Goal: Task Accomplishment & Management: Use online tool/utility

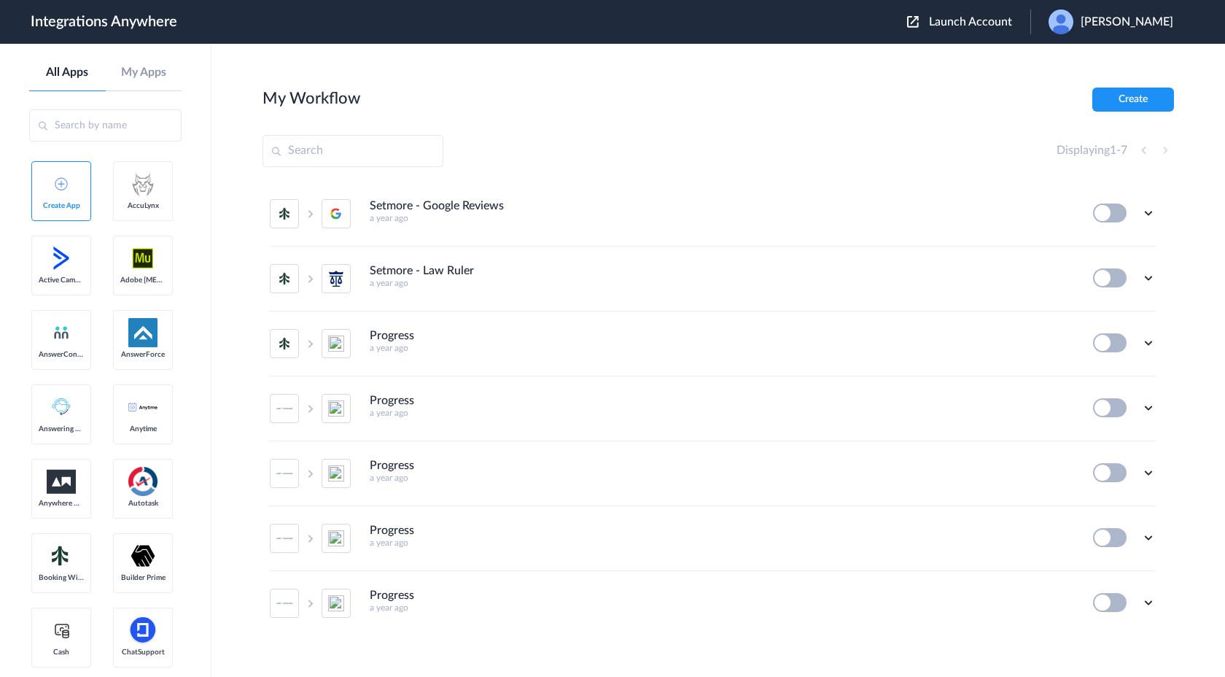
click at [967, 16] on span "Launch Account" at bounding box center [970, 22] width 83 height 12
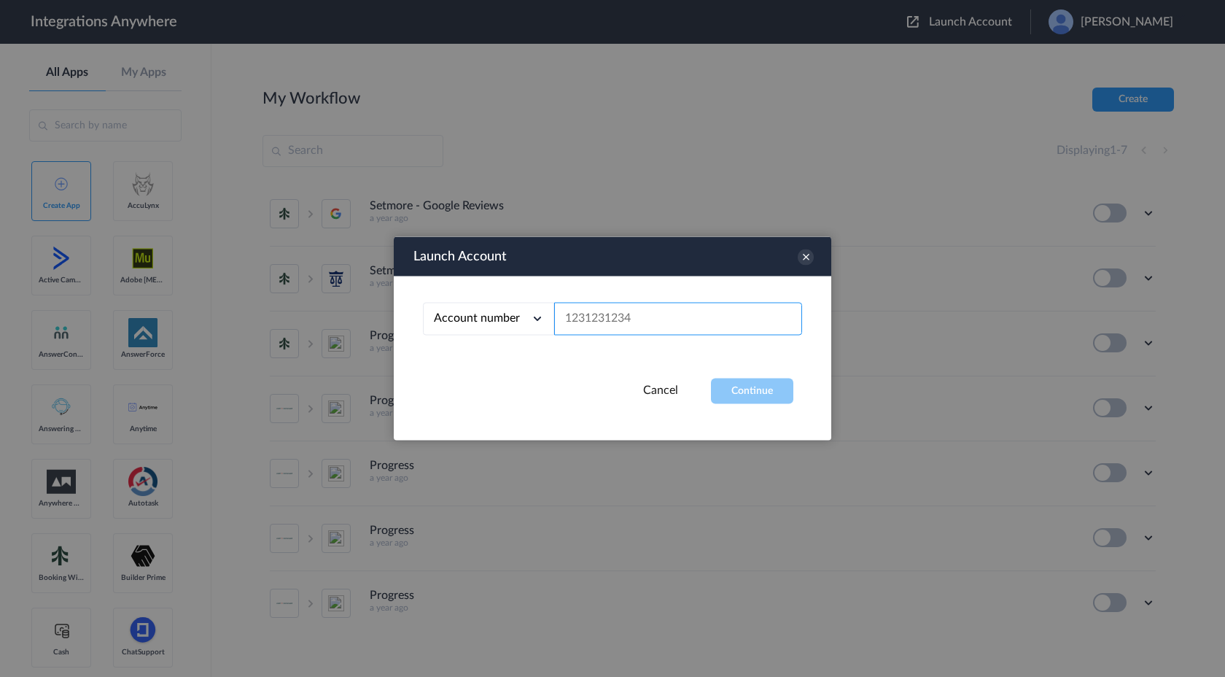
click at [600, 322] on input "text" at bounding box center [678, 319] width 248 height 33
paste input "8000227365"
click at [782, 393] on button "Continue" at bounding box center [752, 392] width 82 height 26
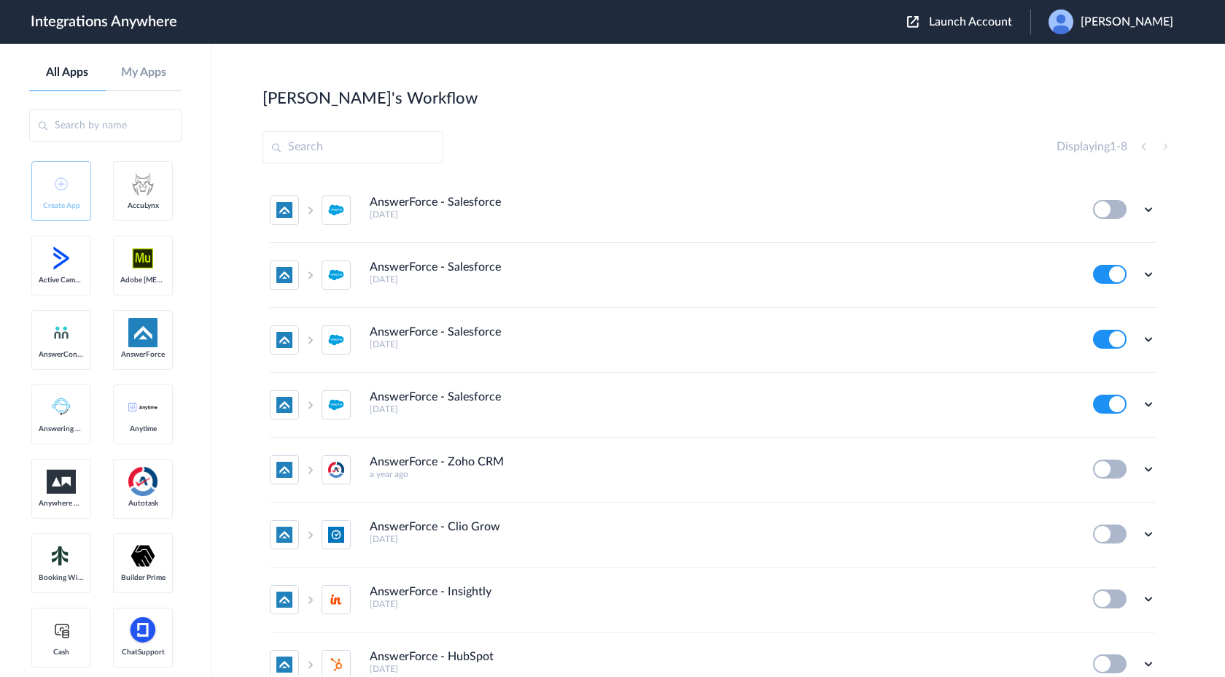
scroll to position [18, 0]
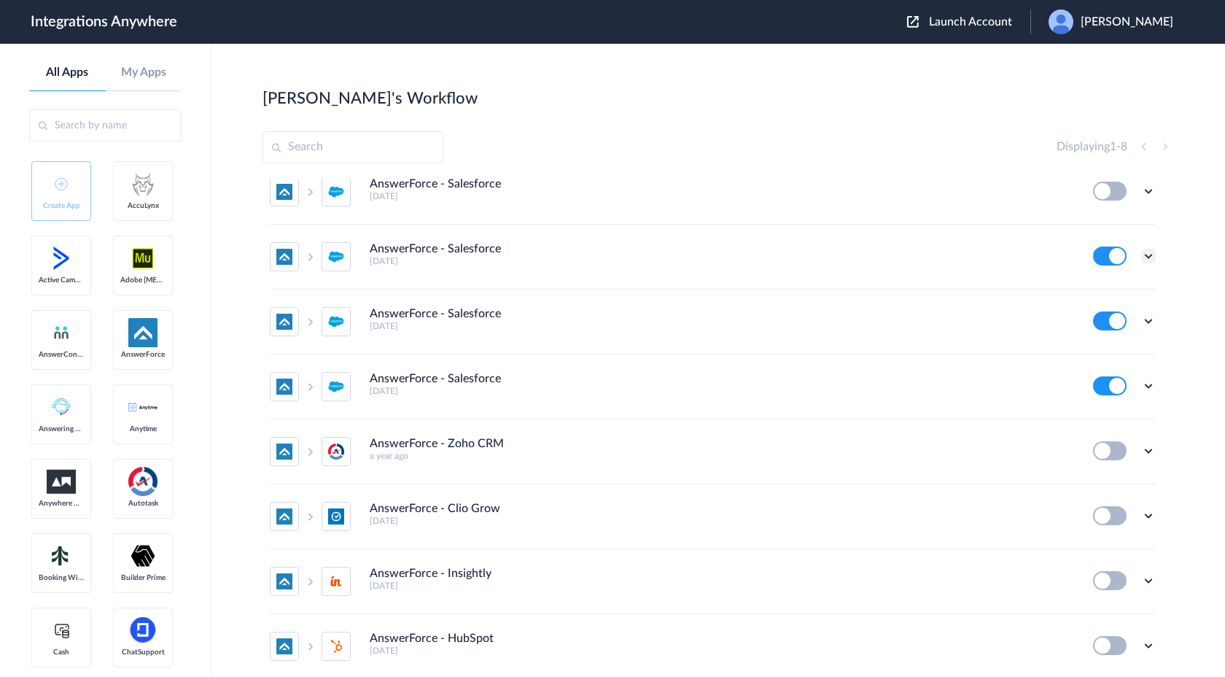
click at [1147, 254] on icon at bounding box center [1149, 256] width 15 height 15
click at [1104, 322] on link "Task history" at bounding box center [1107, 316] width 70 height 10
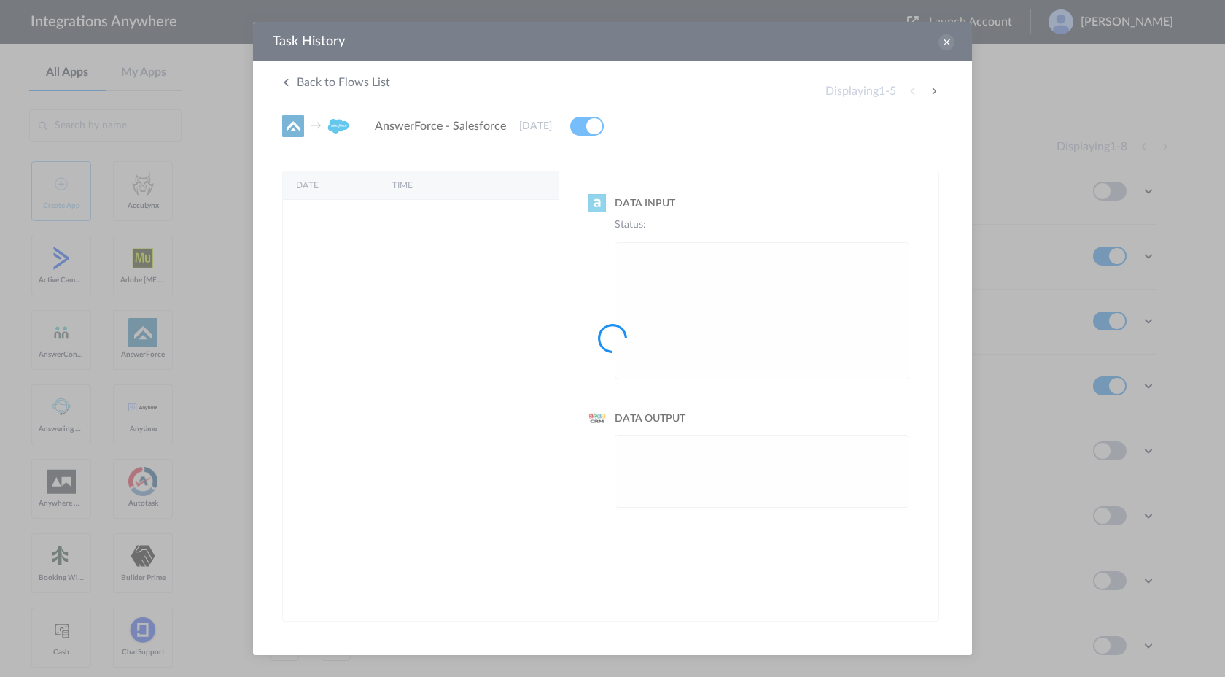
scroll to position [0, 0]
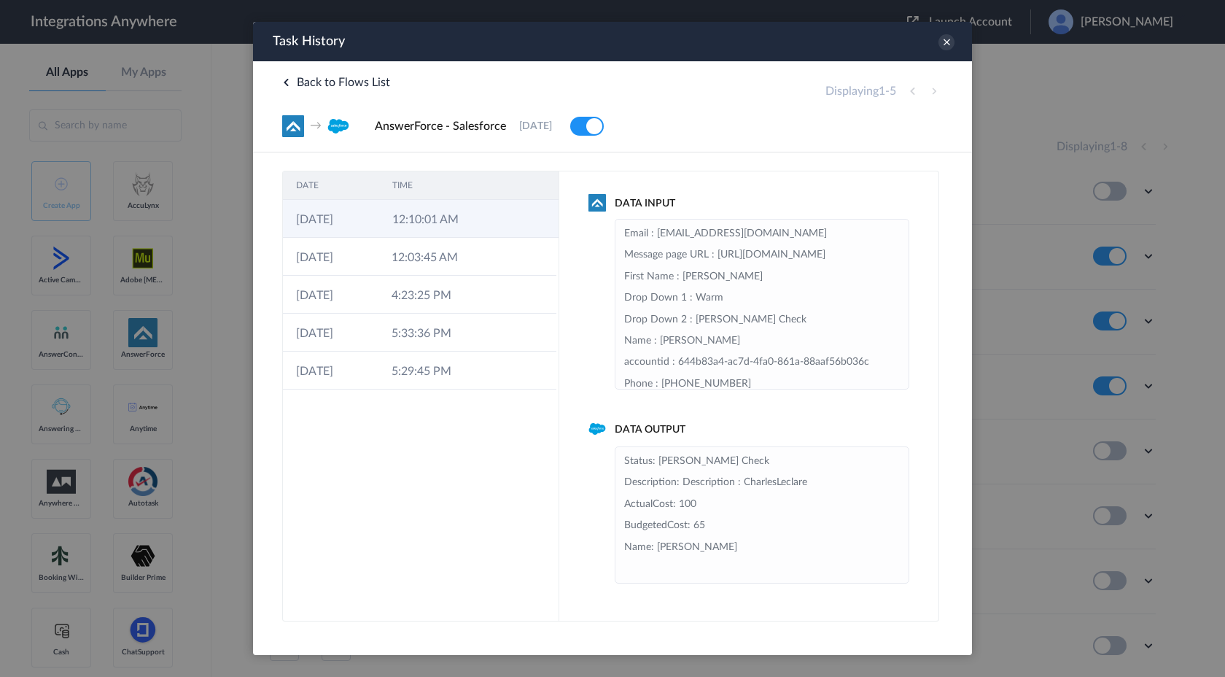
click at [475, 225] on td "12:10:01 AM" at bounding box center [427, 219] width 96 height 38
click at [461, 252] on td "12:03:45 AM" at bounding box center [427, 257] width 96 height 38
click at [462, 222] on td "12:10:01 AM" at bounding box center [427, 219] width 96 height 38
click at [458, 250] on td "12:03:45 AM" at bounding box center [427, 257] width 96 height 38
click at [459, 217] on td "12:10:01 AM" at bounding box center [427, 219] width 96 height 38
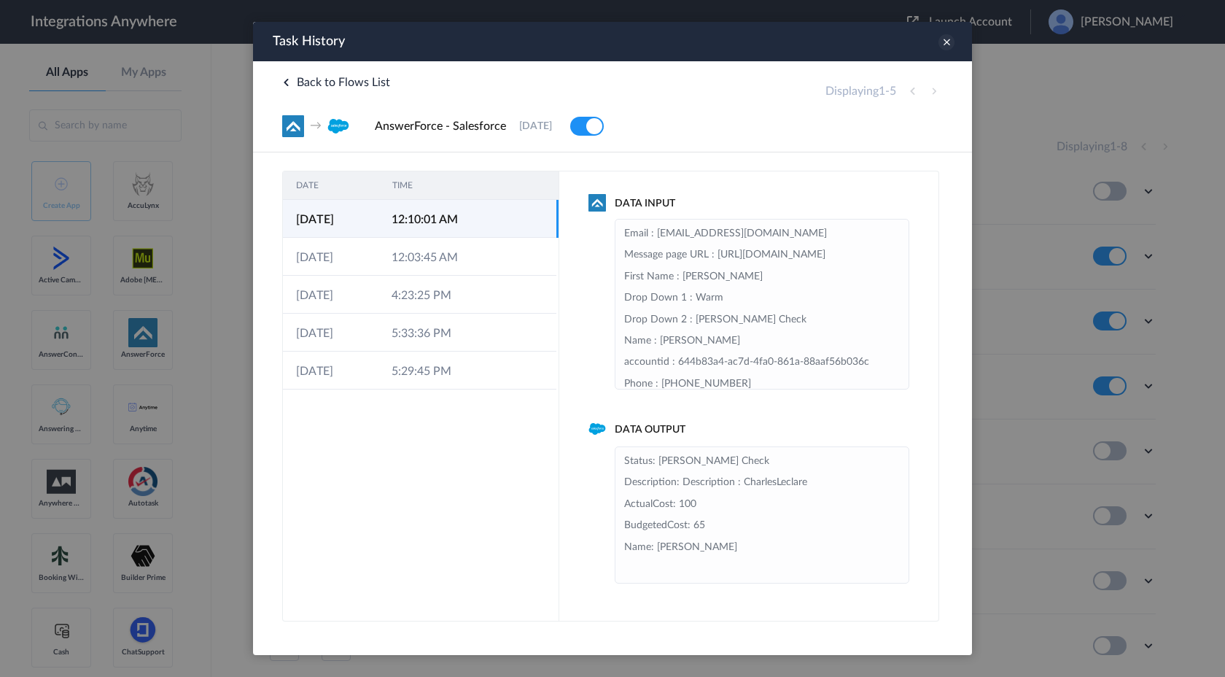
click at [947, 43] on icon at bounding box center [947, 42] width 16 height 16
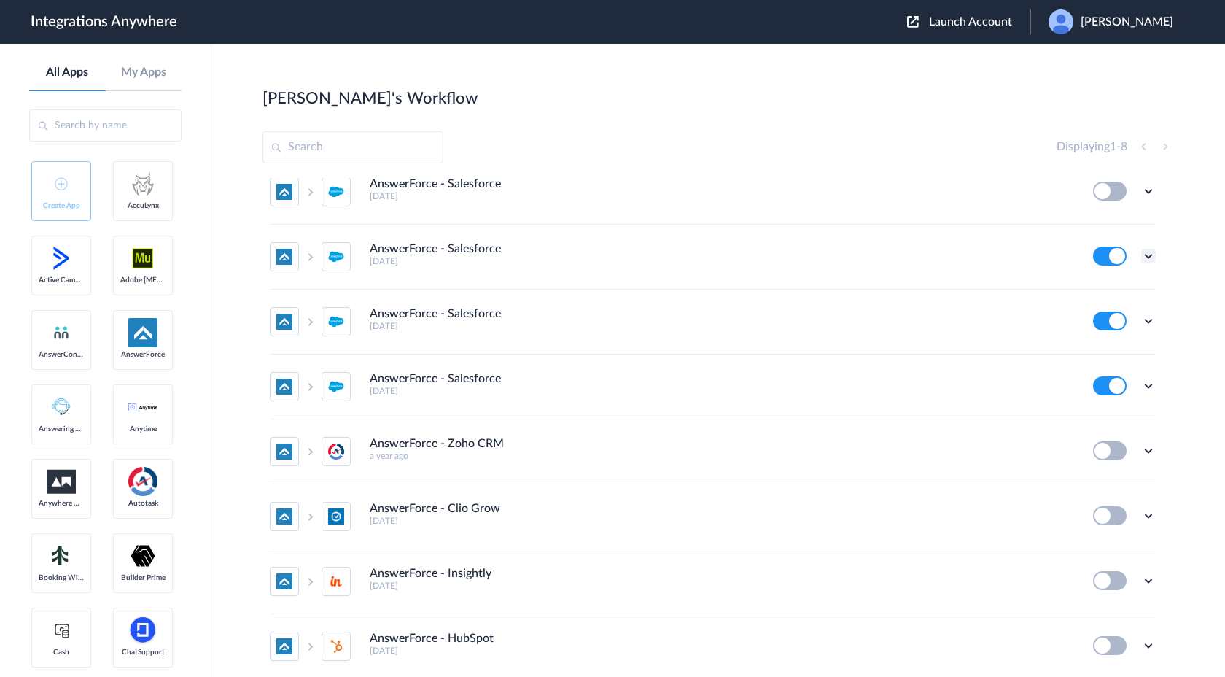
click at [1147, 257] on icon at bounding box center [1149, 256] width 15 height 15
click at [1110, 294] on li "Edit" at bounding box center [1108, 289] width 95 height 27
click at [959, 27] on span "Launch Account" at bounding box center [970, 22] width 83 height 12
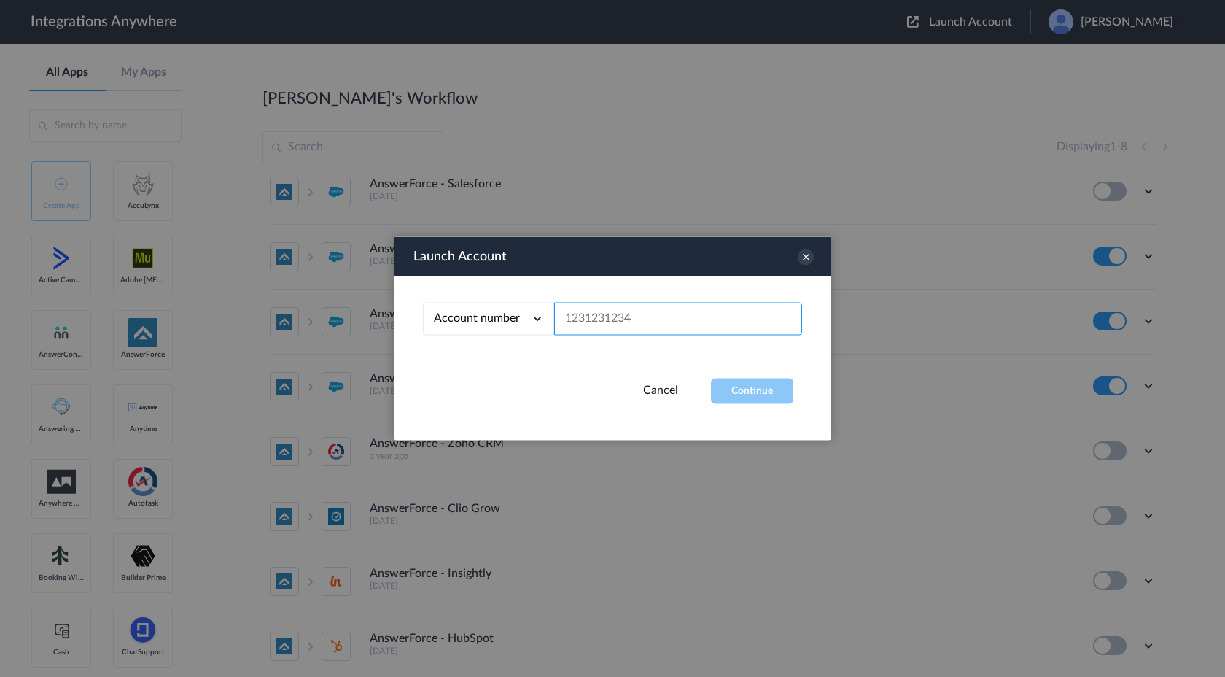
click at [638, 313] on input "text" at bounding box center [678, 319] width 248 height 33
paste input "8001024071"
click at [721, 390] on button "Continue" at bounding box center [752, 392] width 82 height 26
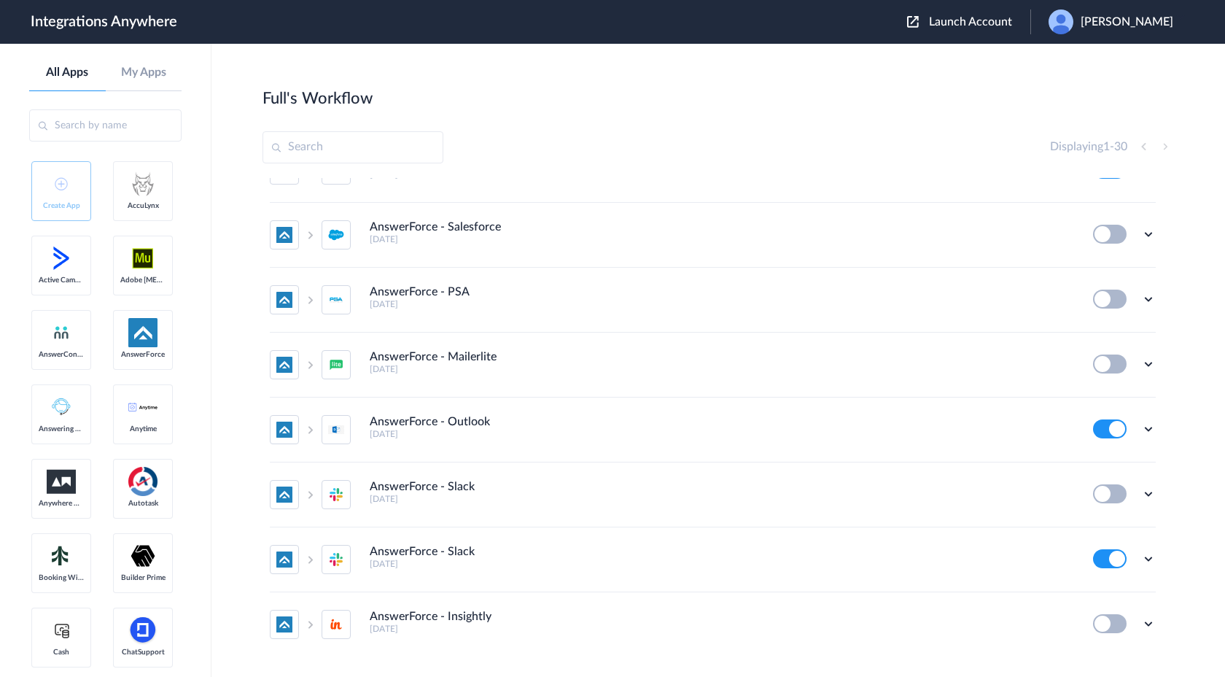
scroll to position [1460, 0]
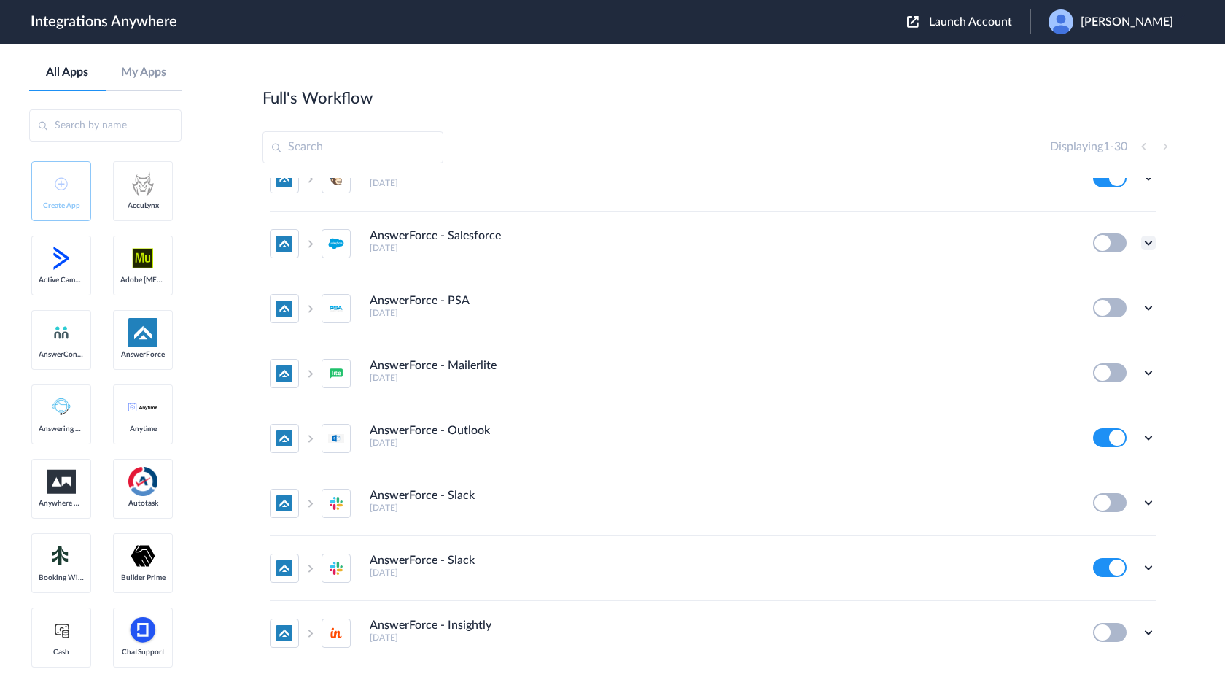
click at [1146, 247] on icon at bounding box center [1149, 243] width 15 height 15
click at [1101, 300] on link "Task history" at bounding box center [1107, 303] width 70 height 10
click at [1145, 250] on div "Edit Task history Delete" at bounding box center [1124, 242] width 63 height 19
click at [1146, 244] on icon at bounding box center [1149, 243] width 15 height 15
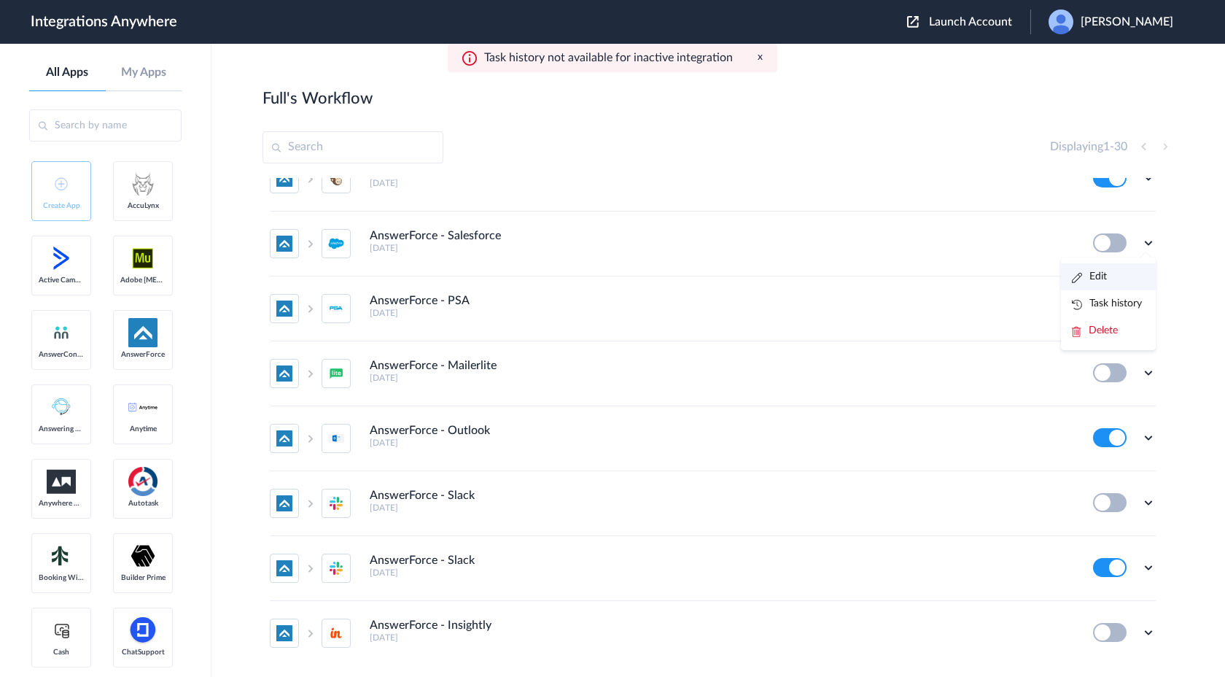
click at [1116, 264] on li "Edit" at bounding box center [1108, 276] width 95 height 27
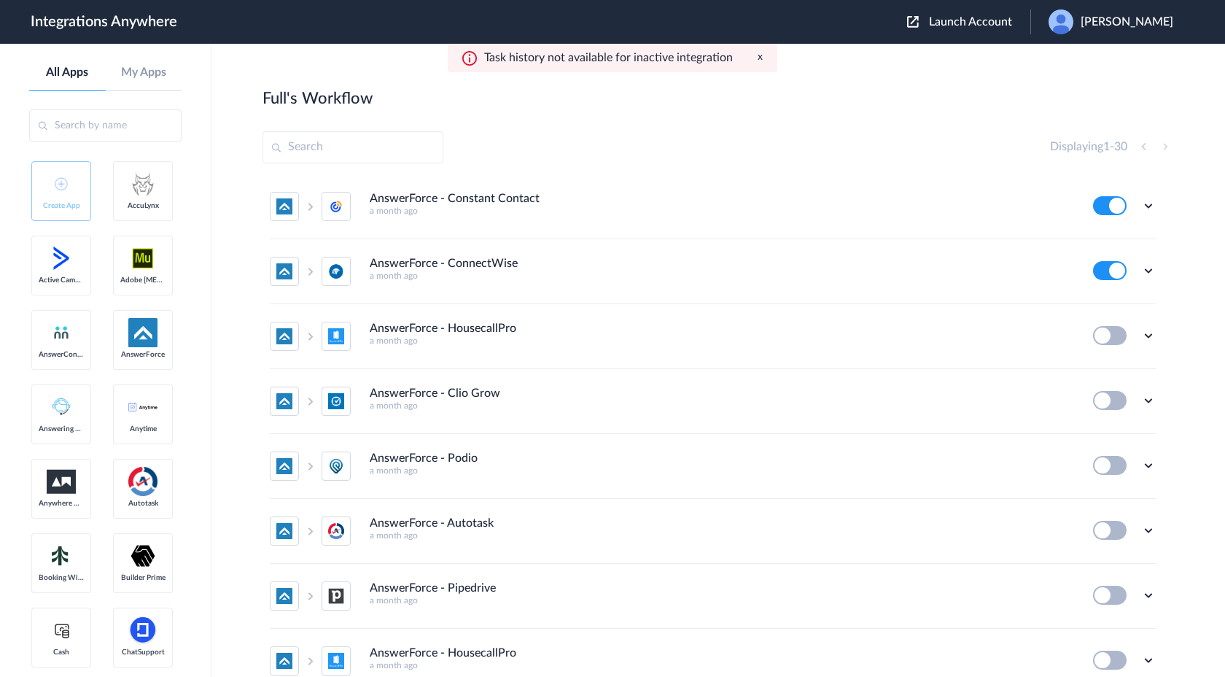
scroll to position [0, 0]
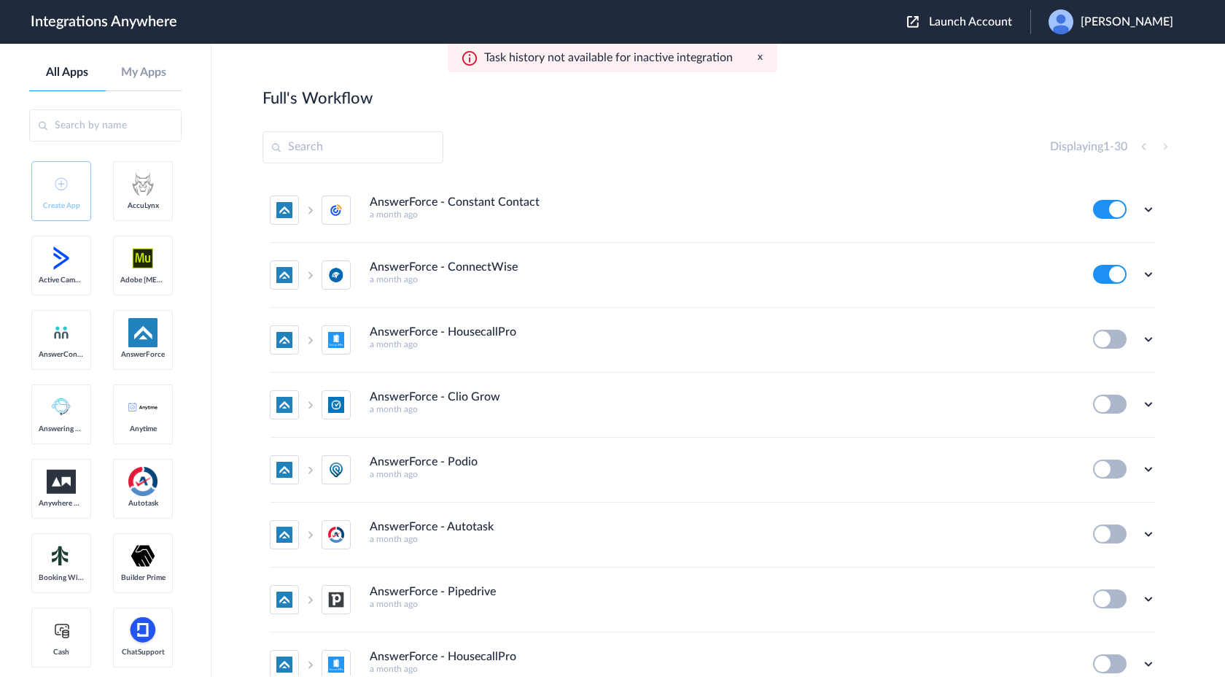
click at [972, 23] on span "Launch Account" at bounding box center [970, 22] width 83 height 12
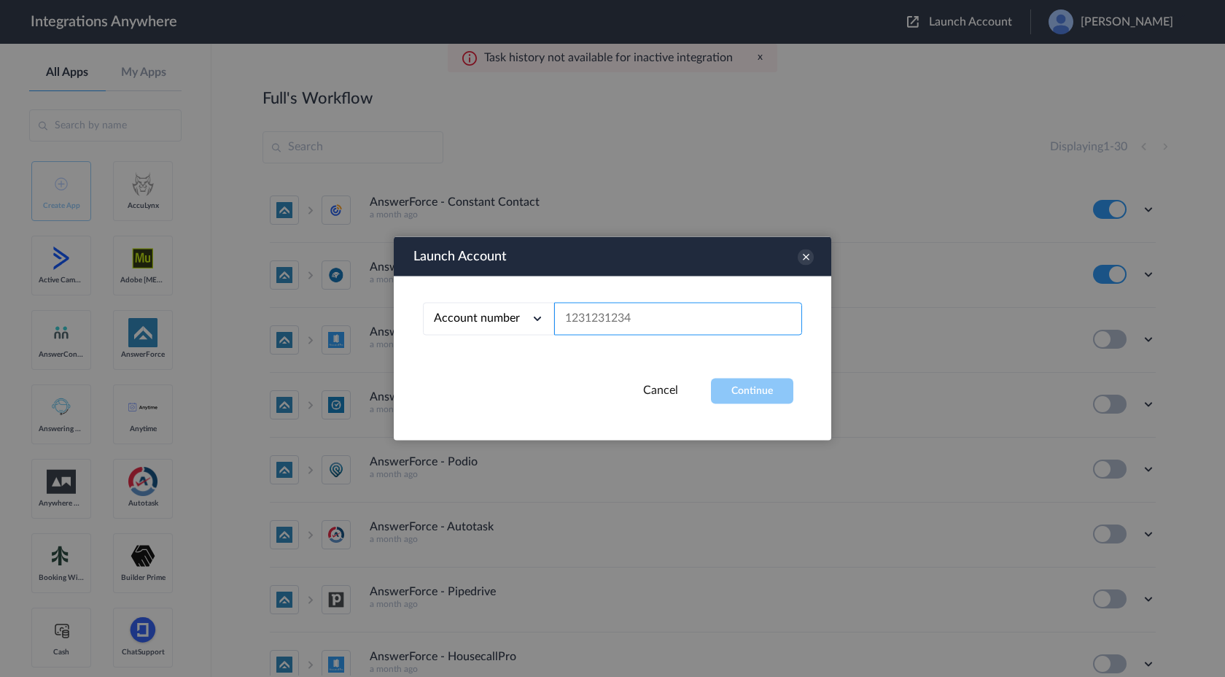
click at [576, 323] on input "text" at bounding box center [678, 319] width 248 height 33
paste input "8000227365"
type input "8000227365"
click at [743, 389] on button "Continue" at bounding box center [752, 392] width 82 height 26
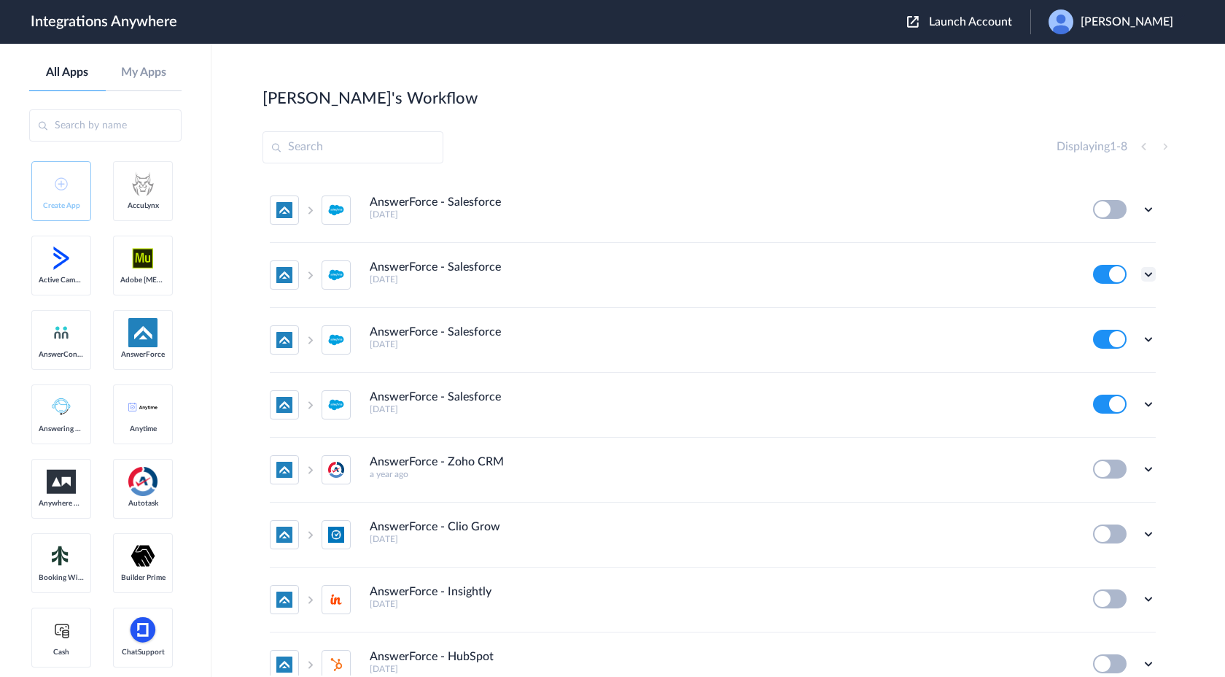
click at [1151, 279] on icon at bounding box center [1149, 274] width 15 height 15
click at [1120, 311] on li "Edit" at bounding box center [1108, 308] width 95 height 27
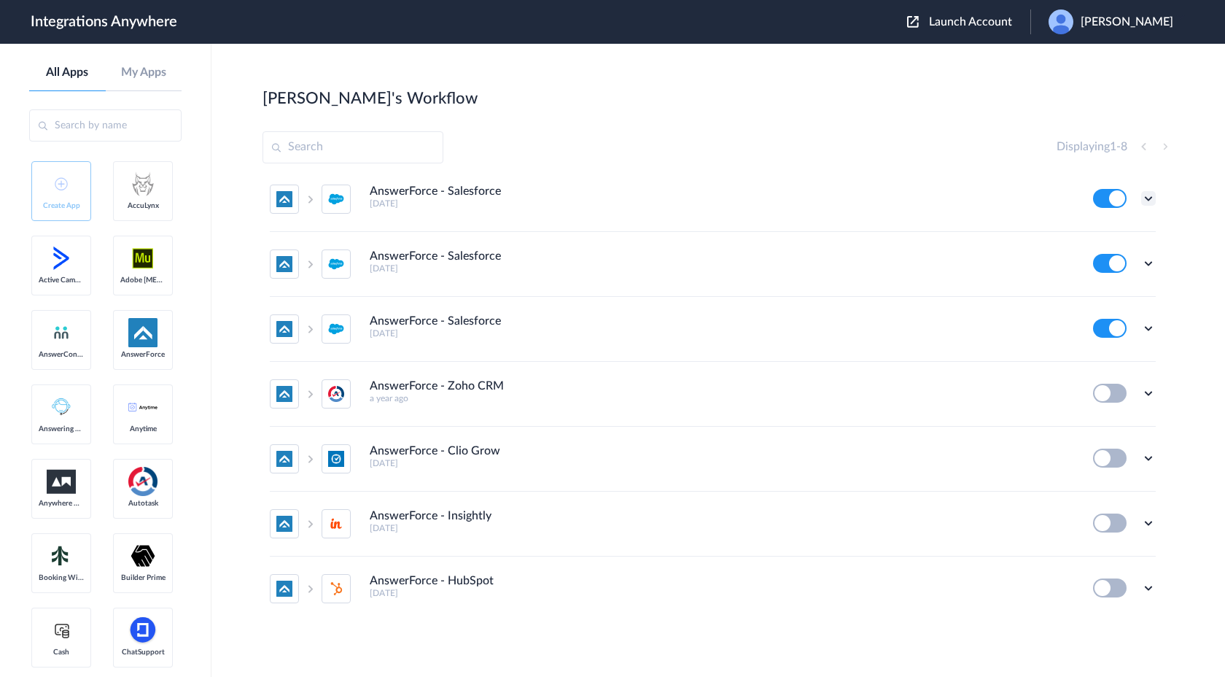
click at [1150, 199] on icon at bounding box center [1149, 198] width 15 height 15
click at [1118, 228] on li "Edit" at bounding box center [1108, 232] width 95 height 27
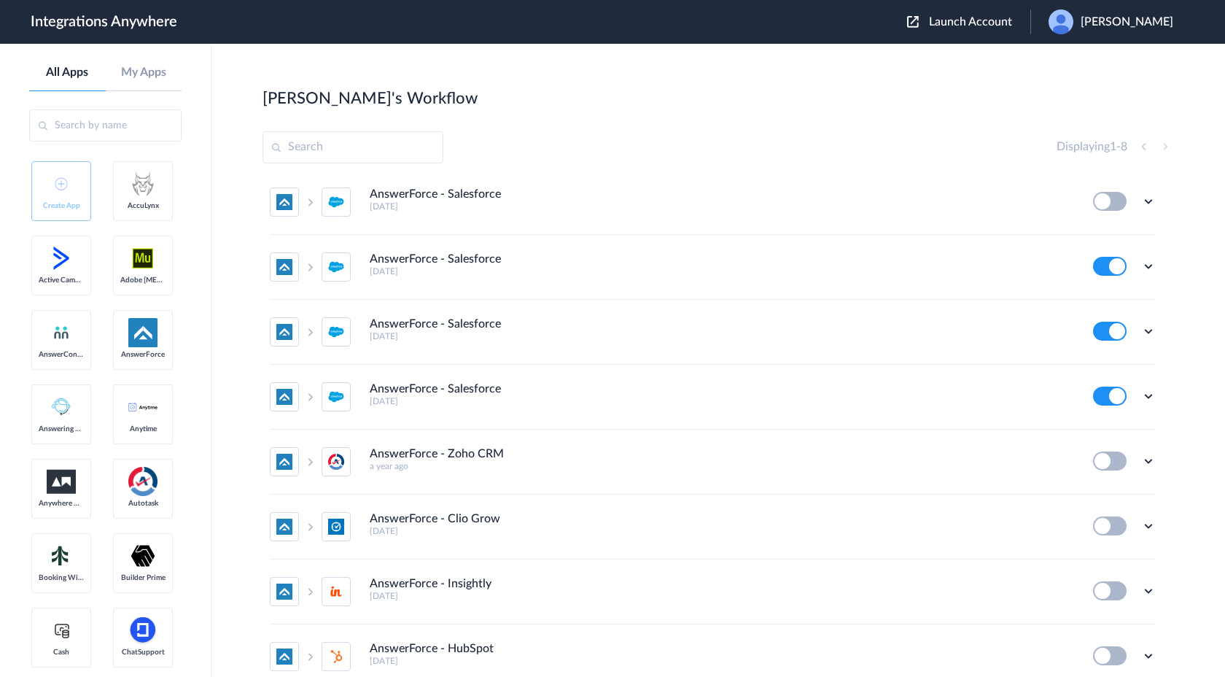
scroll to position [0, 0]
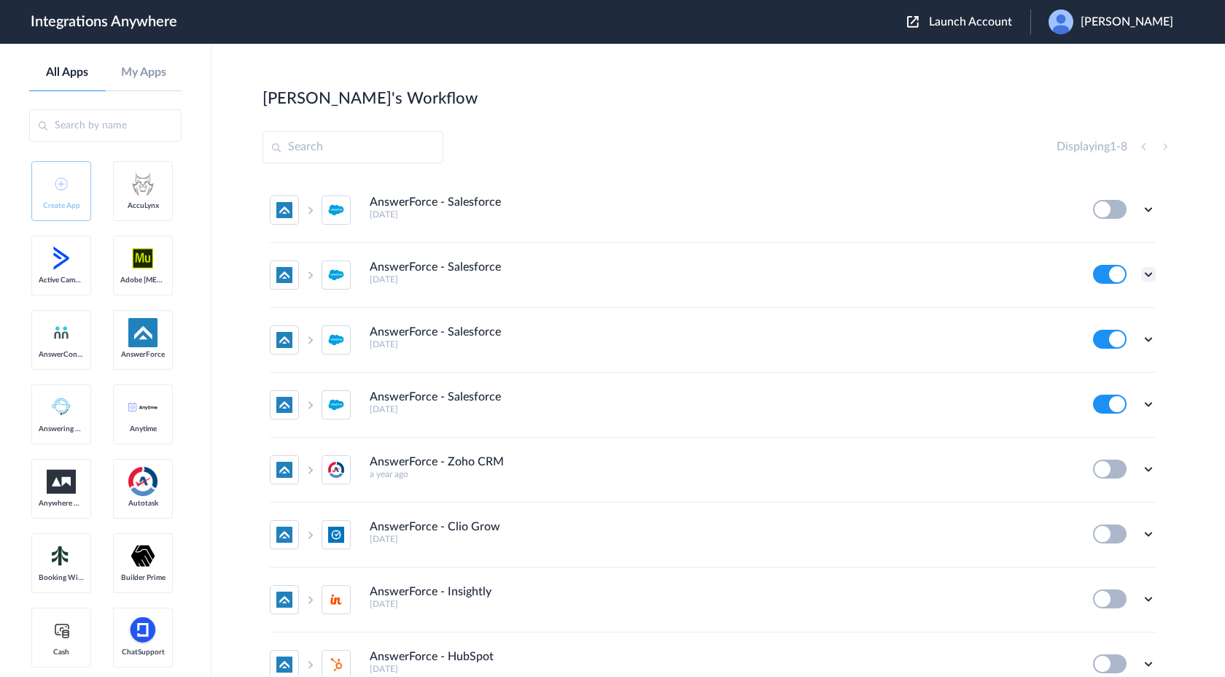
click at [1155, 276] on icon at bounding box center [1149, 274] width 15 height 15
click at [1120, 315] on li "Edit" at bounding box center [1108, 308] width 95 height 27
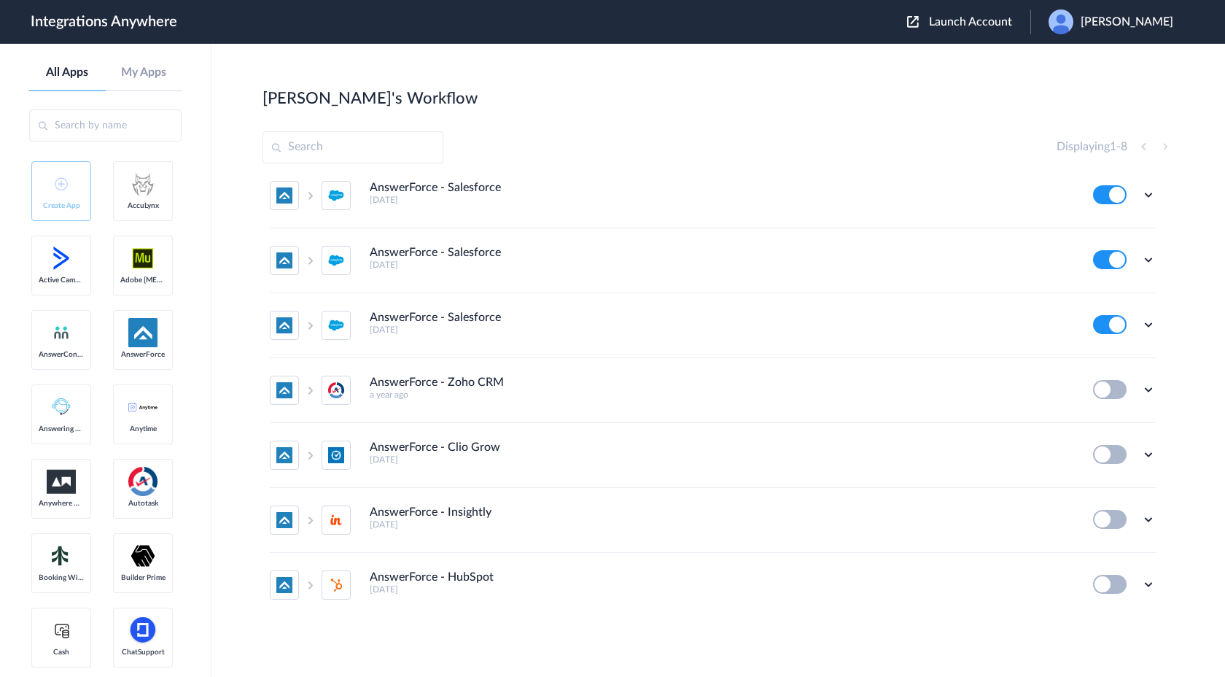
scroll to position [80, 0]
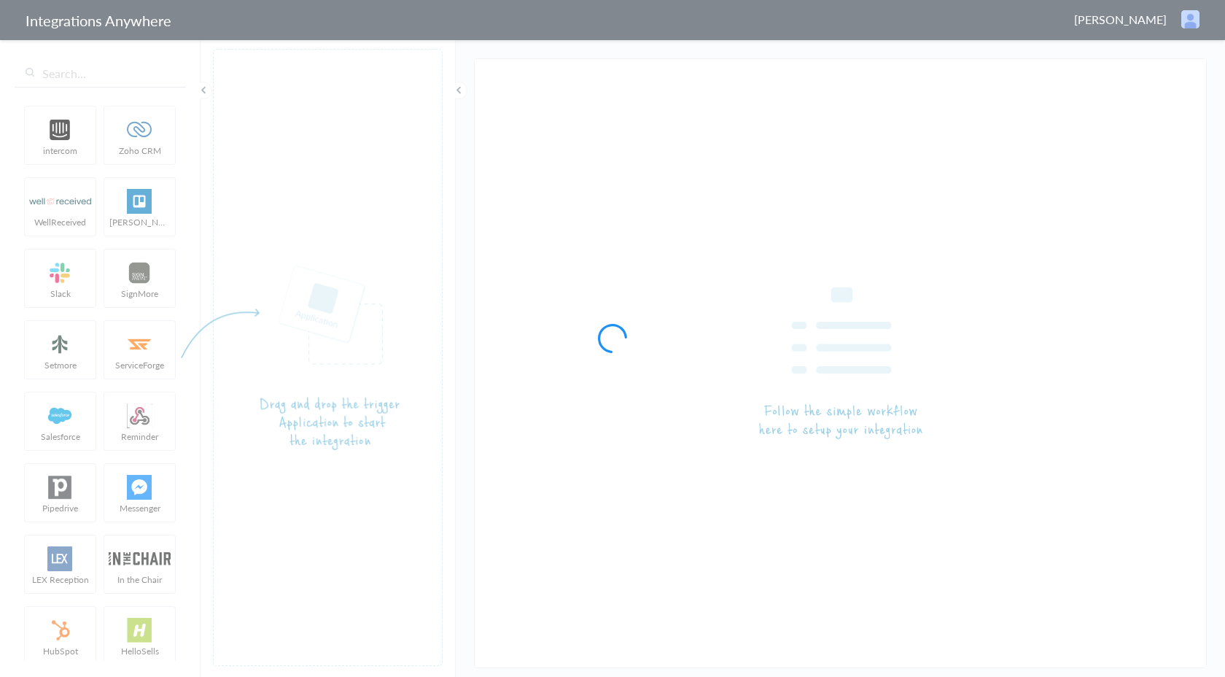
type input "AnswerForce - Salesforce"
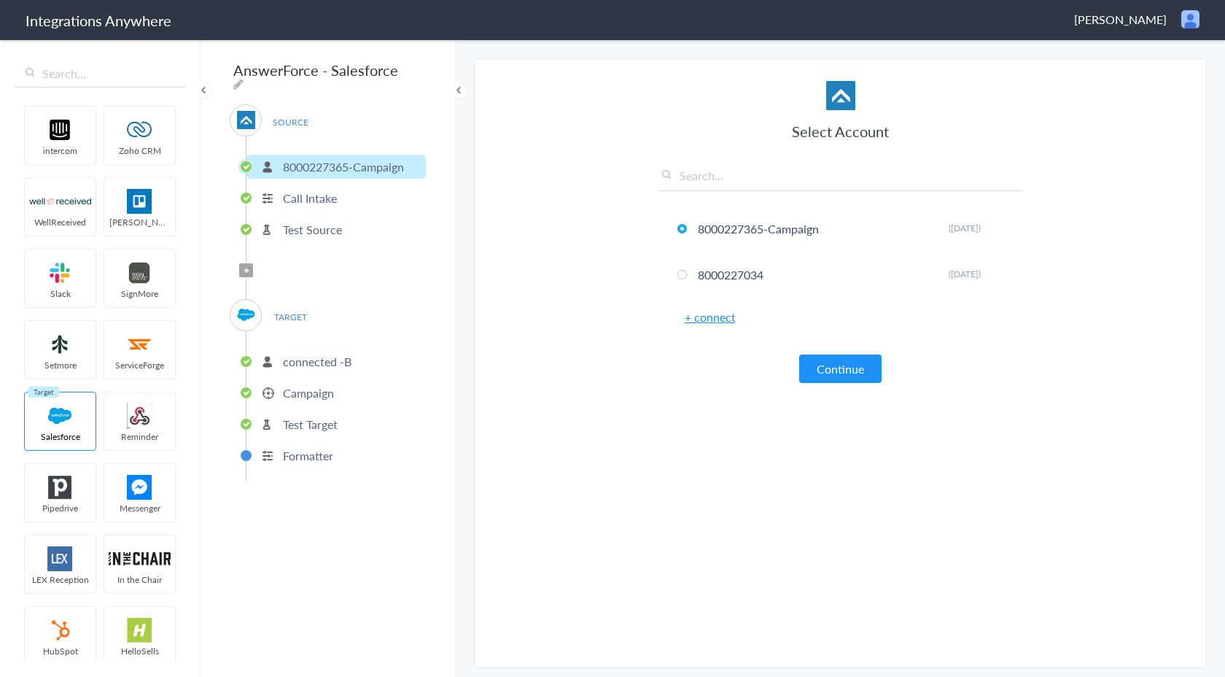
click at [290, 387] on p "Campaign" at bounding box center [308, 392] width 51 height 17
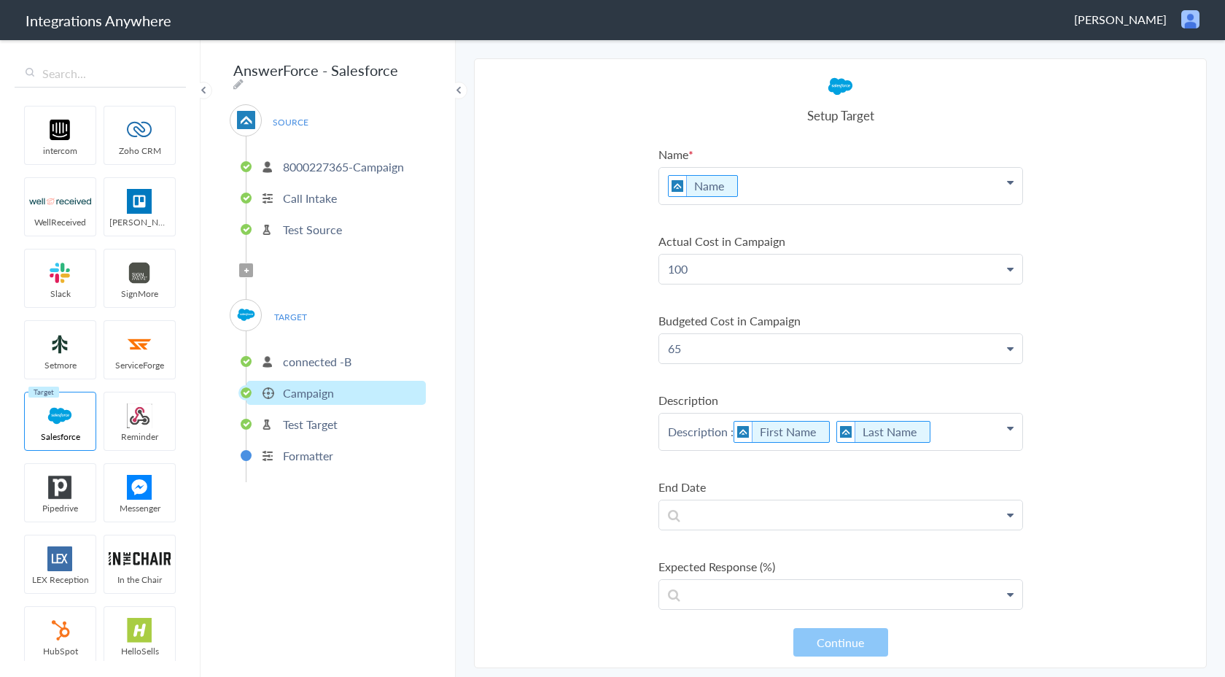
click at [309, 356] on p "connected -B" at bounding box center [317, 361] width 69 height 17
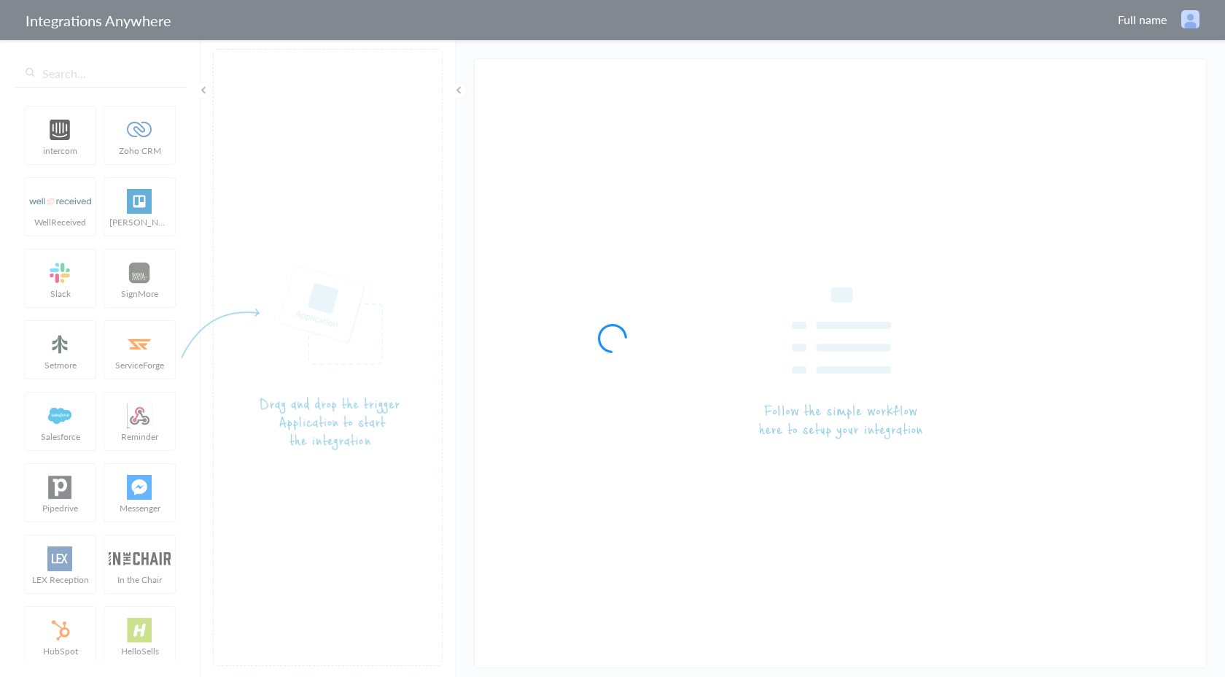
type input "AnswerForce - Salesforce"
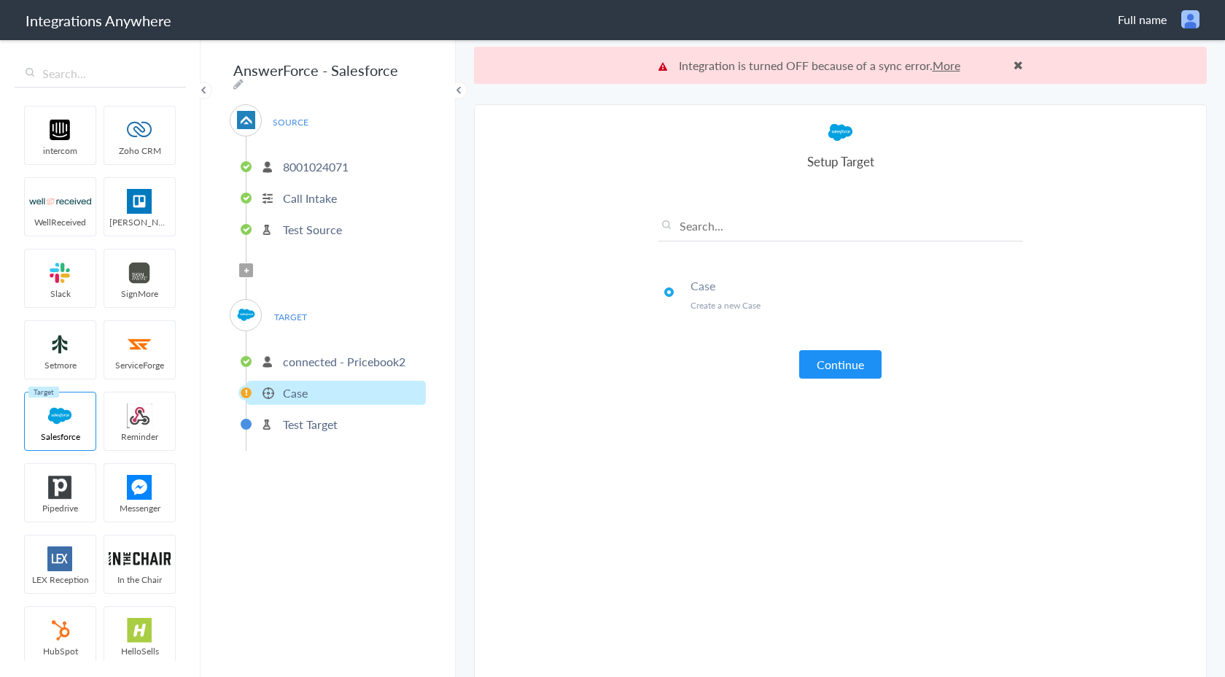
click at [298, 388] on p "Case" at bounding box center [295, 392] width 25 height 17
click at [309, 361] on p "connected - Pricebook2" at bounding box center [344, 361] width 123 height 17
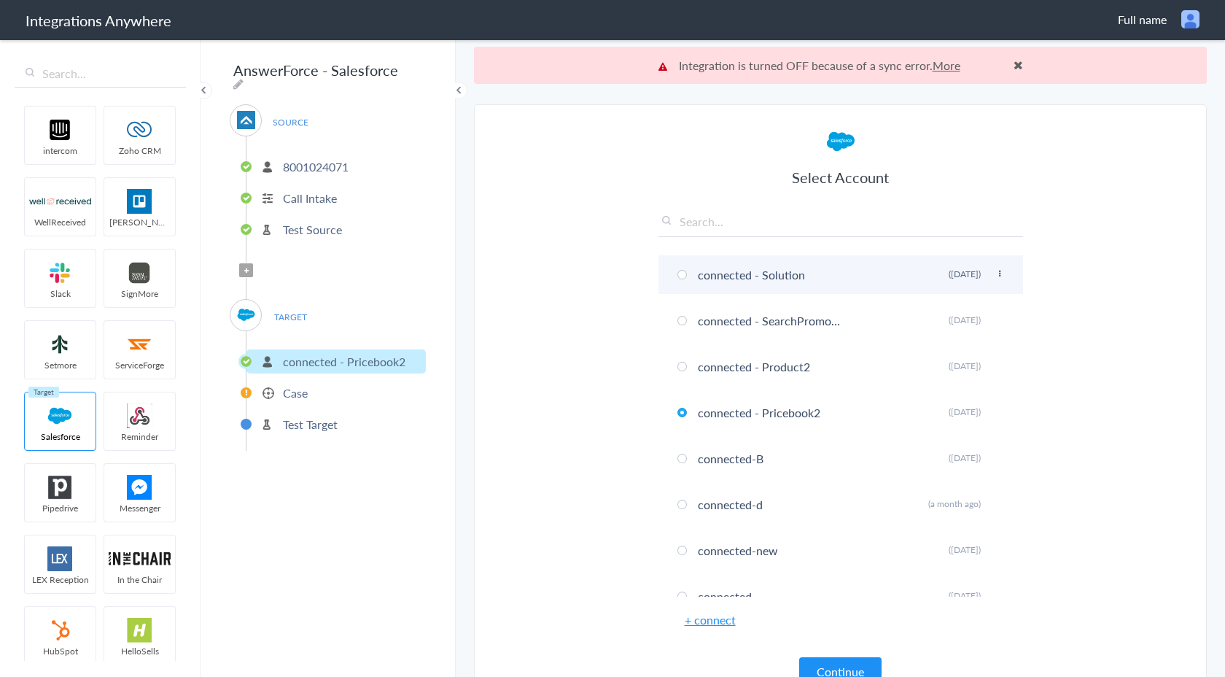
click at [727, 277] on li "connected - Solution Rename Delete (3 days ago)" at bounding box center [841, 274] width 365 height 39
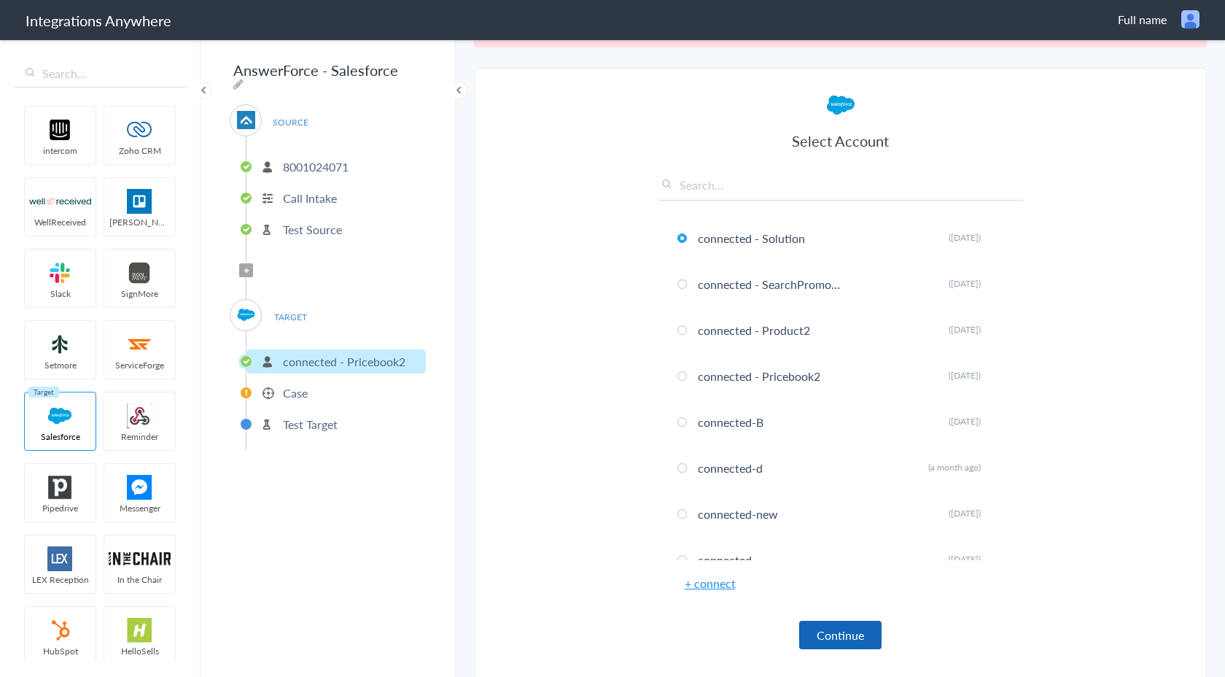
click at [844, 638] on button "Continue" at bounding box center [840, 635] width 82 height 28
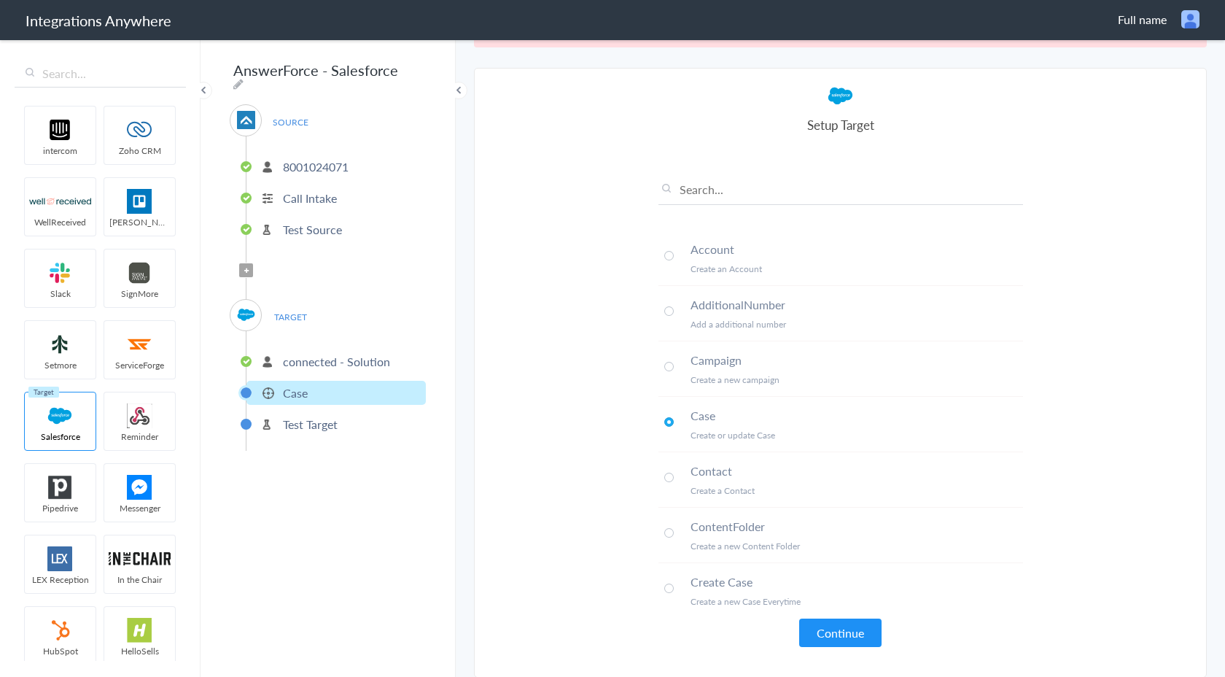
click at [347, 357] on p "connected - Solution" at bounding box center [336, 361] width 107 height 17
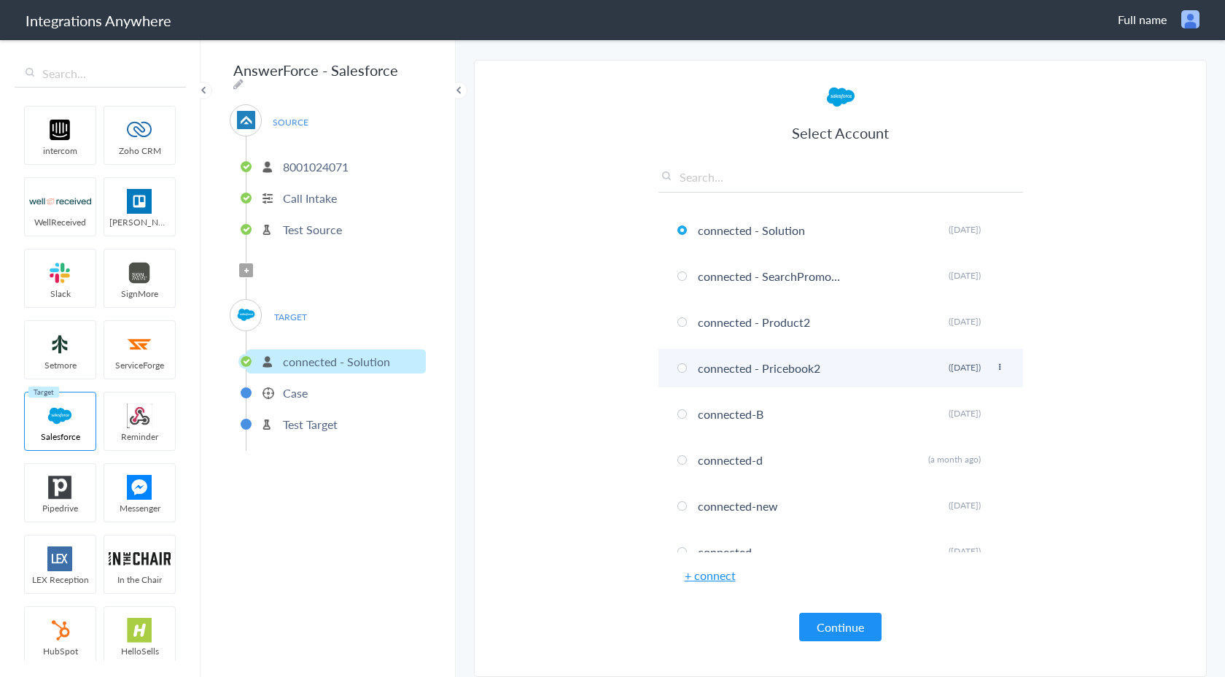
click at [700, 374] on li "connected - Pricebook2 Rename Delete (4 days ago)" at bounding box center [841, 368] width 365 height 39
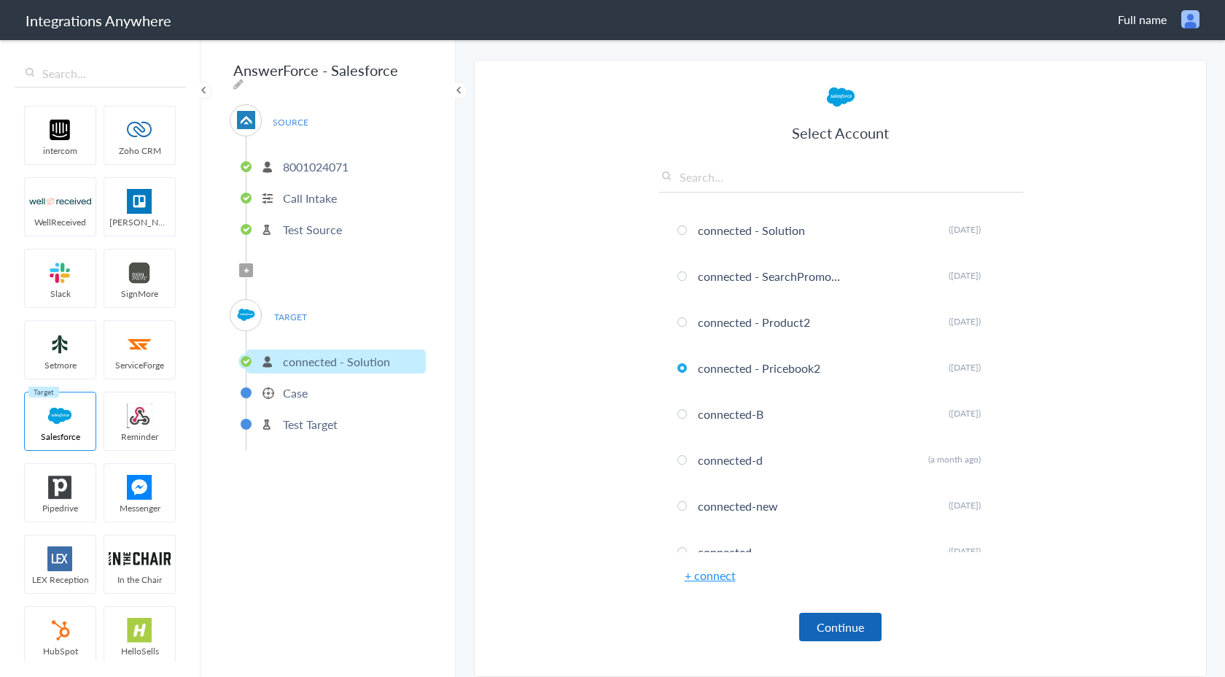
click at [840, 626] on button "Continue" at bounding box center [840, 627] width 82 height 28
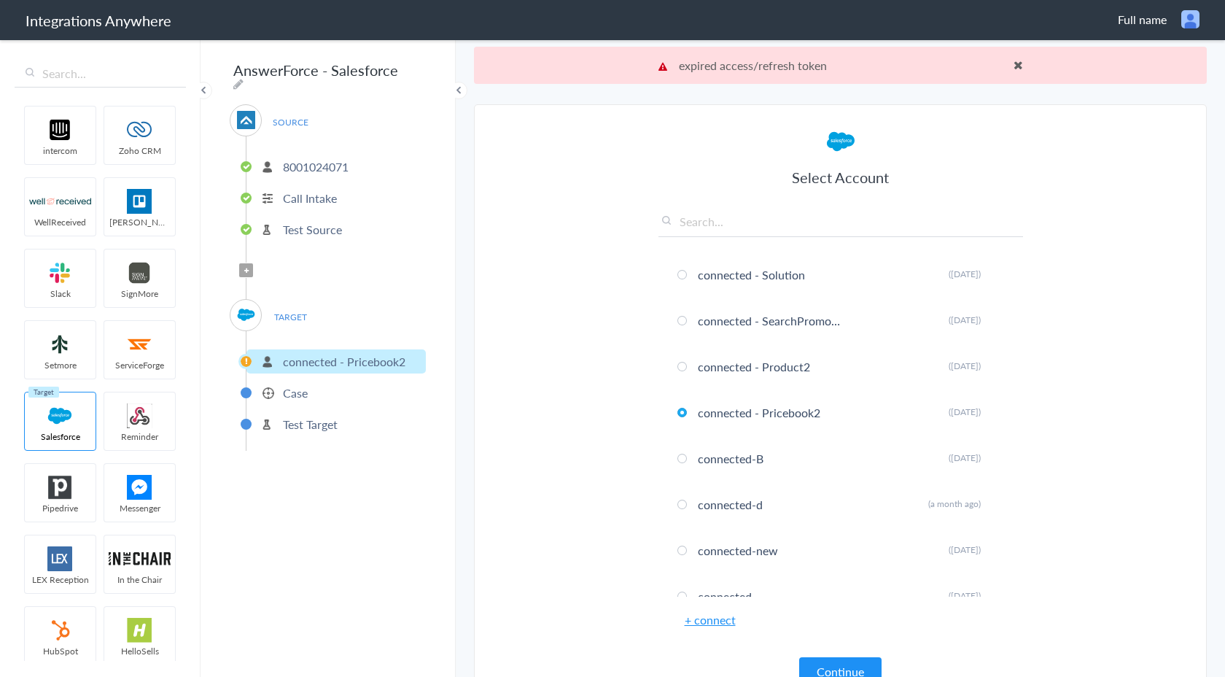
click at [287, 388] on p "Case" at bounding box center [295, 392] width 25 height 17
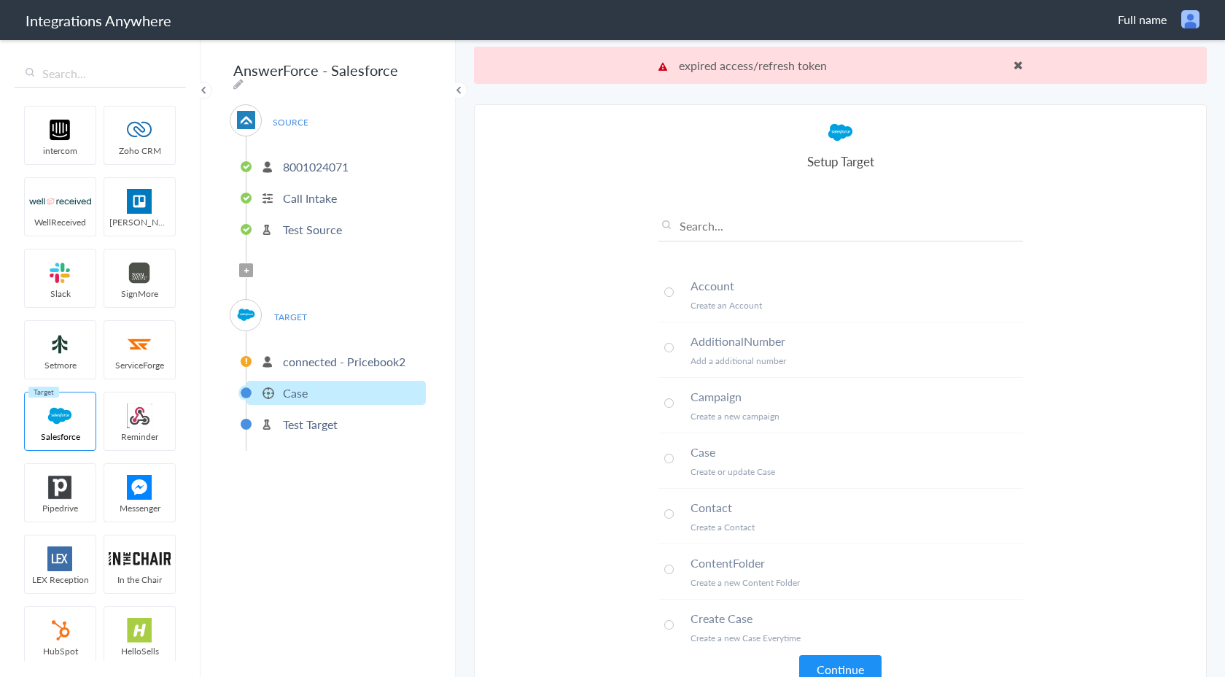
click at [297, 355] on p "connected - Pricebook2" at bounding box center [344, 361] width 123 height 17
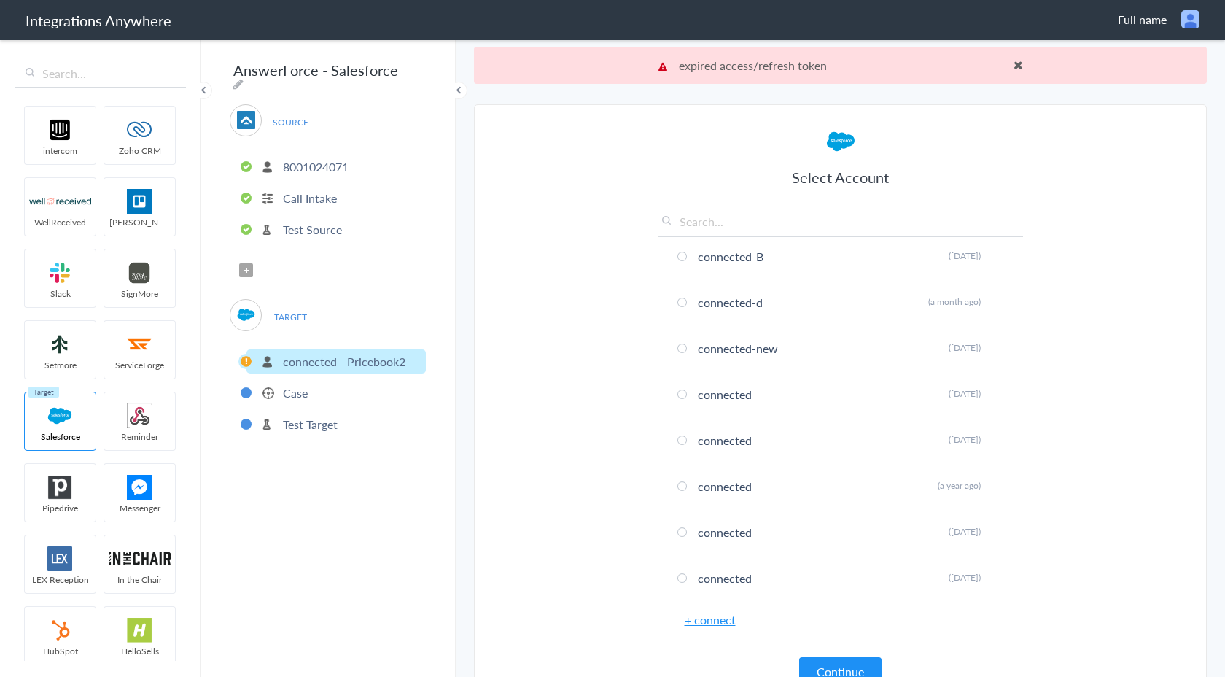
scroll to position [185, 0]
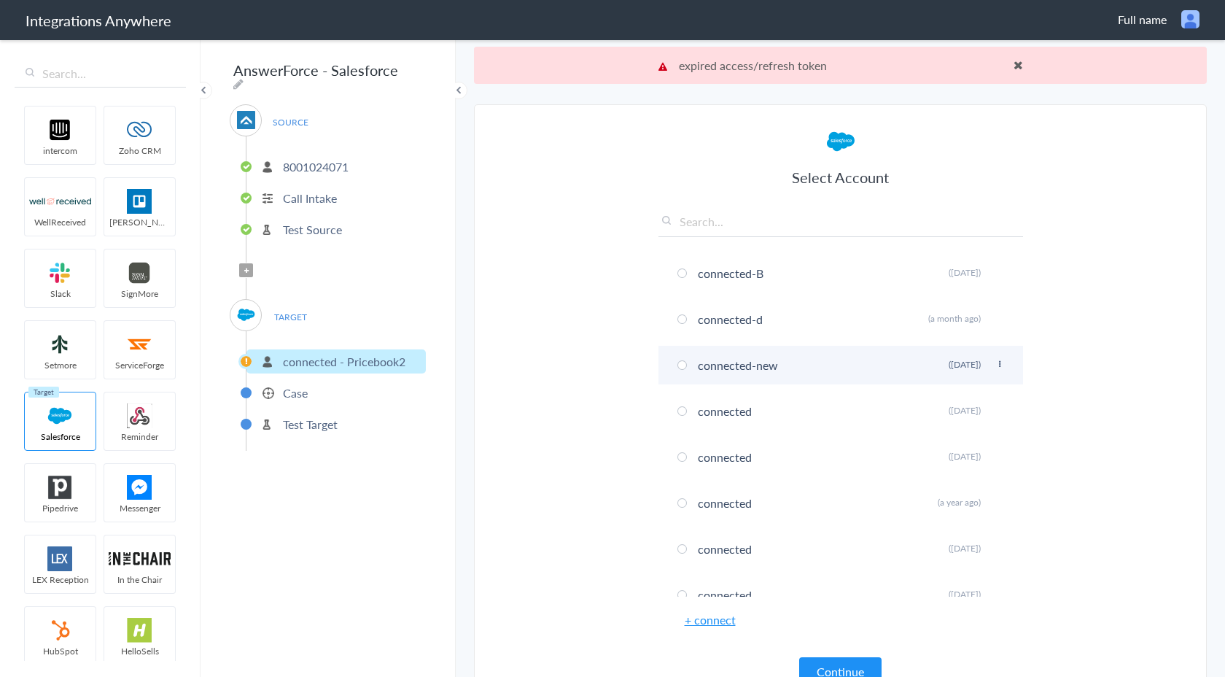
click at [733, 360] on li "connected-new Rename Delete (3 months ago)" at bounding box center [841, 365] width 365 height 39
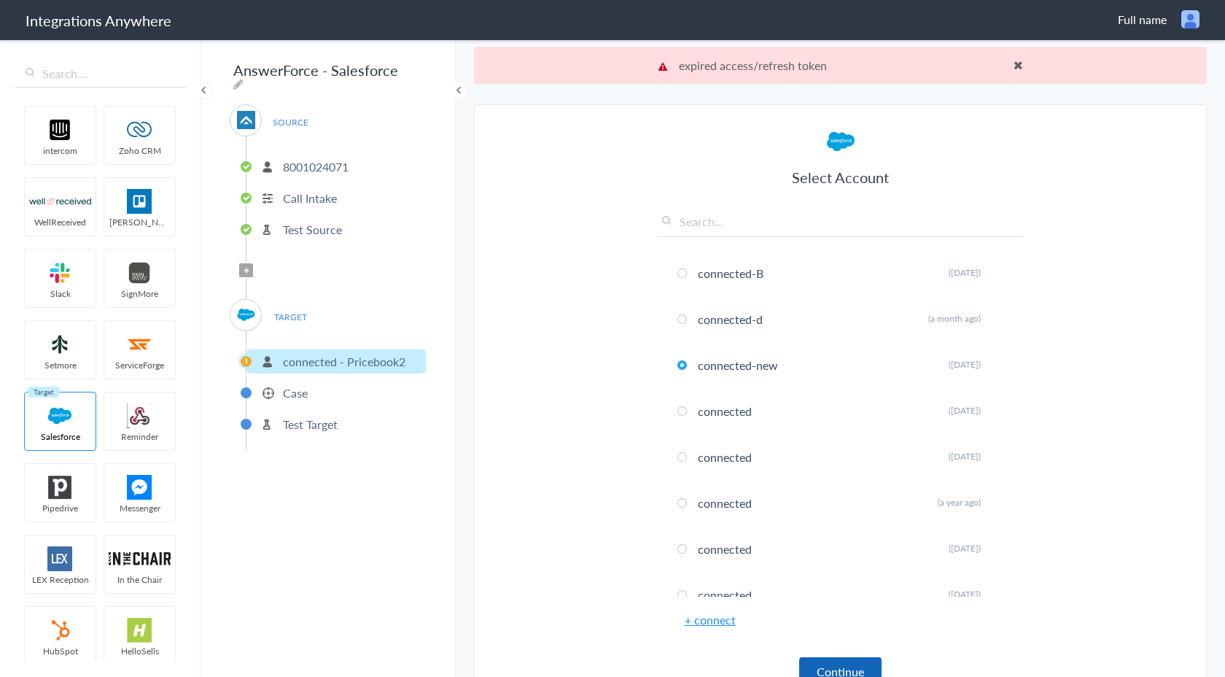
click at [839, 671] on button "Continue" at bounding box center [840, 671] width 82 height 28
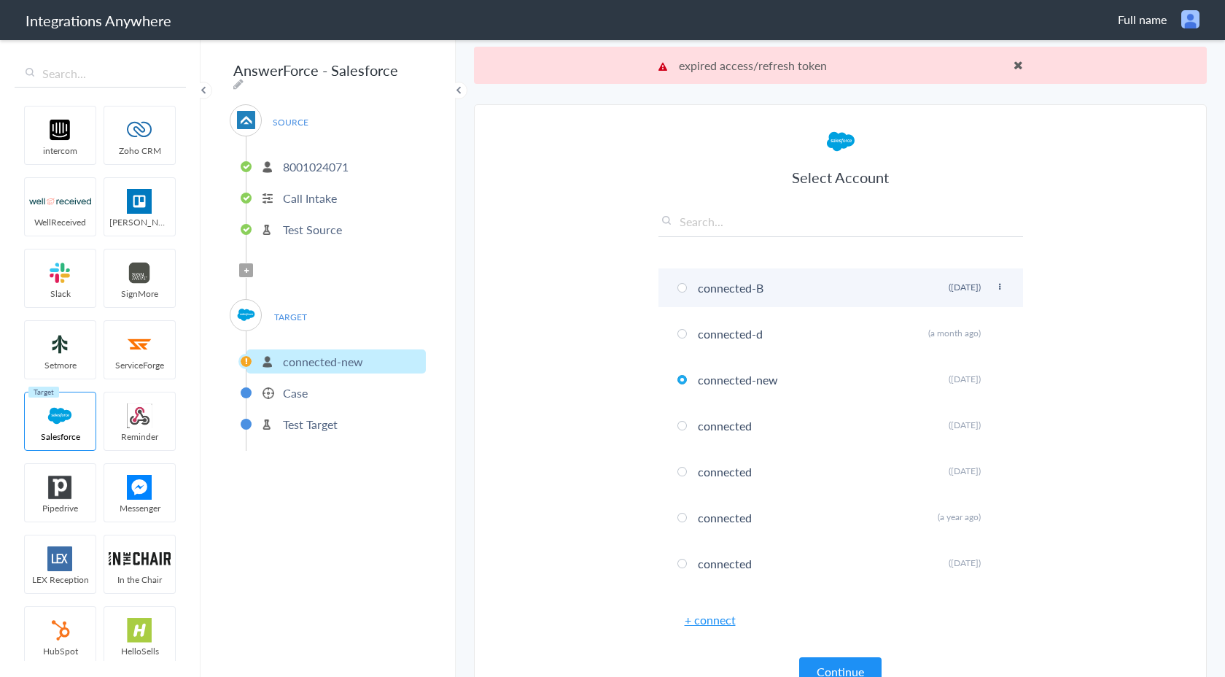
scroll to position [0, 0]
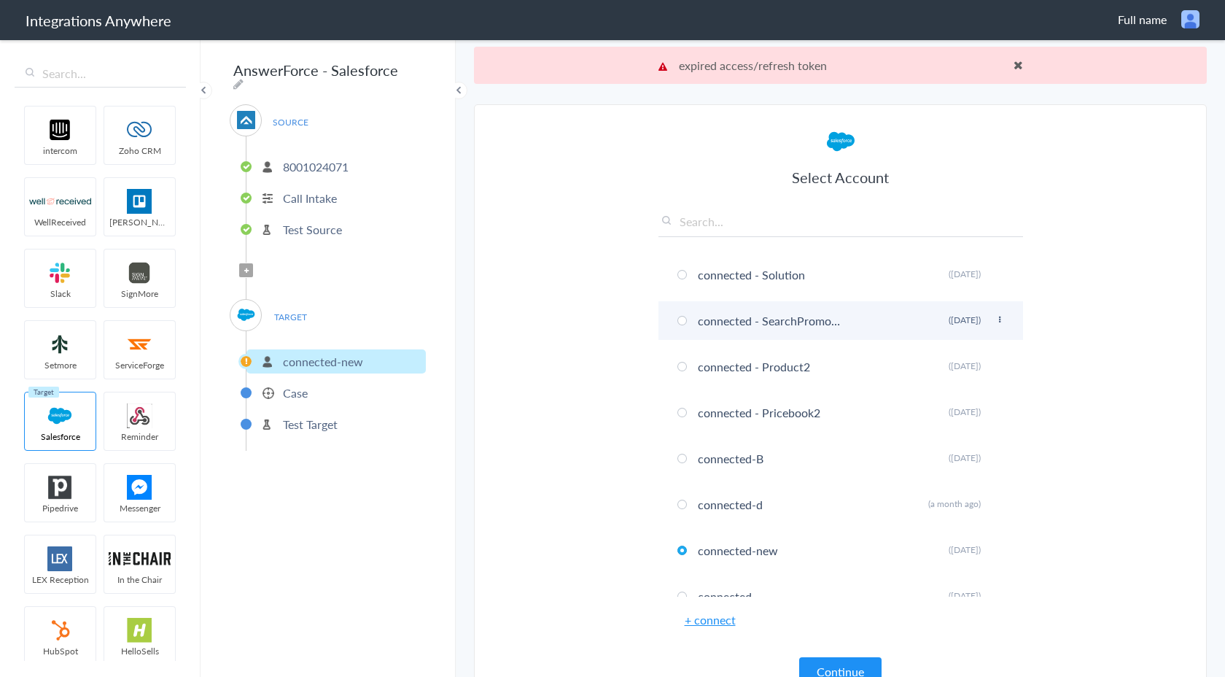
click at [702, 328] on li "connected - SearchPromotionRule Rename Delete (3 days ago)" at bounding box center [841, 320] width 365 height 39
click at [829, 669] on button "Continue" at bounding box center [840, 671] width 82 height 28
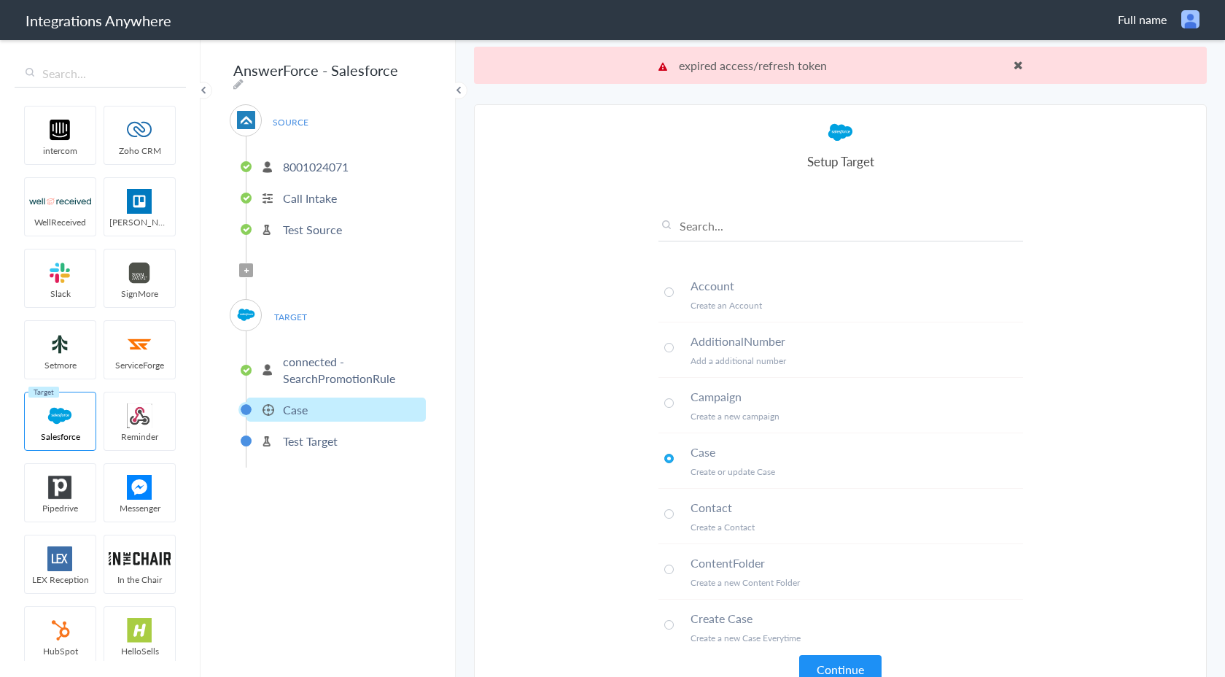
click at [301, 367] on p "connected - SearchPromotionRule" at bounding box center [352, 370] width 139 height 34
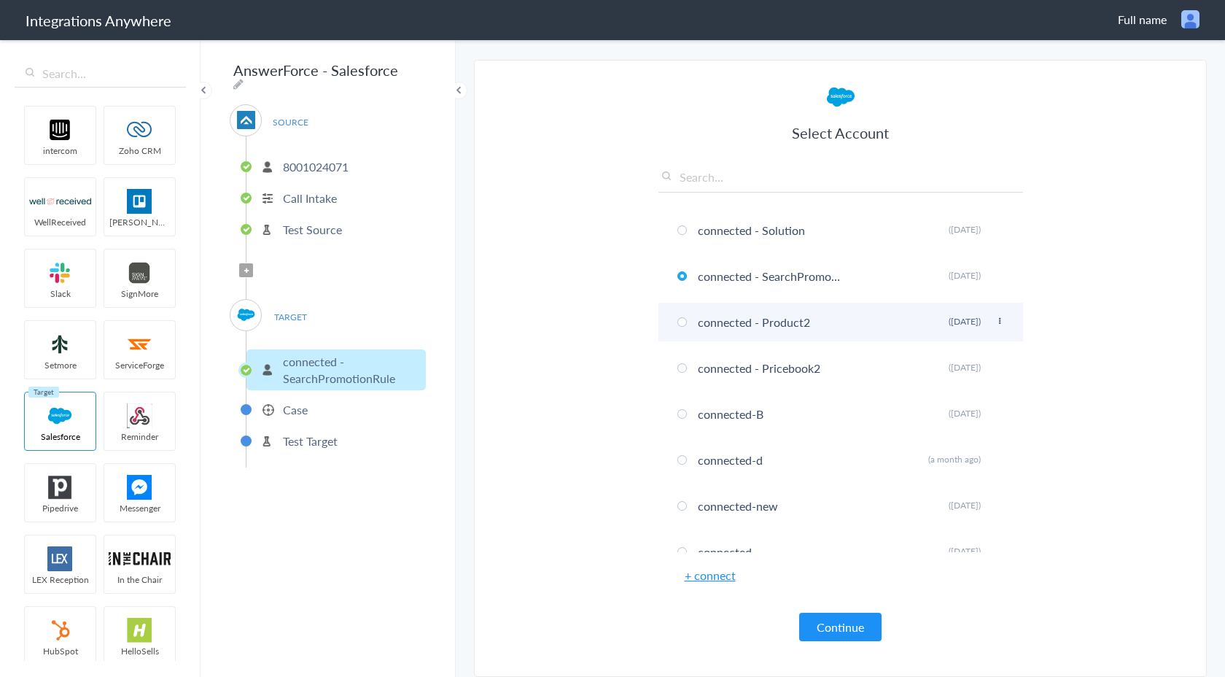
click at [753, 330] on li "connected - Product2 Rename Delete (3 days ago)" at bounding box center [841, 322] width 365 height 39
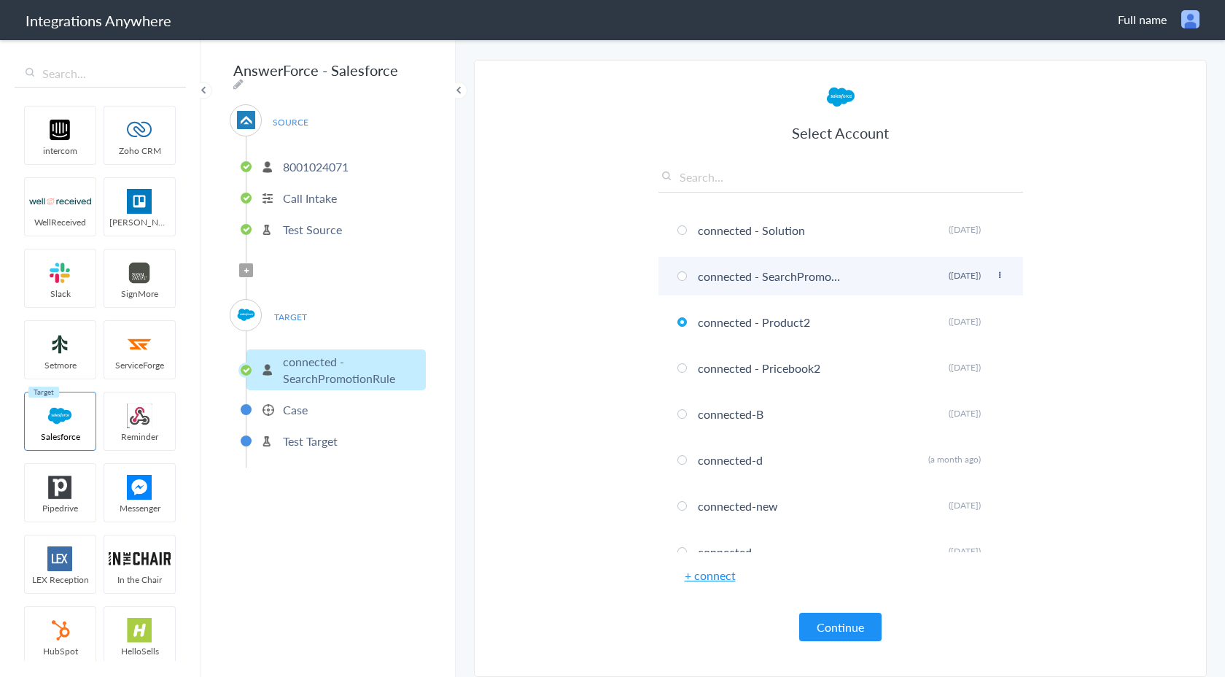
click at [765, 280] on li "connected - SearchPromotionRule Rename Delete (3 days ago)" at bounding box center [841, 276] width 365 height 39
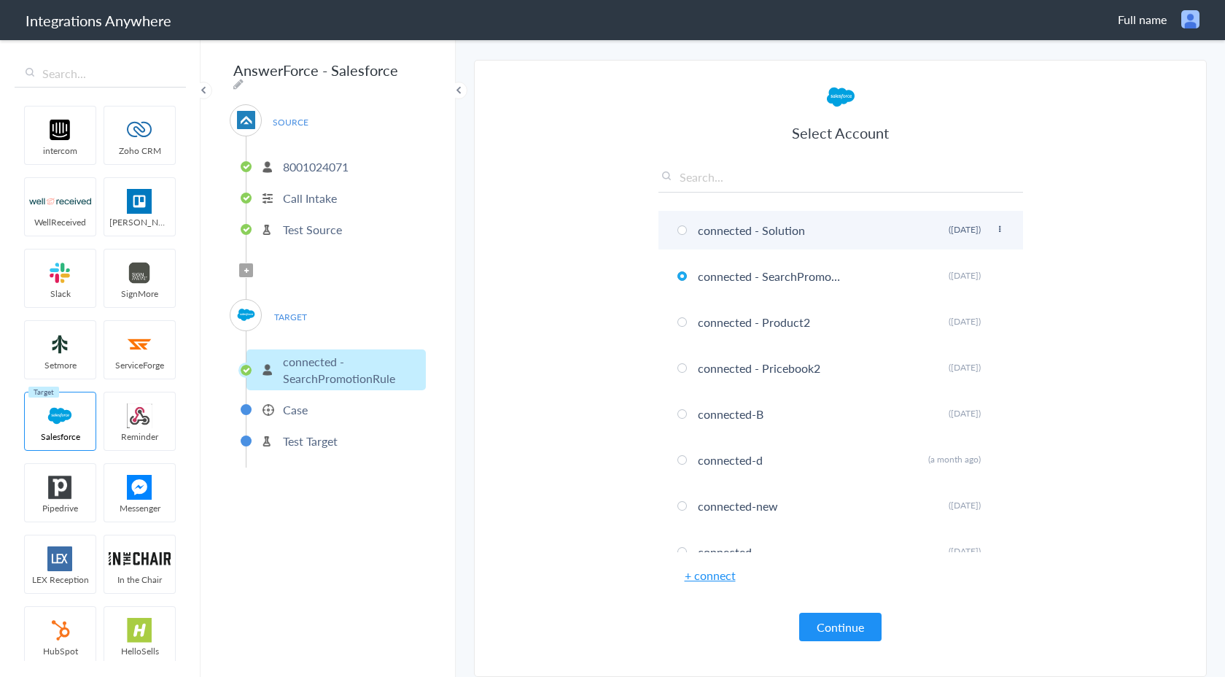
click at [762, 239] on li "connected - Solution Rename Delete (3 days ago)" at bounding box center [841, 230] width 365 height 39
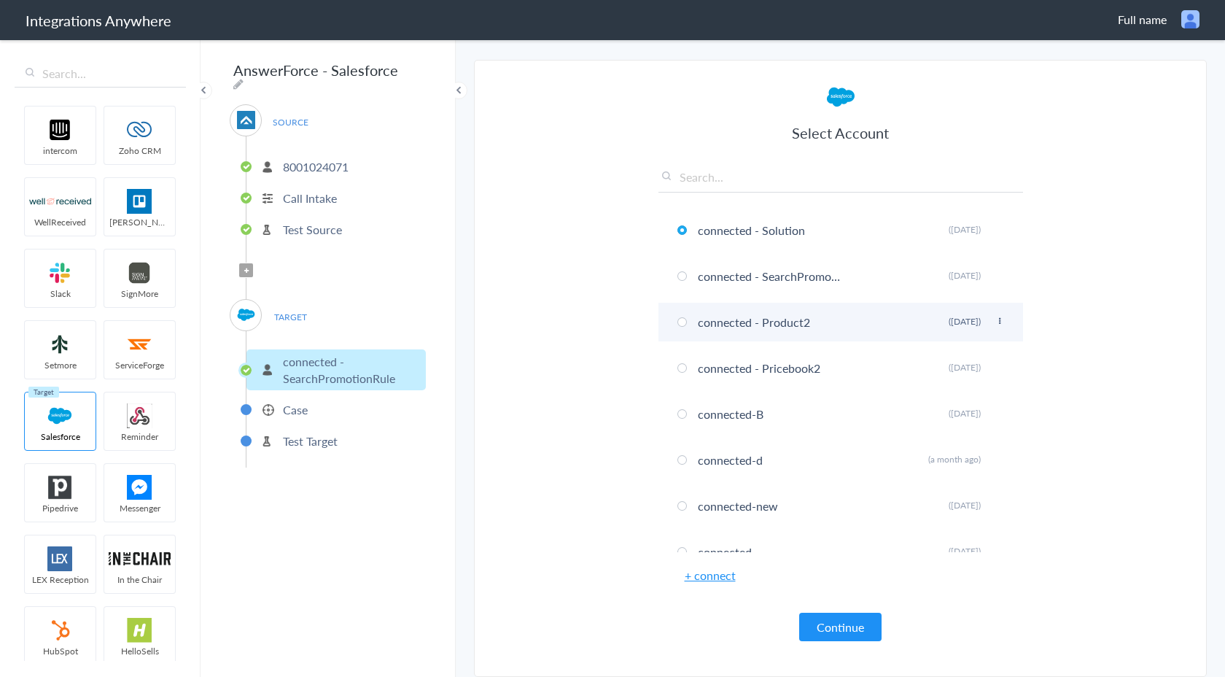
click at [785, 325] on li "connected - Product2 Rename Delete (3 days ago)" at bounding box center [841, 322] width 365 height 39
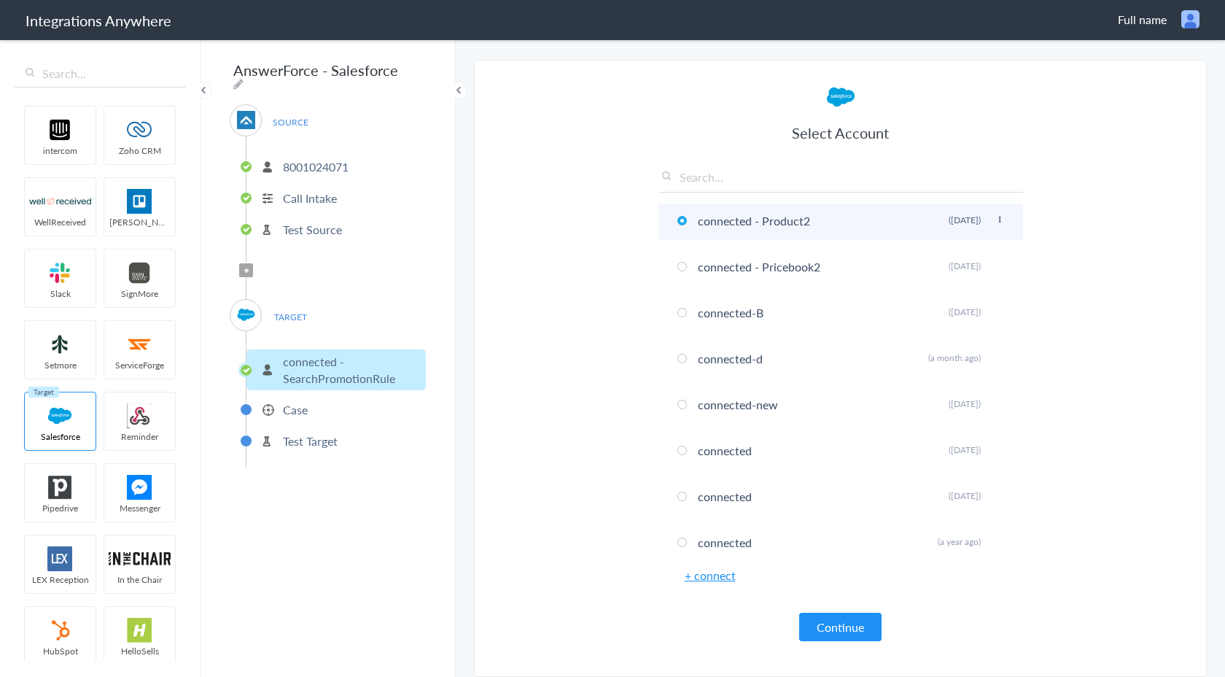
scroll to position [100, 0]
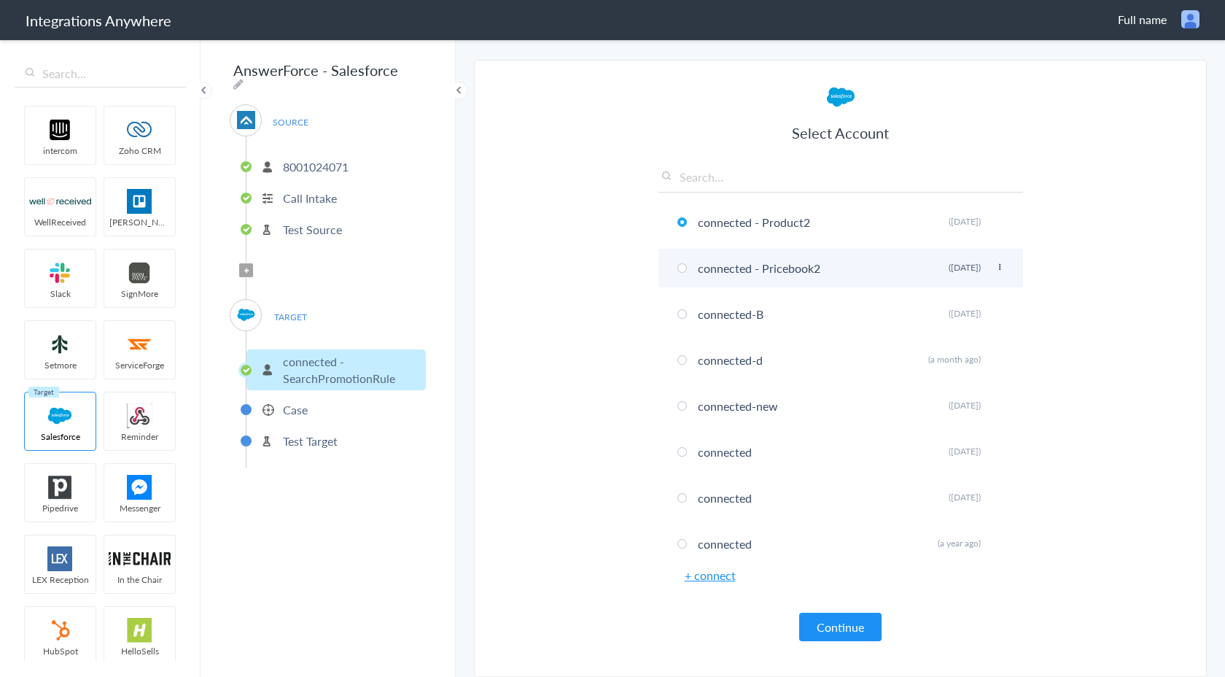
click at [791, 276] on li "connected - Pricebook2 Rename Delete (4 days ago)" at bounding box center [841, 268] width 365 height 39
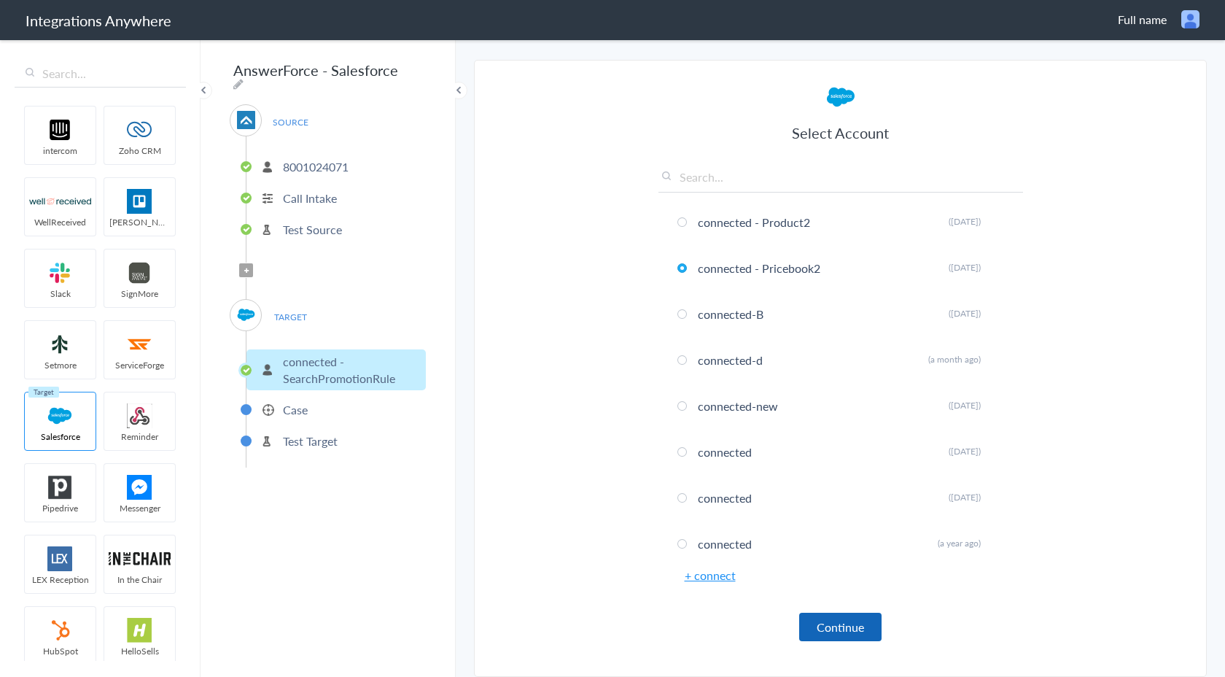
click at [853, 625] on button "Continue" at bounding box center [840, 627] width 82 height 28
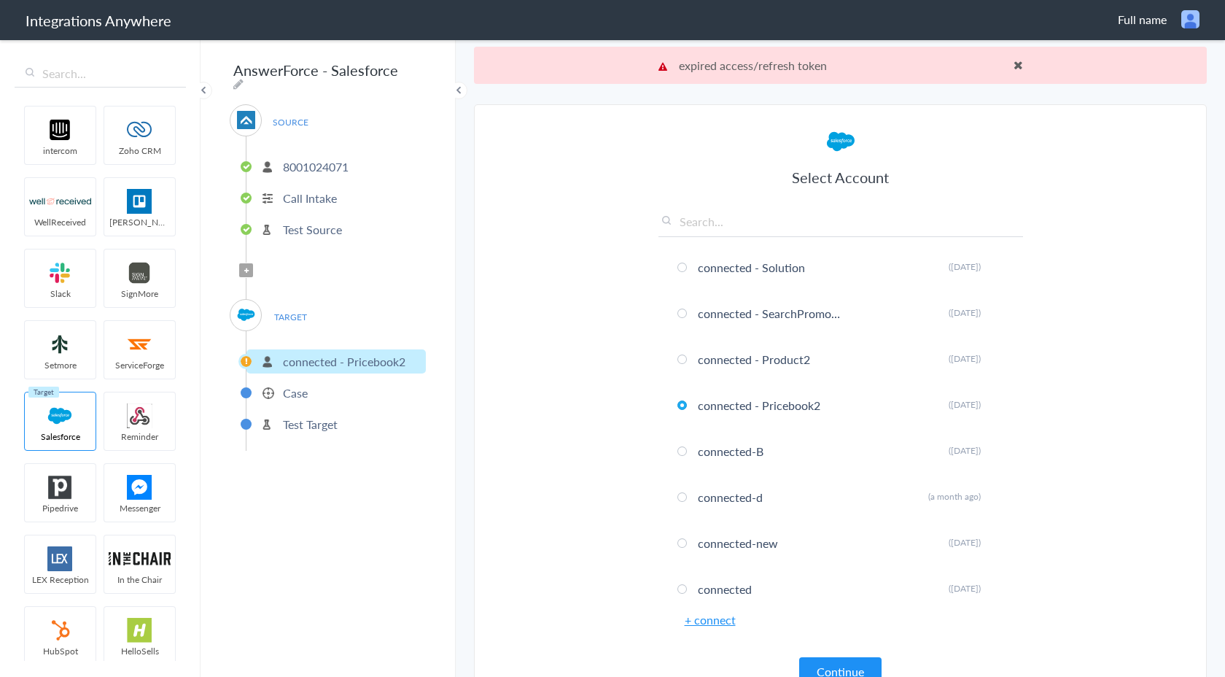
scroll to position [0, 0]
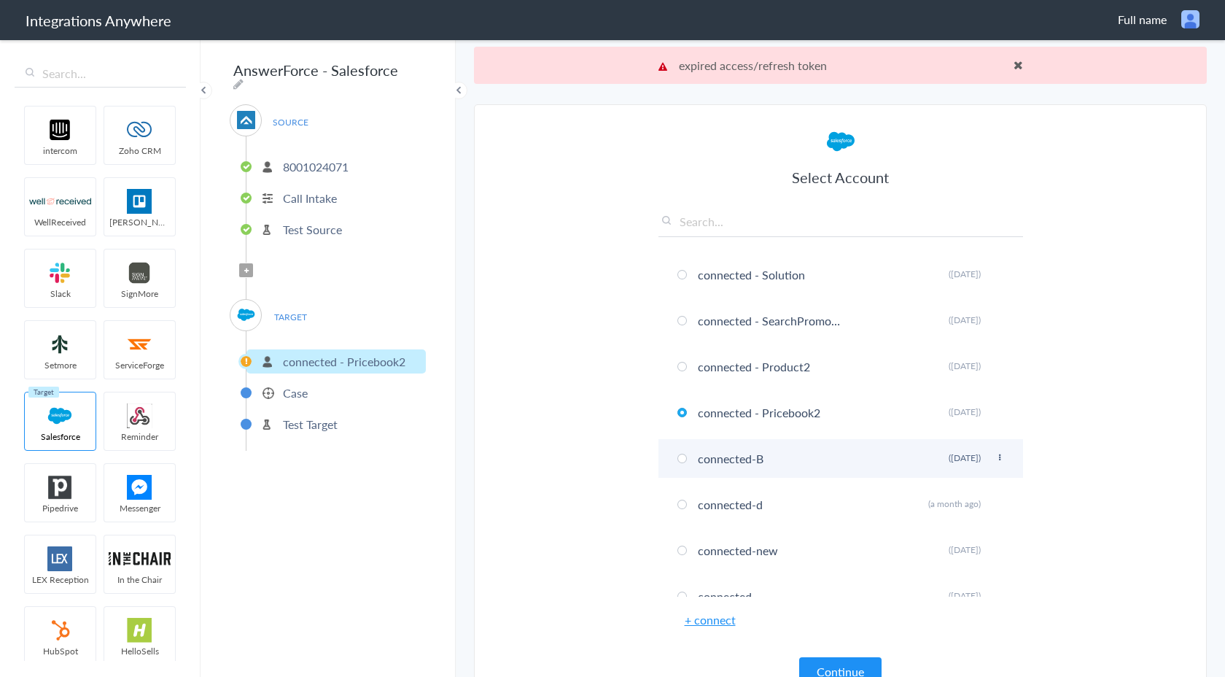
click at [821, 471] on li "connected-B Rename Delete (7 days ago)" at bounding box center [841, 458] width 365 height 39
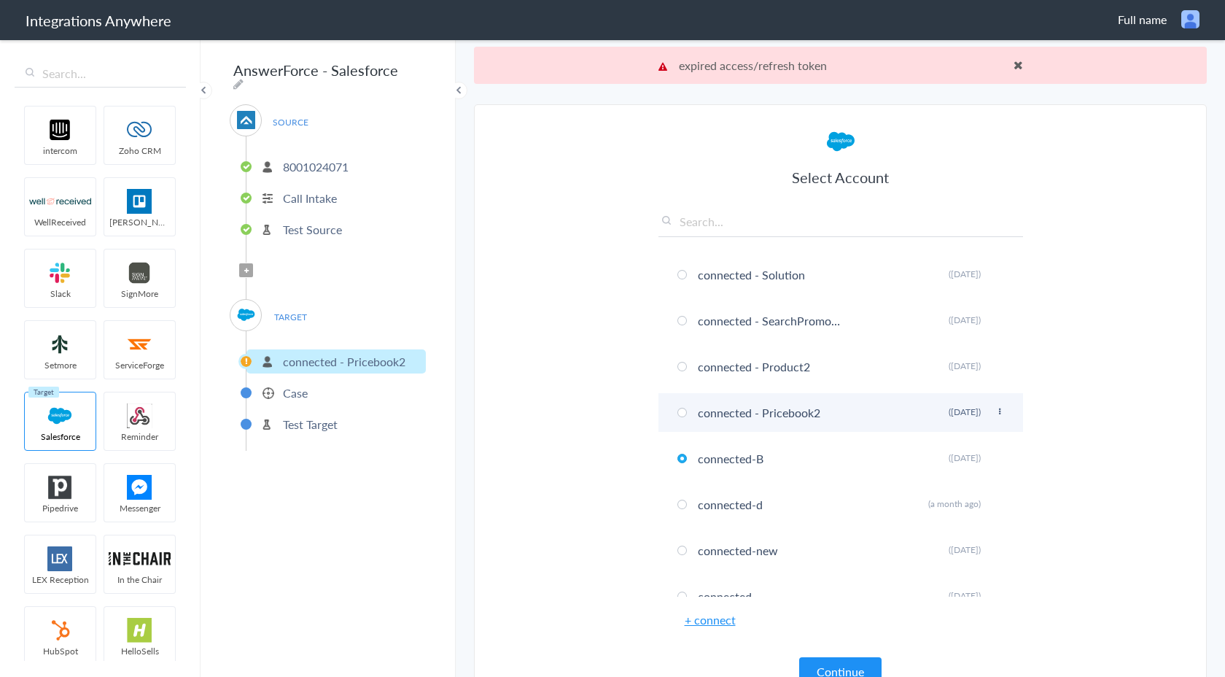
click at [880, 418] on li "connected - Pricebook2 Rename Delete (4 days ago)" at bounding box center [841, 412] width 365 height 39
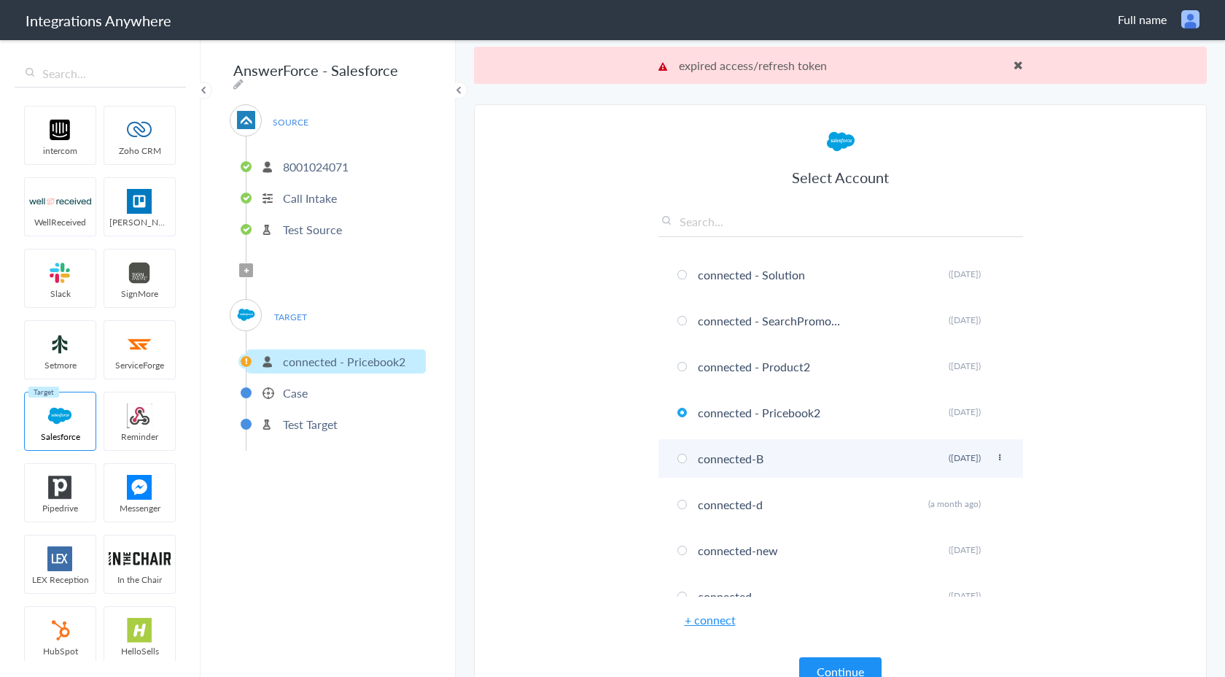
click at [858, 464] on li "connected-B Rename Delete (7 days ago)" at bounding box center [841, 458] width 365 height 39
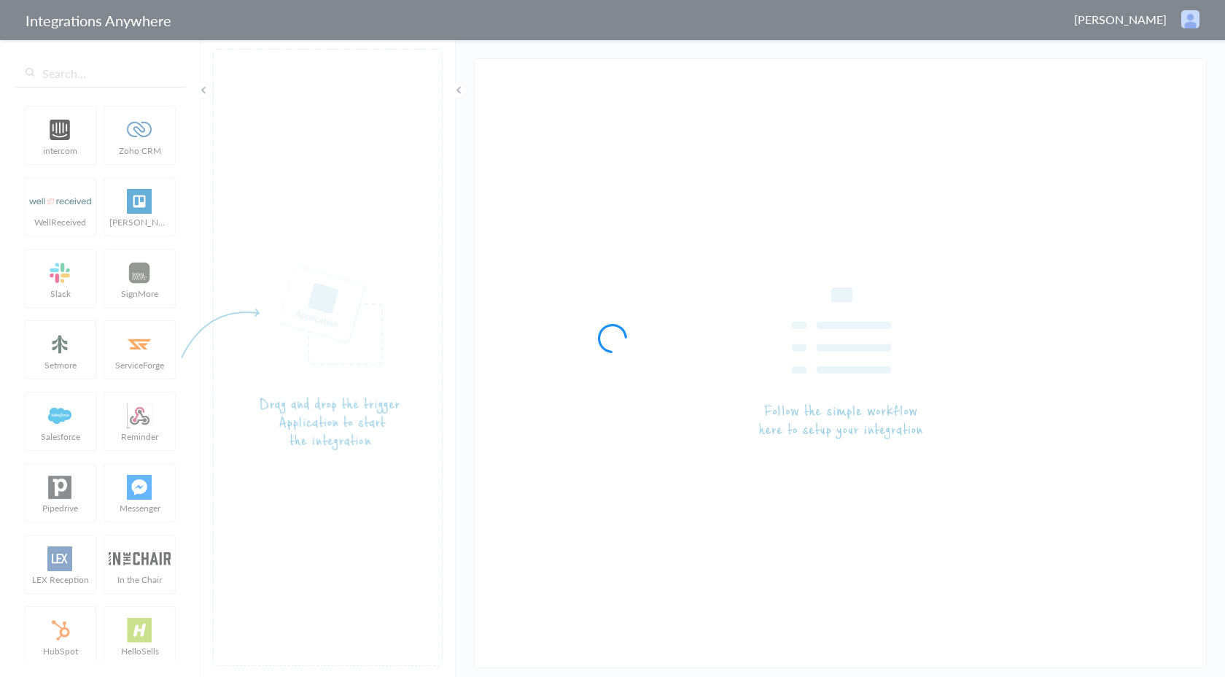
type input "AnswerForce - Salesforce"
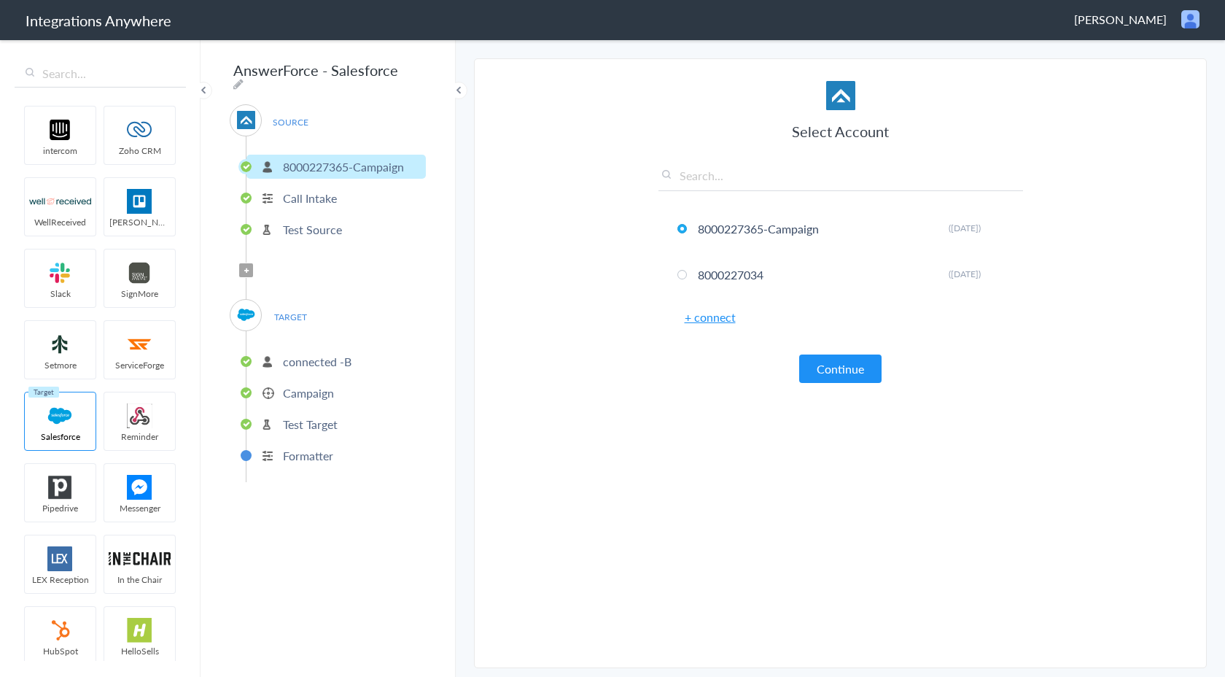
click at [328, 355] on p "connected -B" at bounding box center [317, 361] width 69 height 17
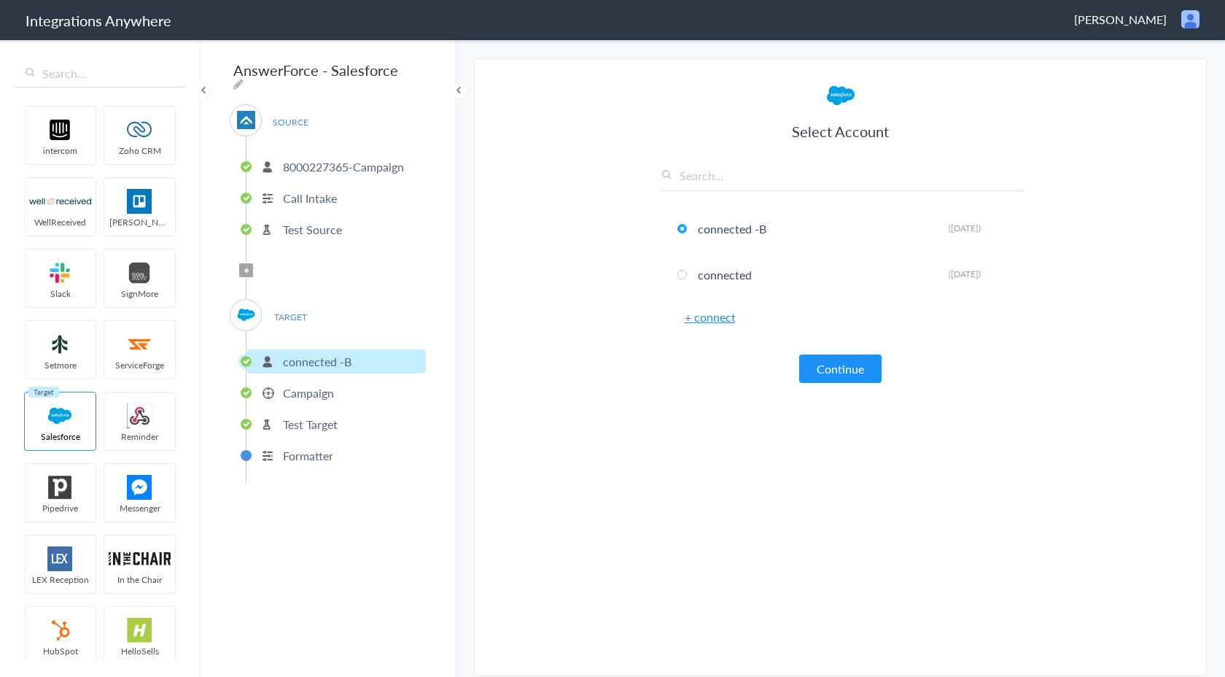
click at [368, 160] on p "8000227365-Campaign" at bounding box center [343, 166] width 121 height 17
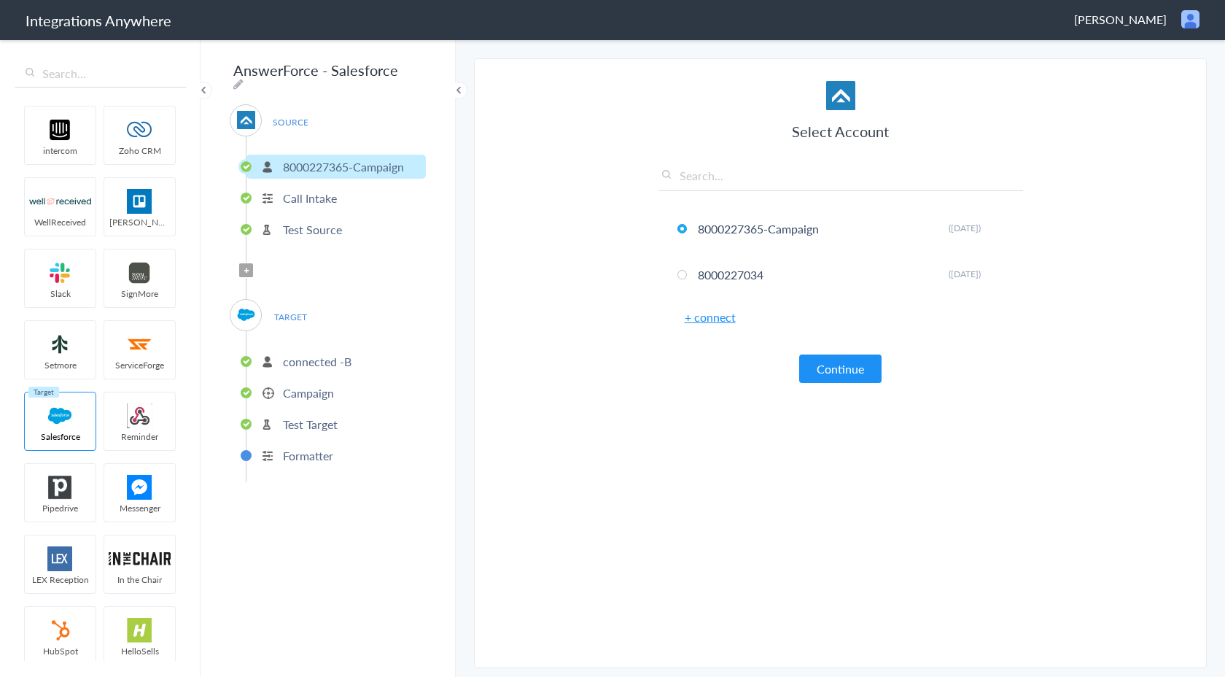
click at [317, 359] on p "connected -B" at bounding box center [317, 361] width 69 height 17
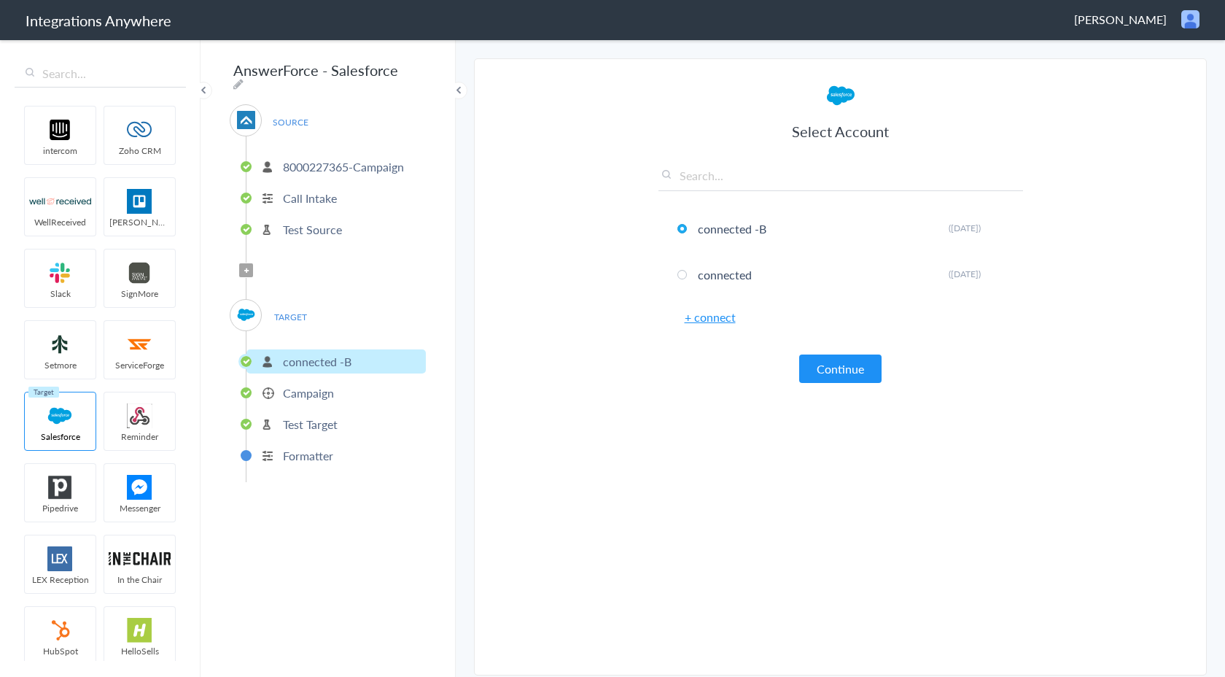
click at [360, 164] on p "8000227365-Campaign" at bounding box center [343, 166] width 121 height 17
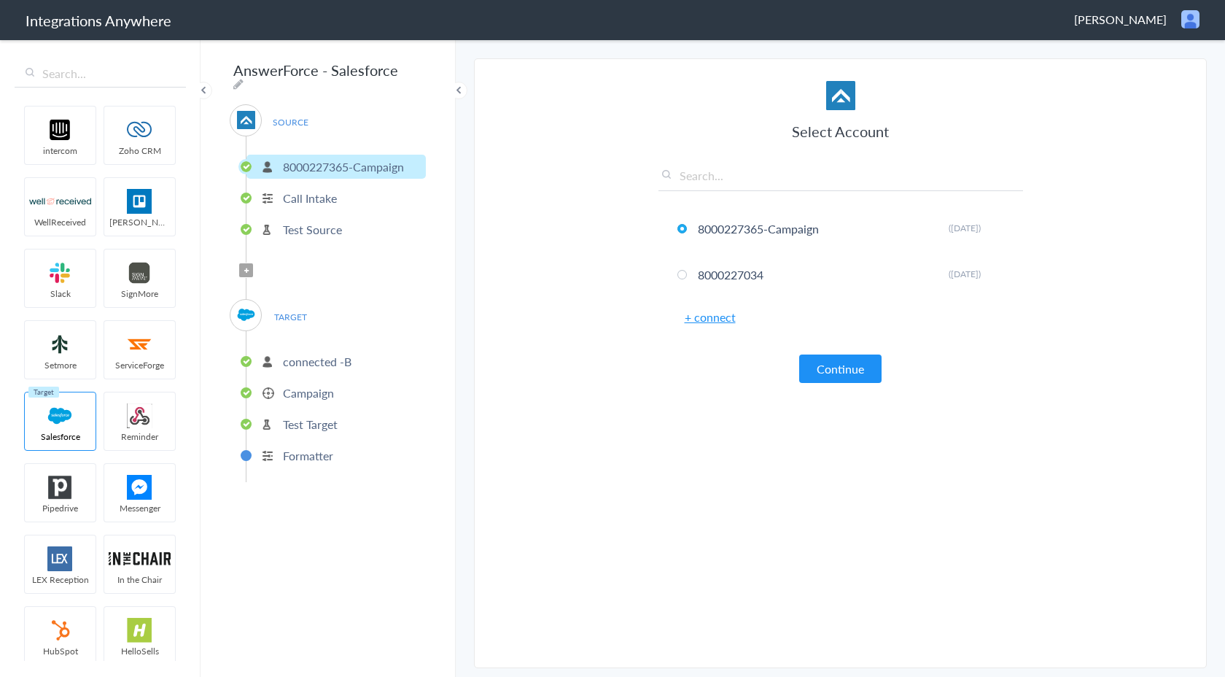
click at [317, 193] on p "Call Intake" at bounding box center [310, 198] width 54 height 17
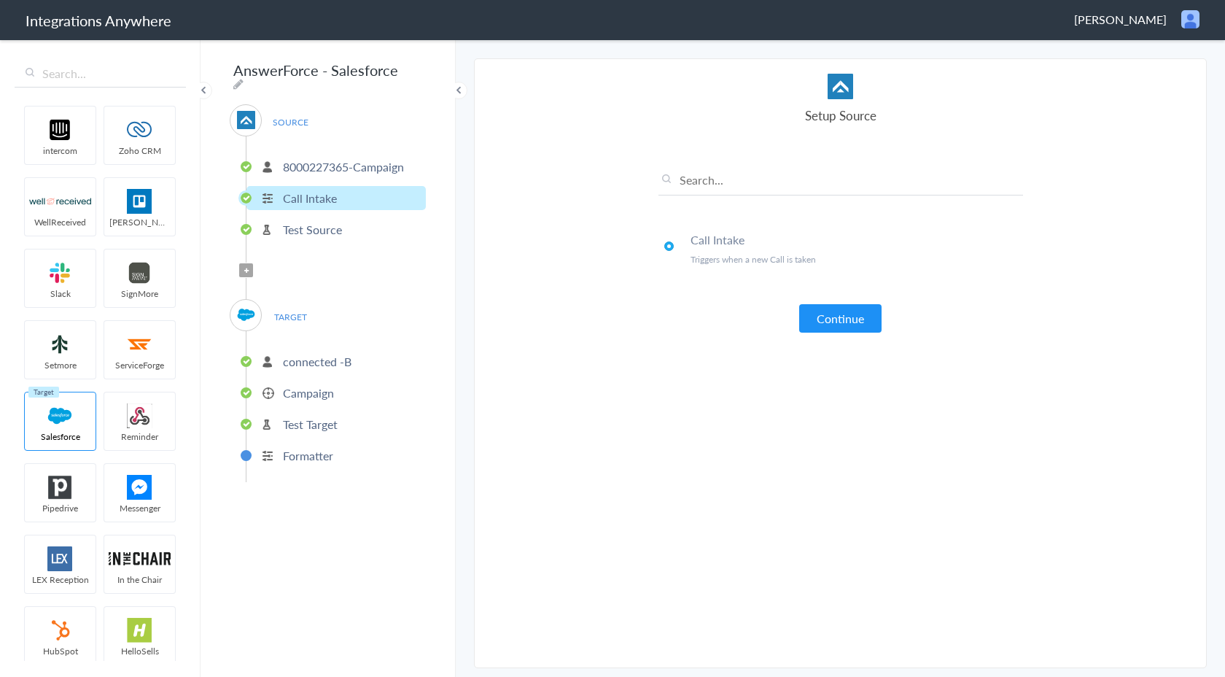
click at [317, 217] on li "Test Source" at bounding box center [336, 229] width 179 height 24
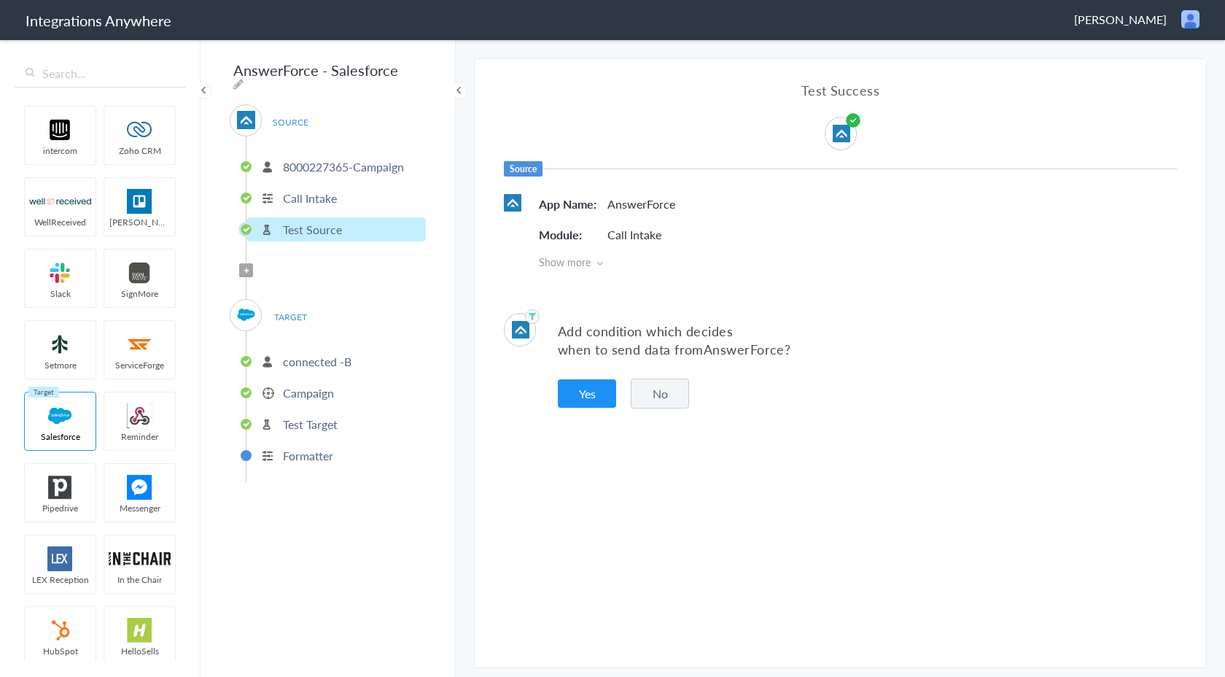
click at [345, 166] on p "8000227365-Campaign" at bounding box center [343, 166] width 121 height 17
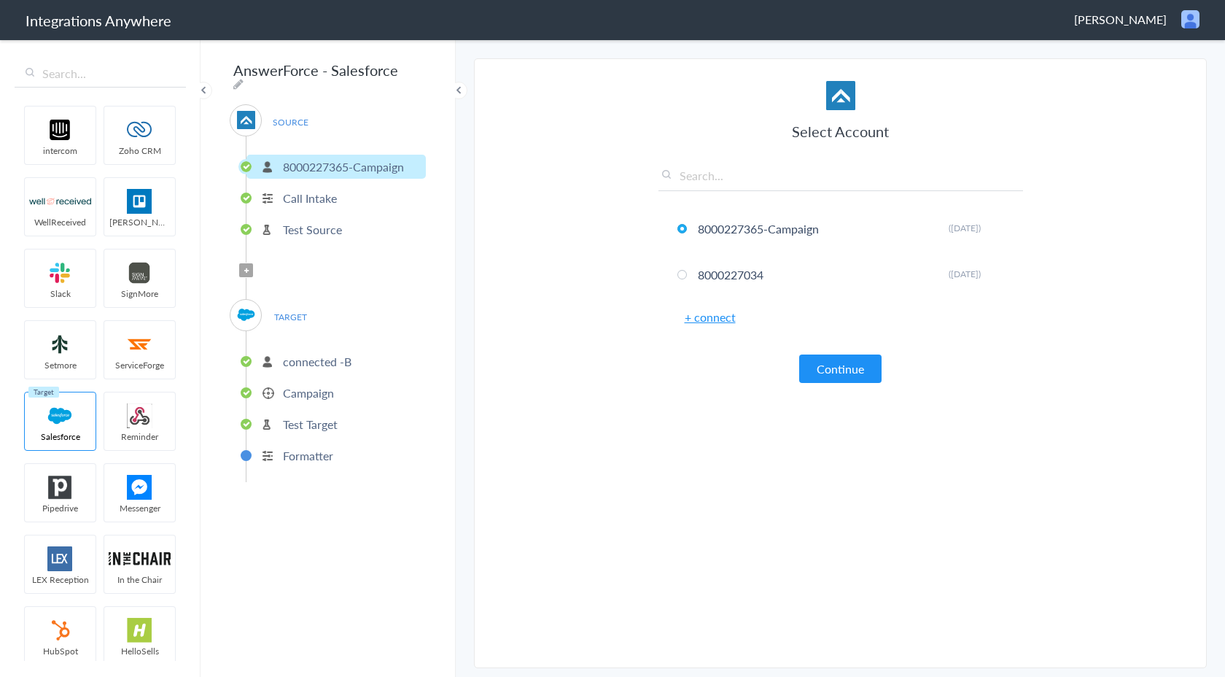
click at [303, 353] on p "connected -B" at bounding box center [317, 361] width 69 height 17
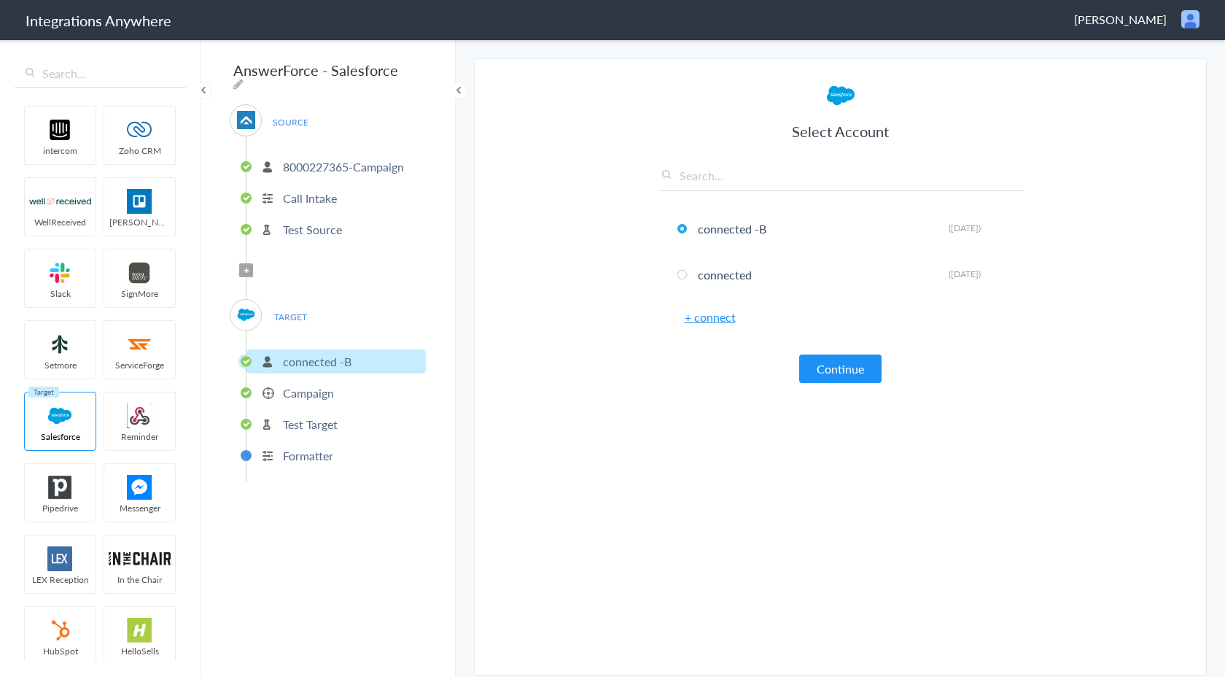
click at [719, 318] on link "+ connect" at bounding box center [710, 317] width 51 height 17
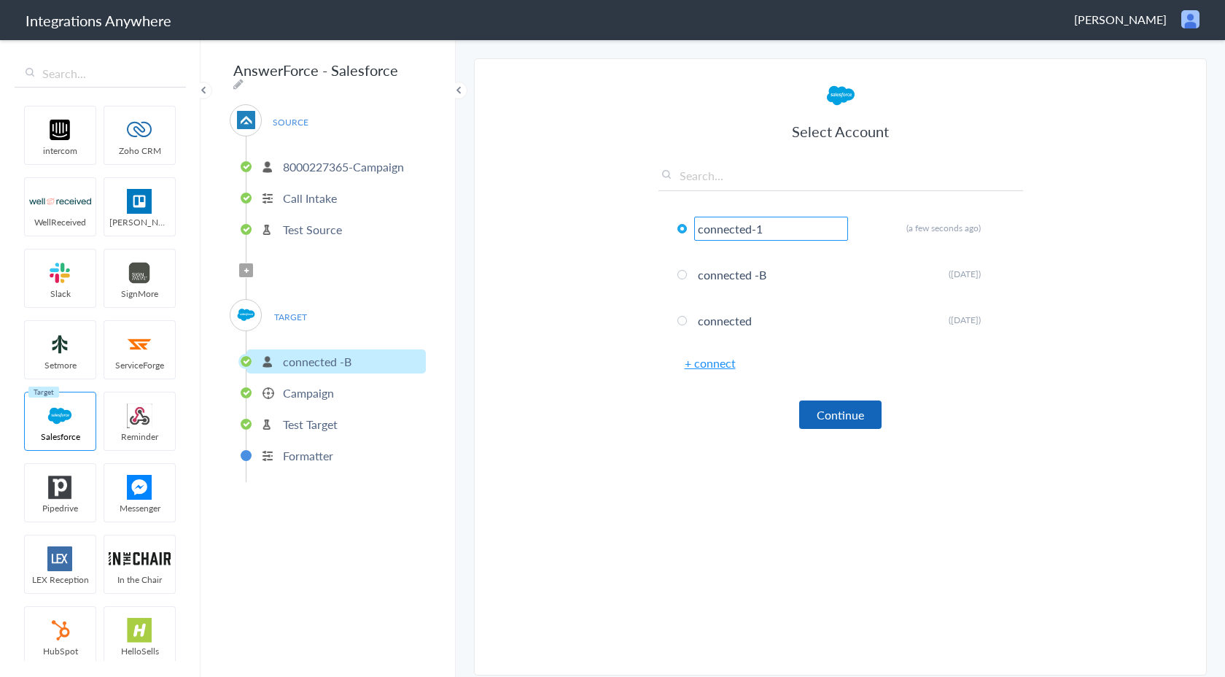
type input "connected-1"
click at [861, 420] on button "Continue" at bounding box center [840, 414] width 82 height 28
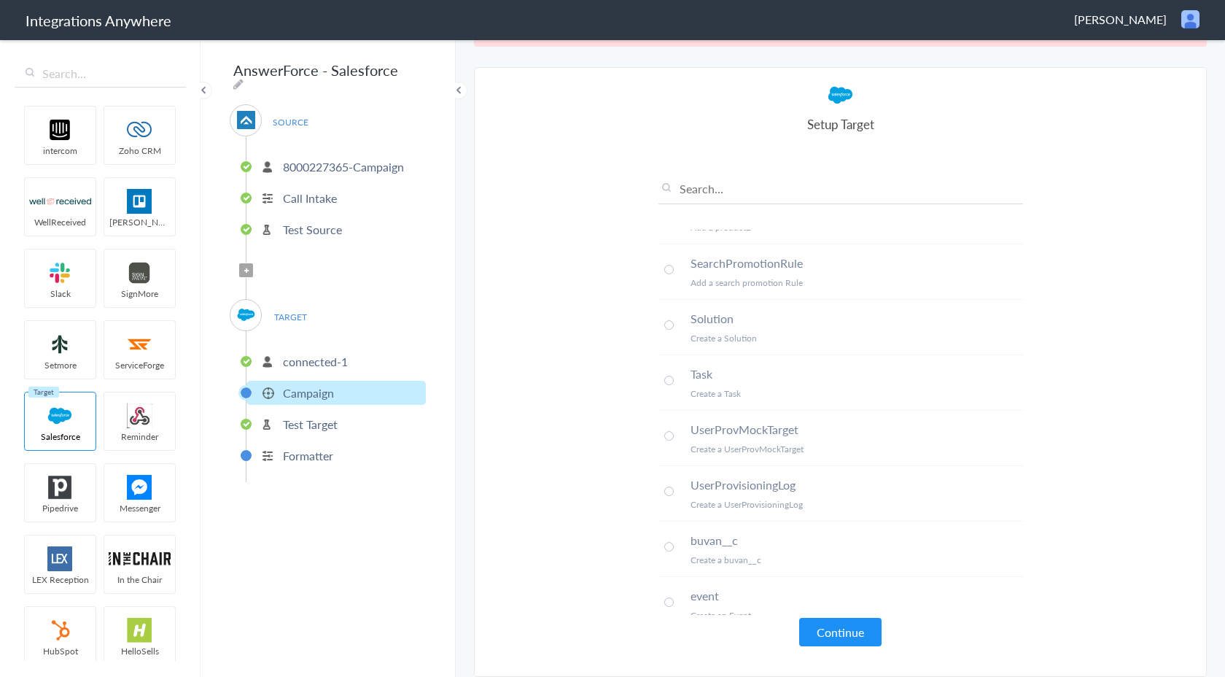
scroll to position [778, 0]
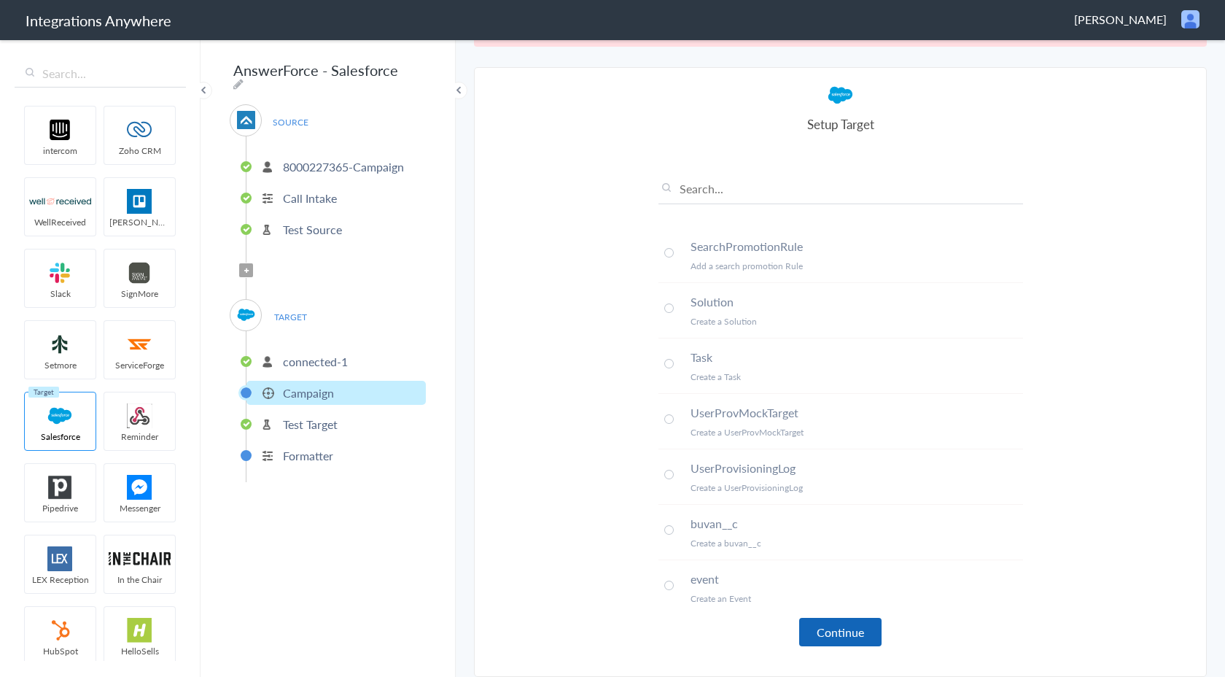
click at [827, 632] on button "Continue" at bounding box center [840, 632] width 82 height 28
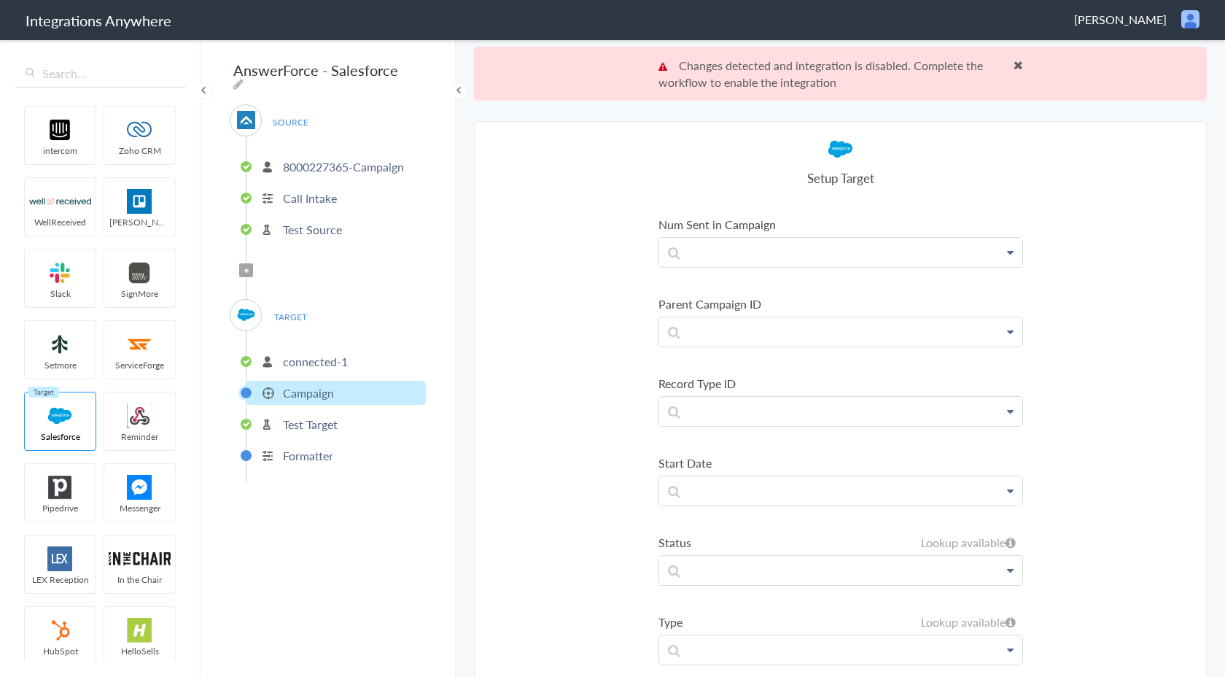
scroll to position [54, 0]
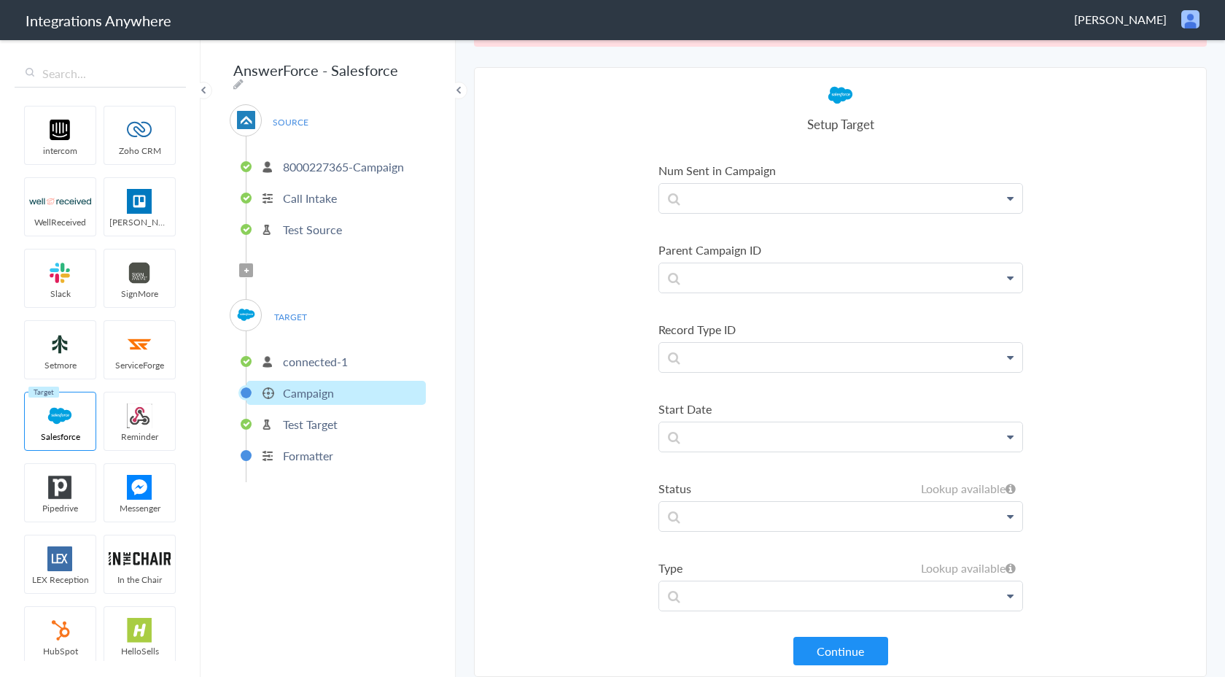
click at [346, 358] on p "connected-1" at bounding box center [315, 361] width 65 height 17
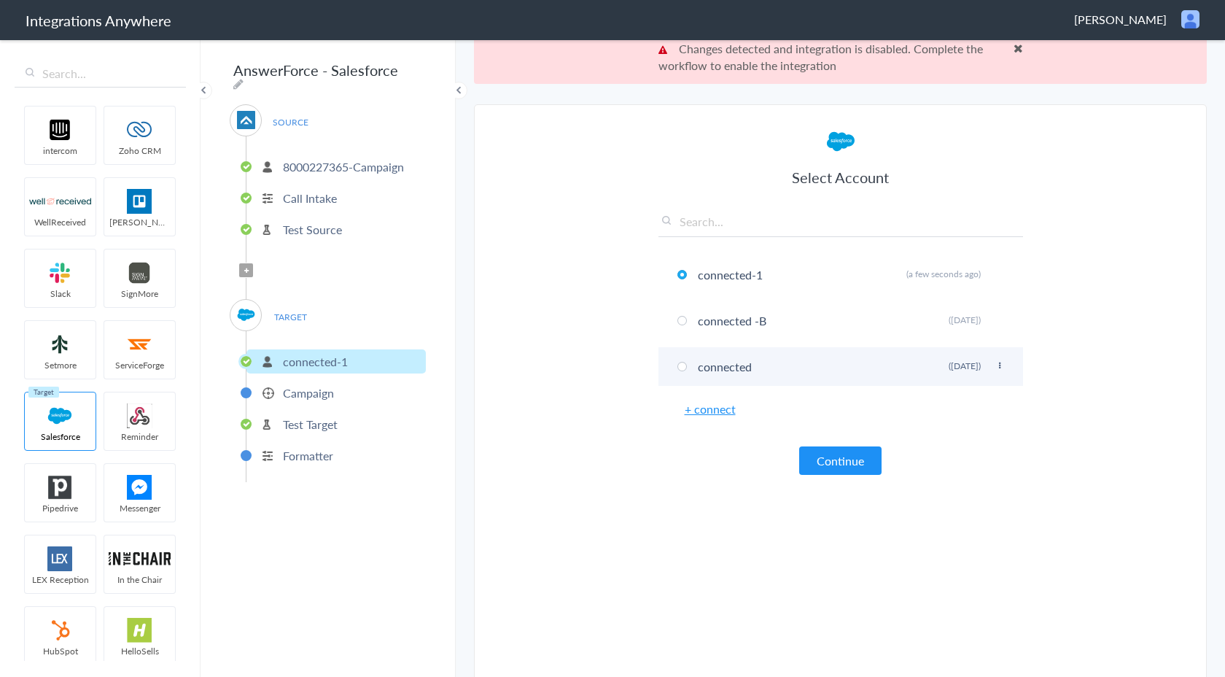
scroll to position [18, 0]
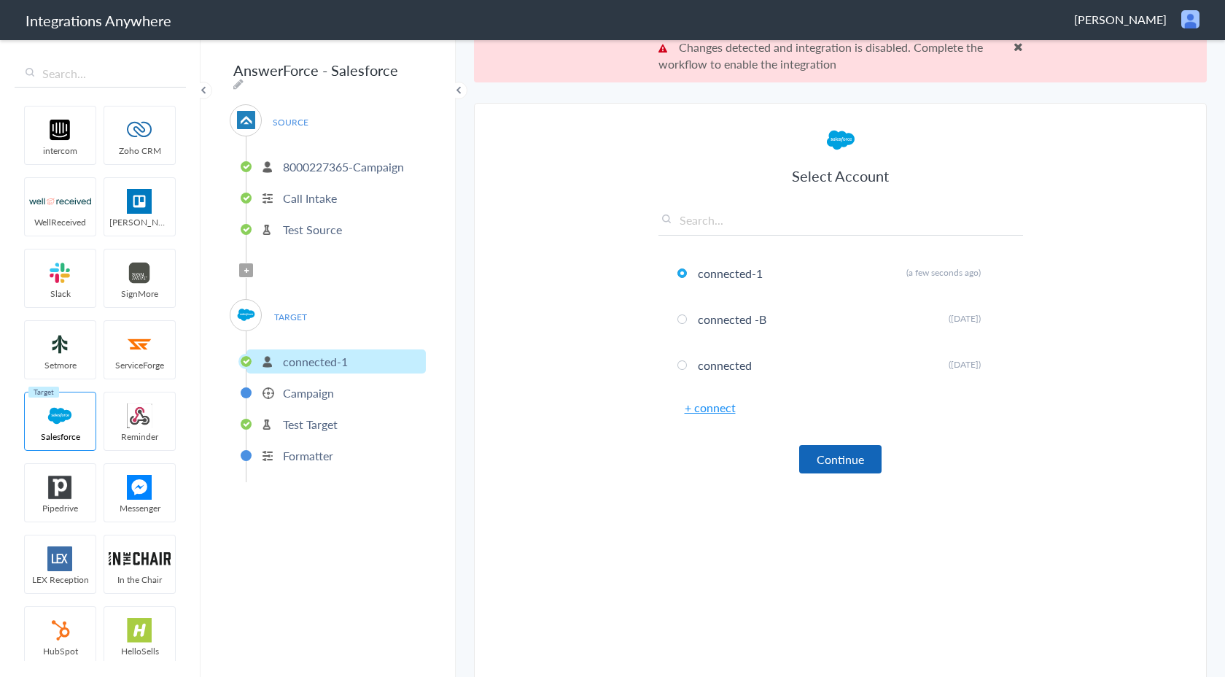
click at [832, 460] on button "Continue" at bounding box center [840, 459] width 82 height 28
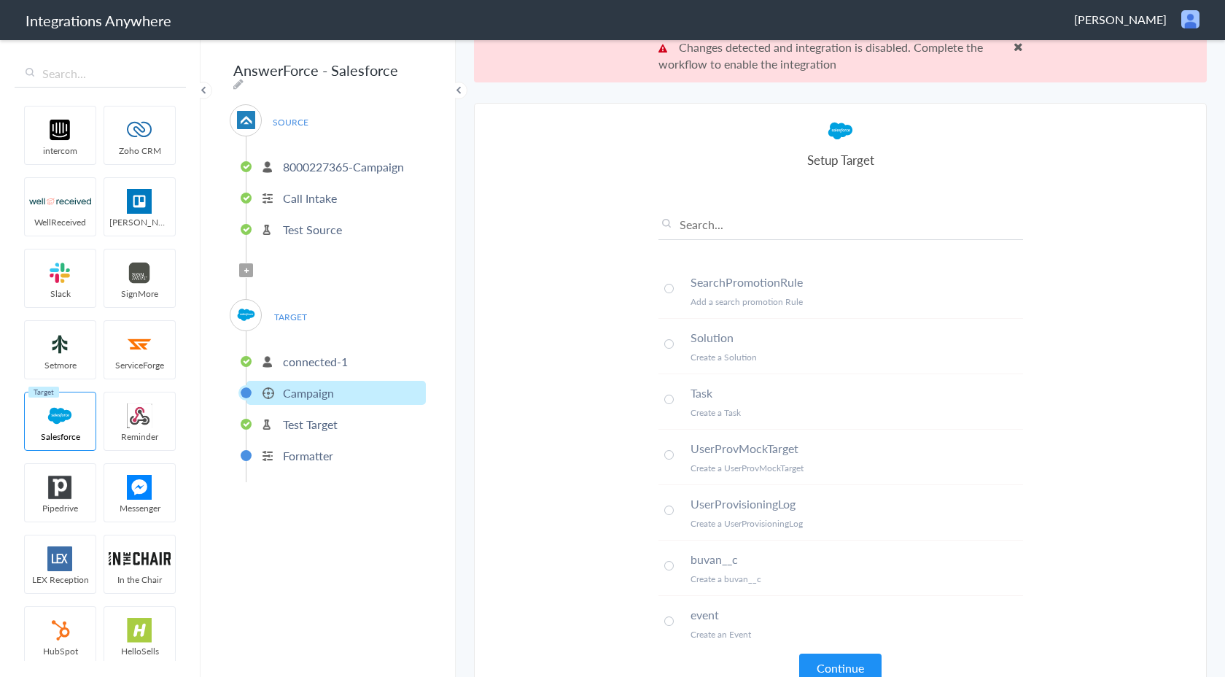
click at [309, 353] on p "connected-1" at bounding box center [315, 361] width 65 height 17
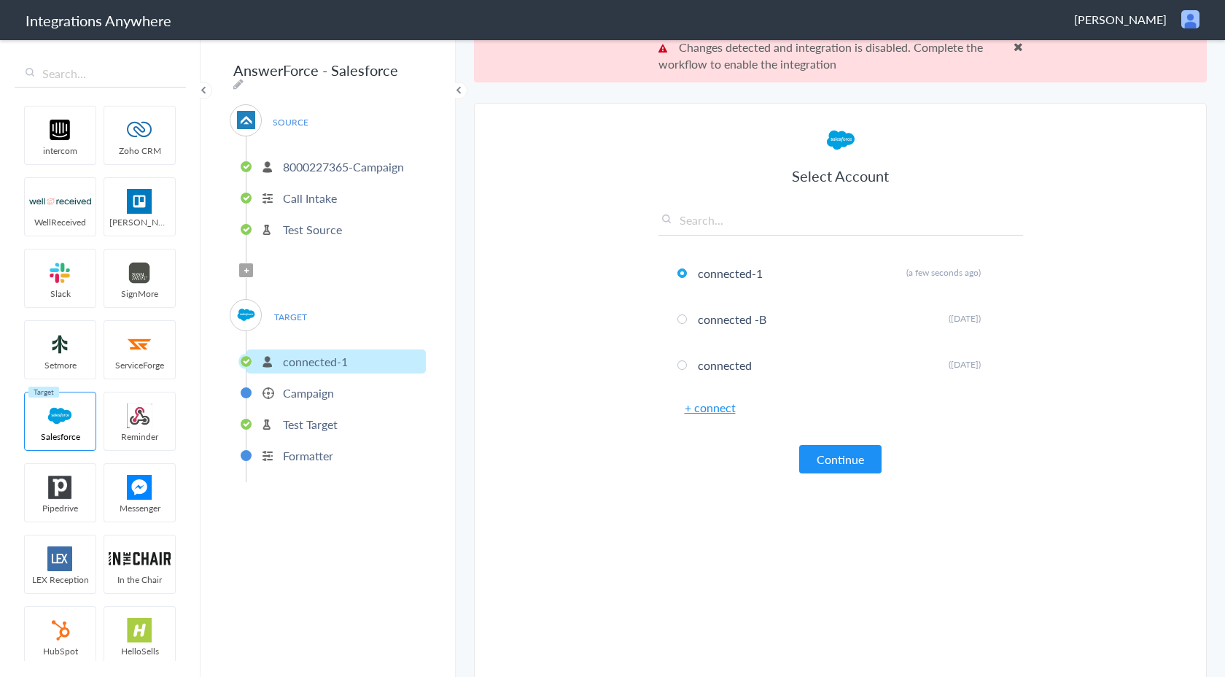
click at [716, 405] on link "+ connect" at bounding box center [710, 407] width 51 height 17
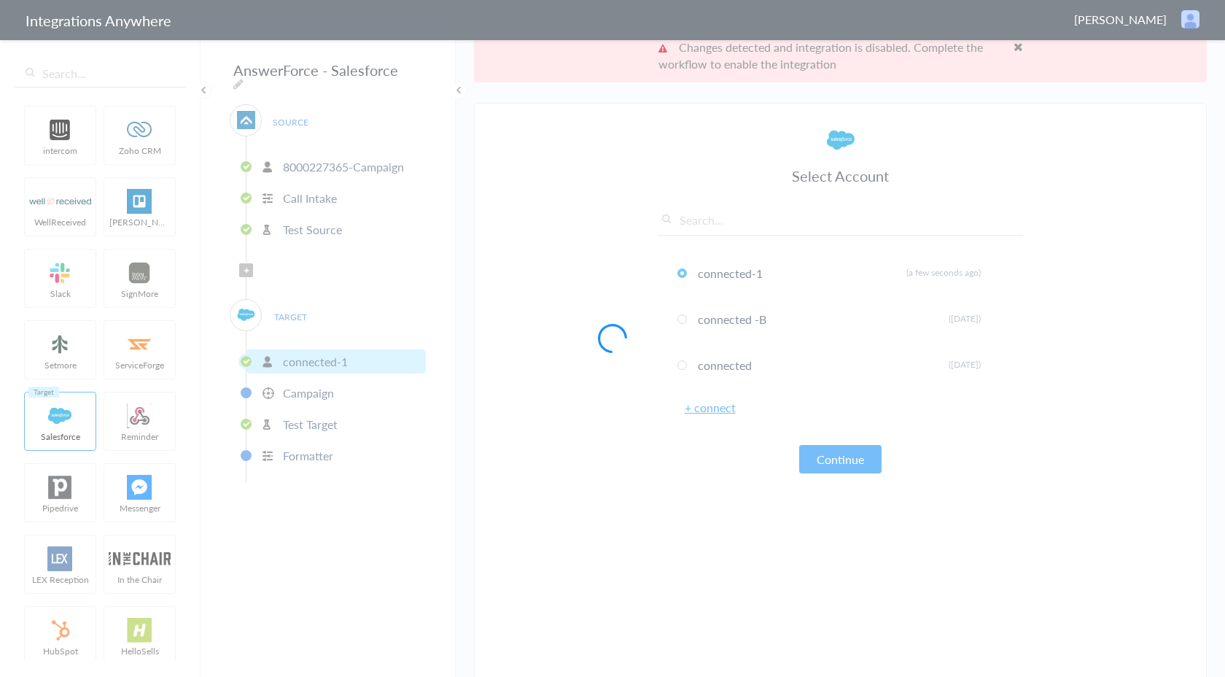
scroll to position [0, 0]
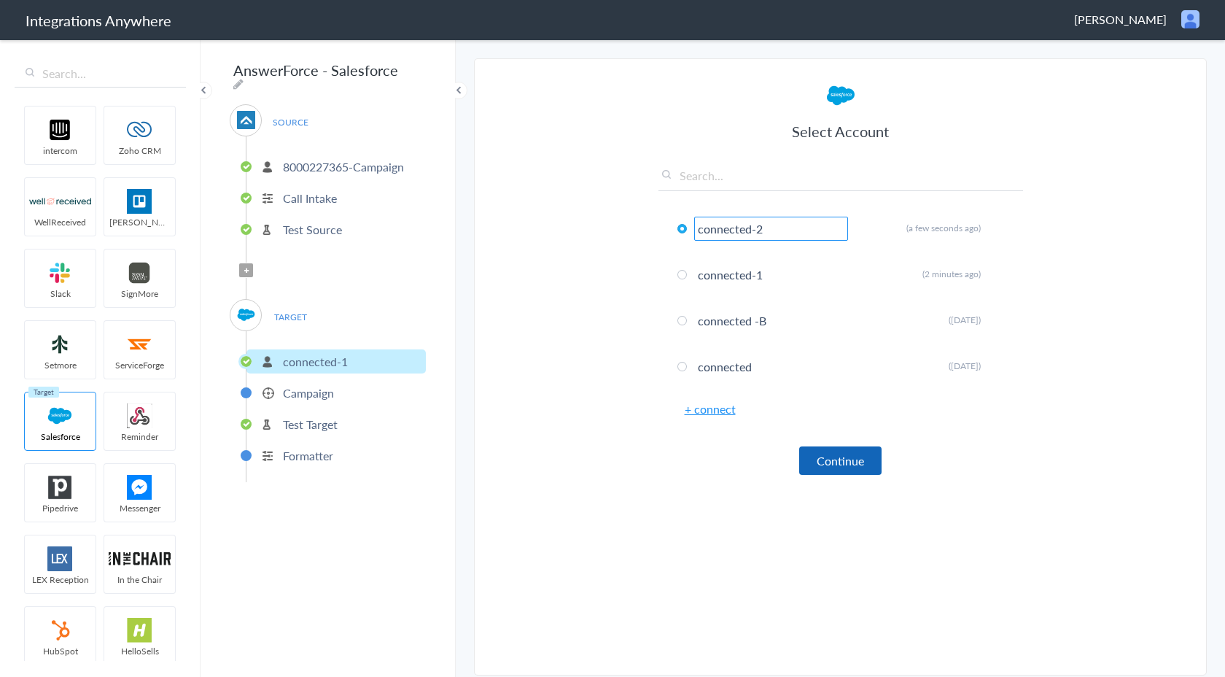
type input "connected-2"
click at [818, 465] on button "Continue" at bounding box center [840, 460] width 82 height 28
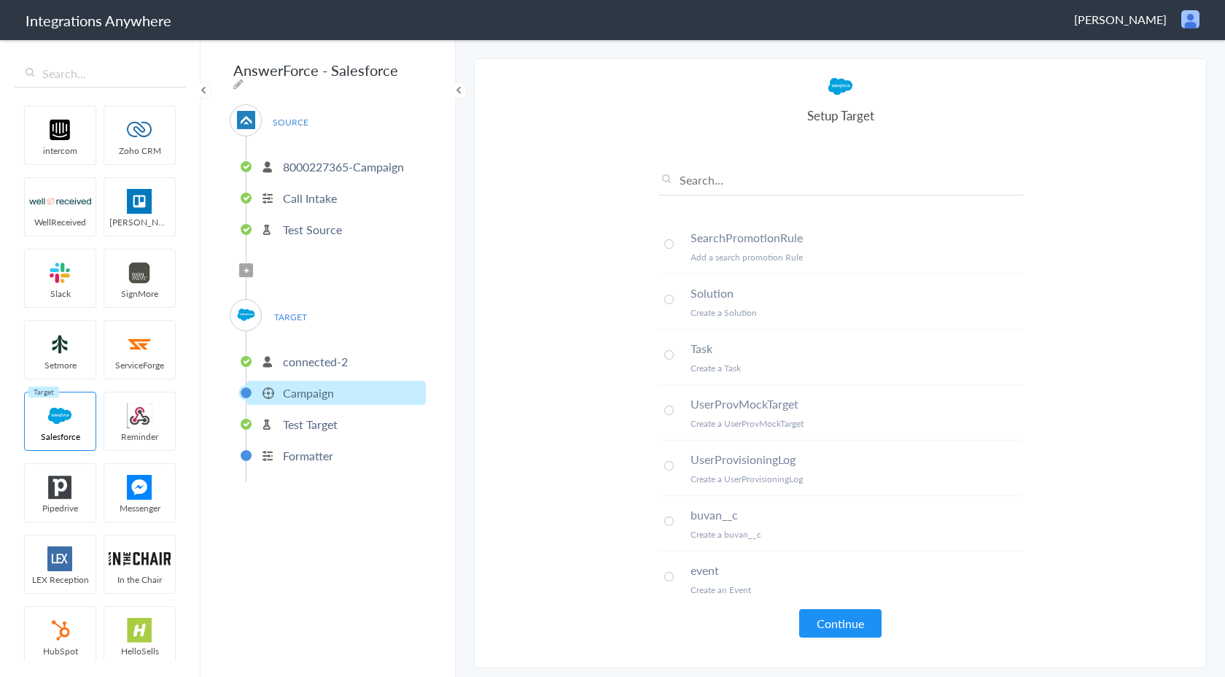
click at [352, 353] on li "connected-2" at bounding box center [336, 361] width 179 height 24
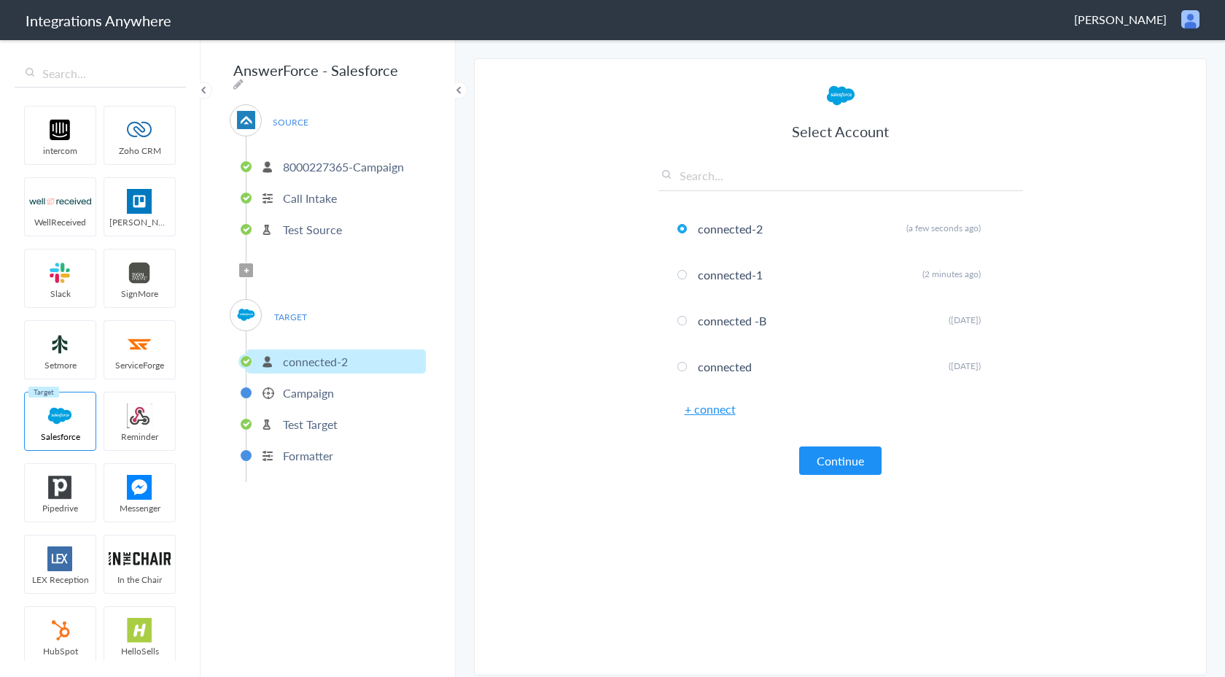
click at [714, 411] on link "+ connect" at bounding box center [710, 408] width 51 height 17
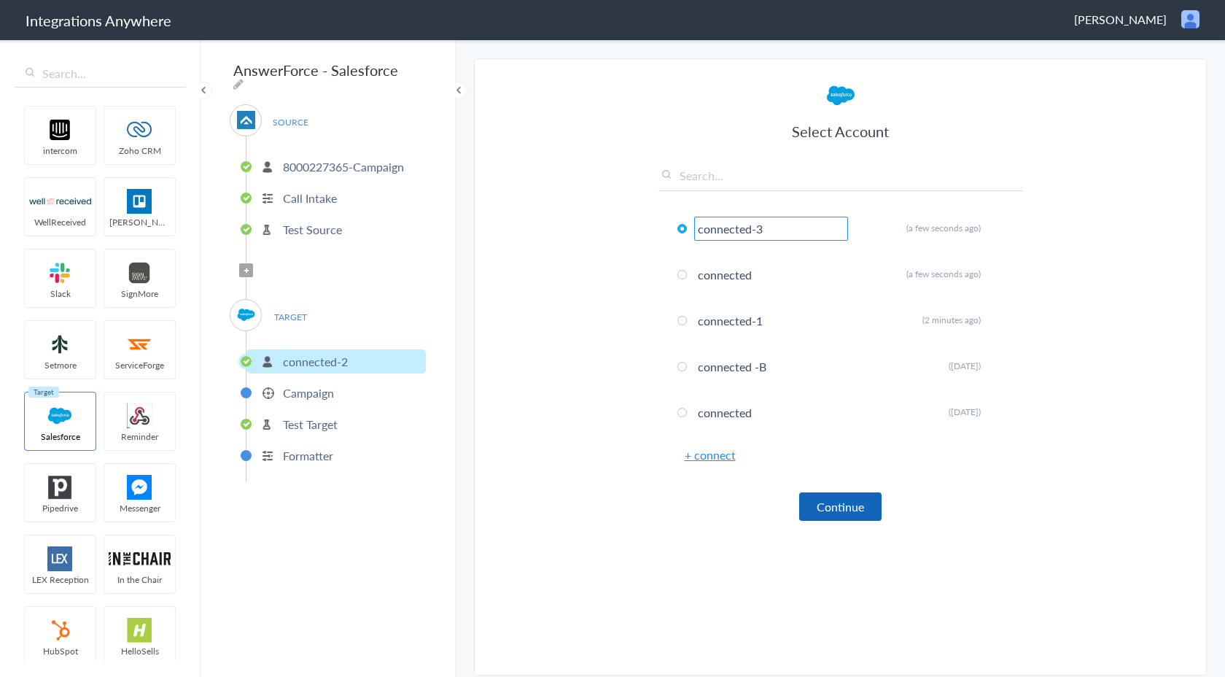
type input "connected-3"
click at [825, 506] on button "Continue" at bounding box center [840, 506] width 82 height 28
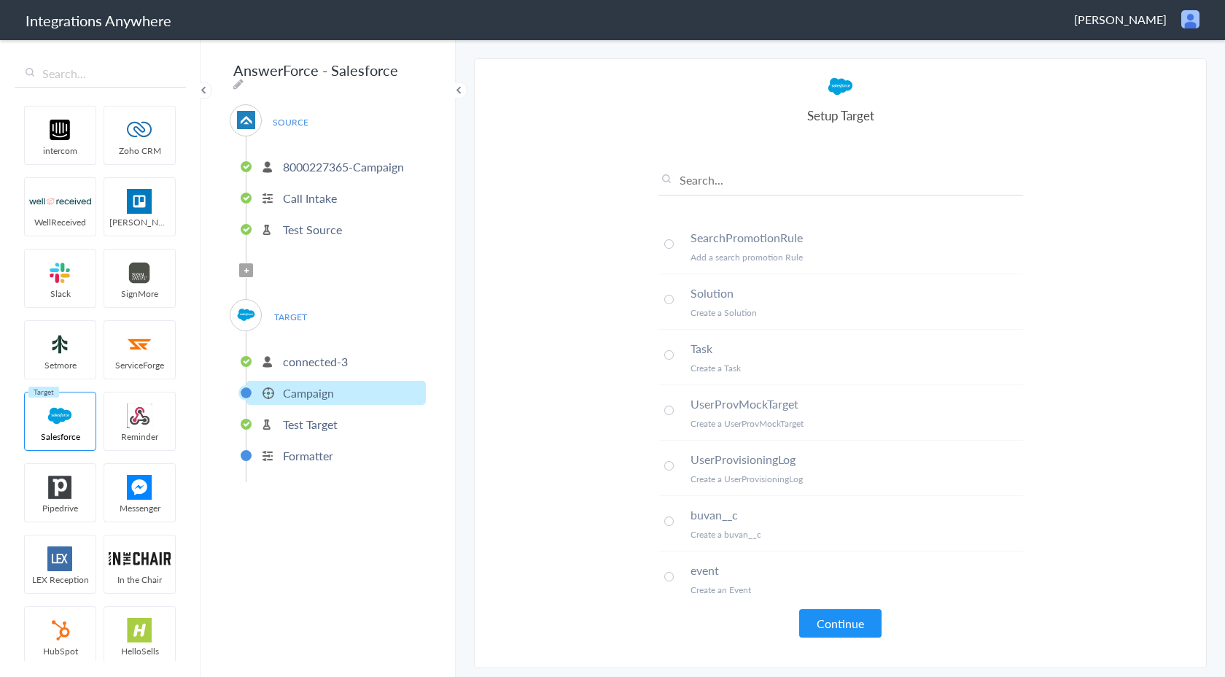
click at [344, 354] on p "connected-3" at bounding box center [315, 361] width 65 height 17
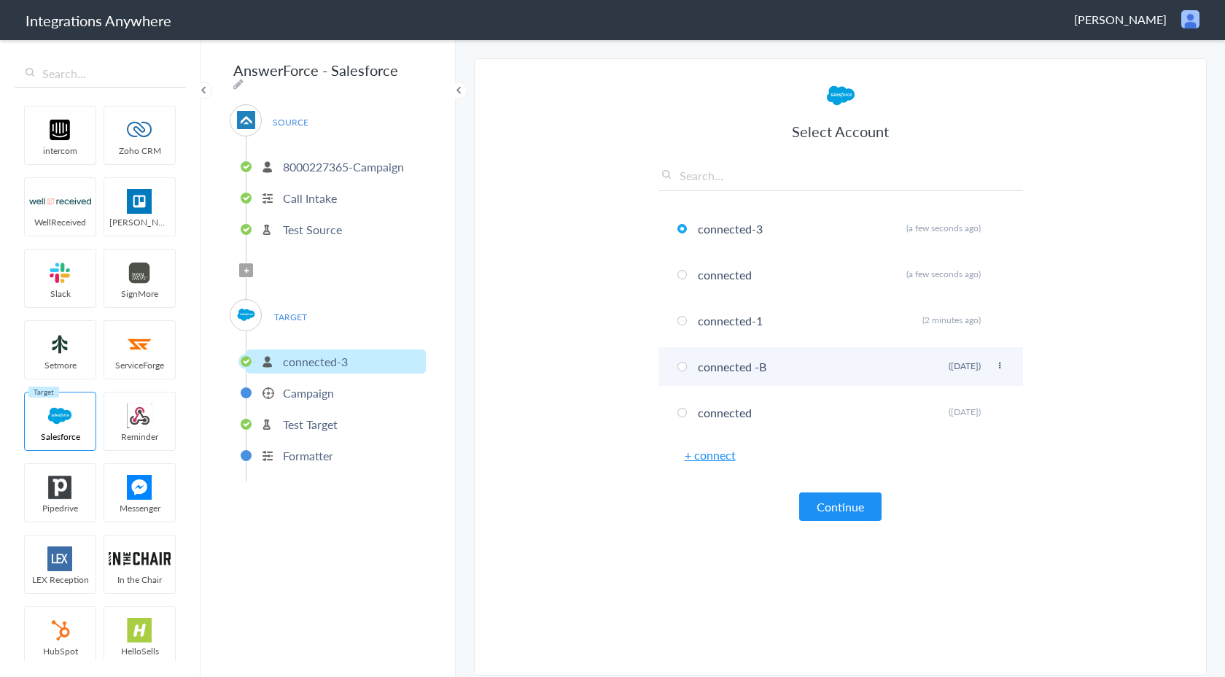
click at [754, 373] on li "connected -B Rename Delete (7 days ago)" at bounding box center [841, 366] width 365 height 39
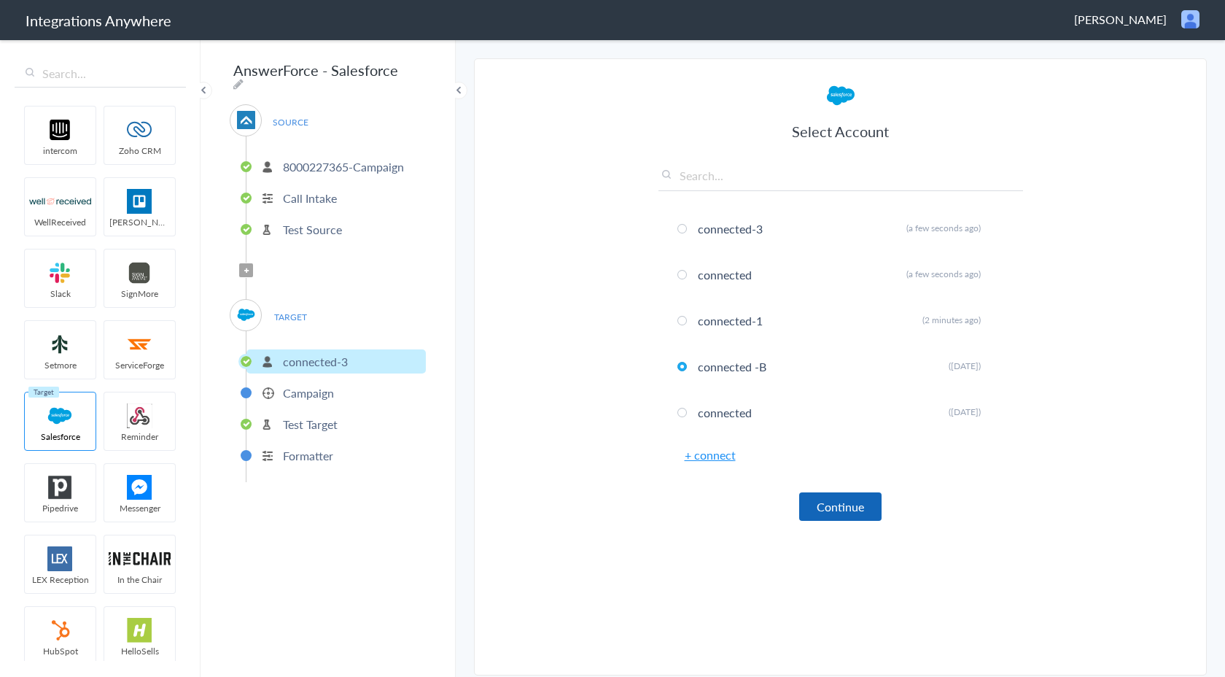
click at [812, 504] on button "Continue" at bounding box center [840, 506] width 82 height 28
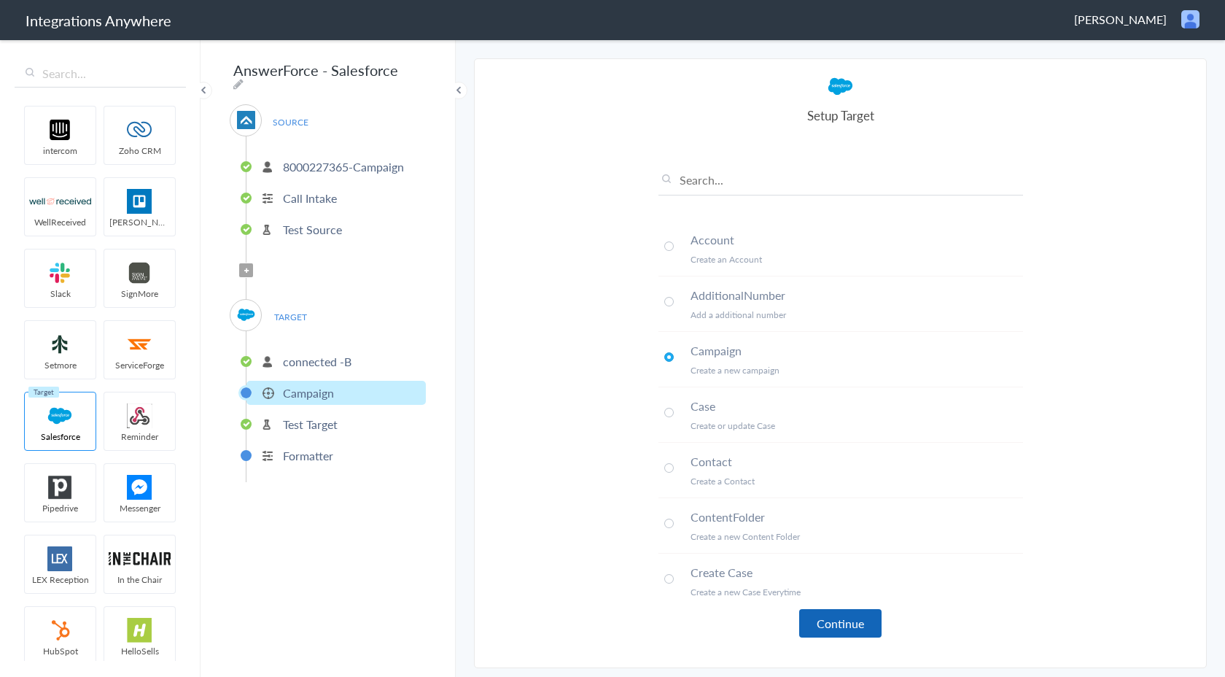
click at [813, 626] on button "Continue" at bounding box center [840, 623] width 82 height 28
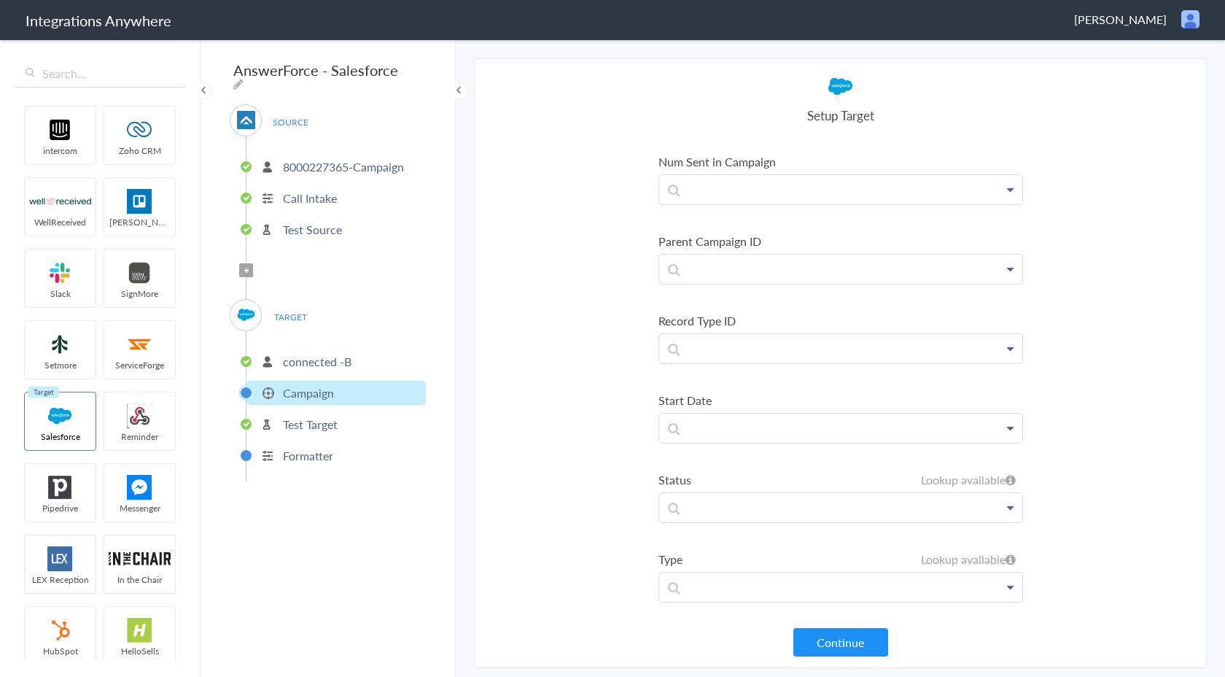
scroll to position [334, 0]
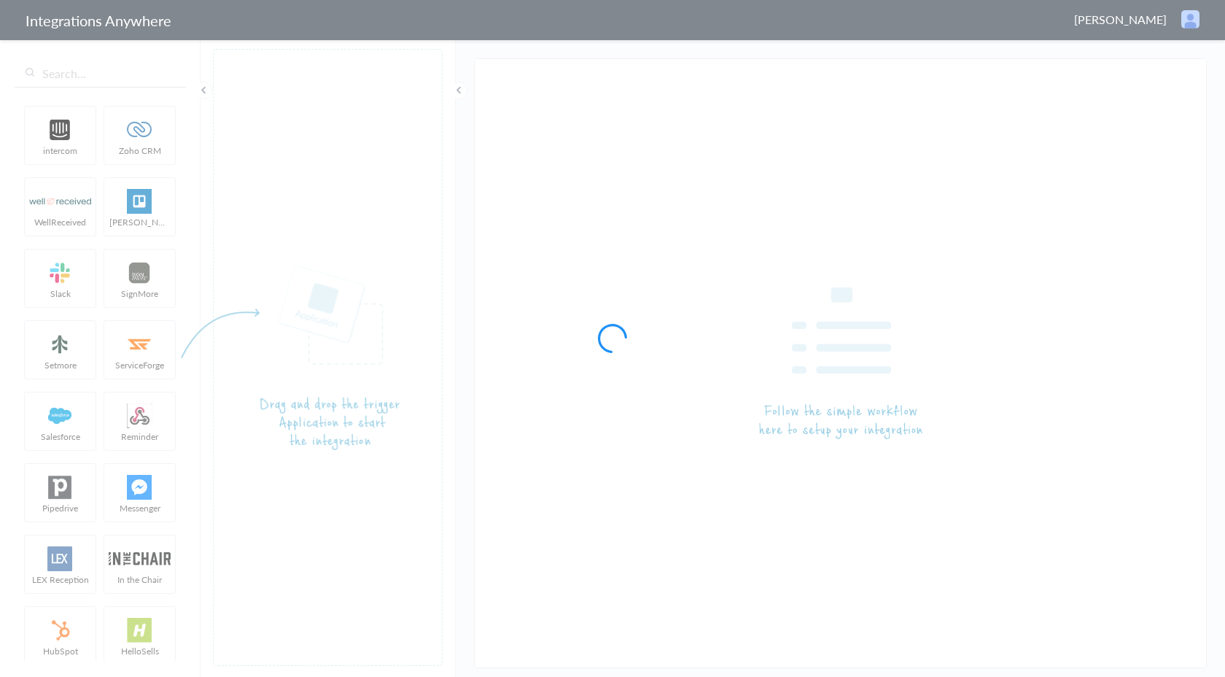
type input "AnswerForce - Salesforce"
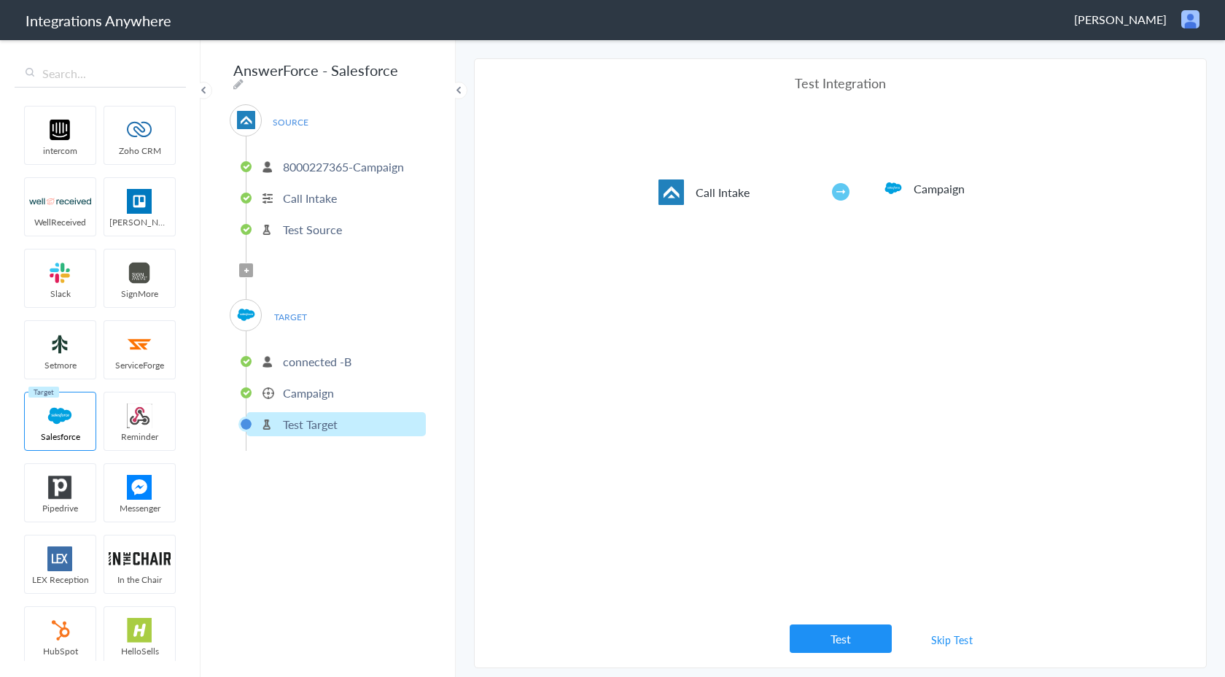
click at [300, 353] on p "connected -B" at bounding box center [317, 361] width 69 height 17
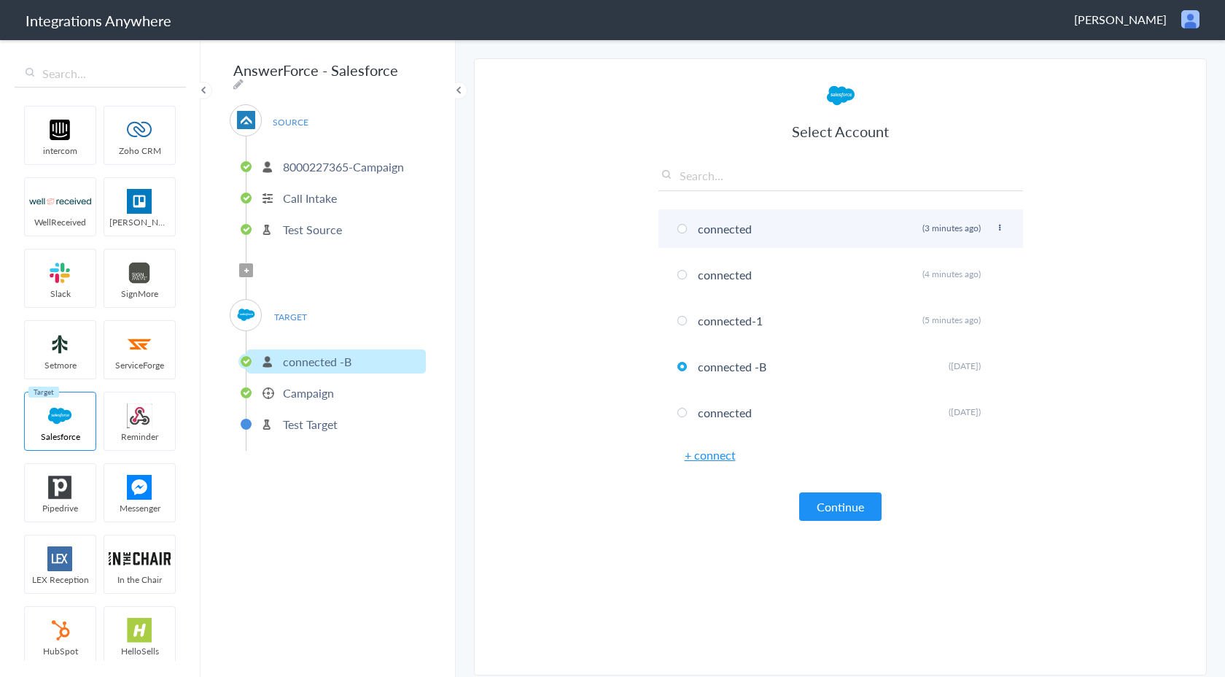
click at [770, 223] on li "connected Rename Delete (3 minutes ago)" at bounding box center [841, 228] width 365 height 39
click at [832, 495] on button "Continue" at bounding box center [840, 506] width 82 height 28
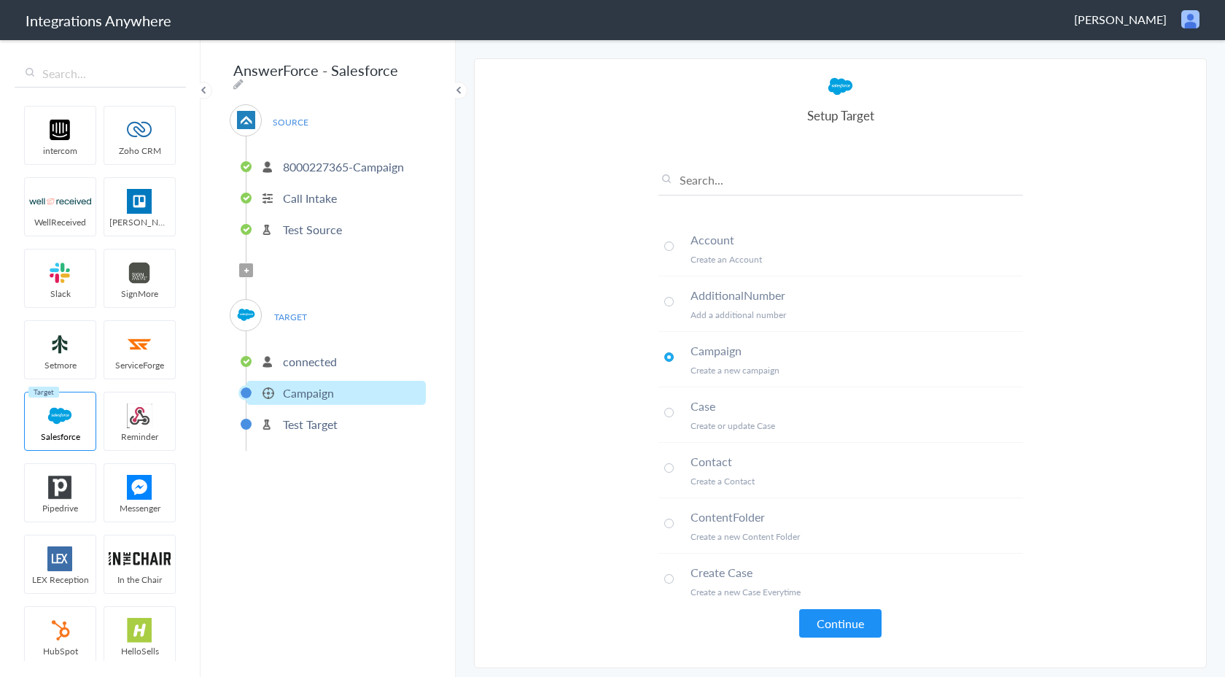
click at [308, 357] on p "connected" at bounding box center [310, 361] width 54 height 17
